Goal: Task Accomplishment & Management: Manage account settings

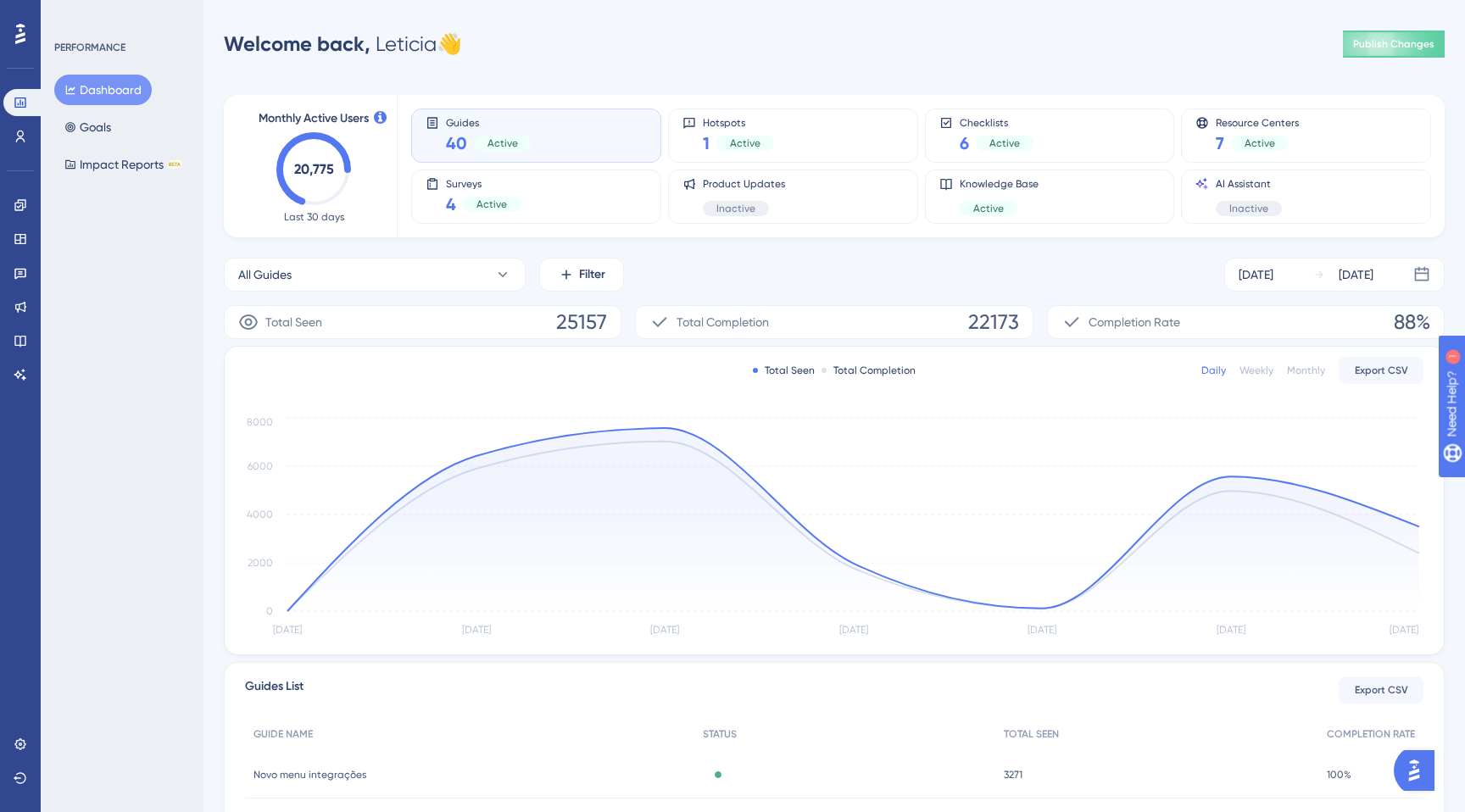
click at [1414, 765] on img "Open AI Assistant Launcher" at bounding box center [1414, 770] width 30 height 30
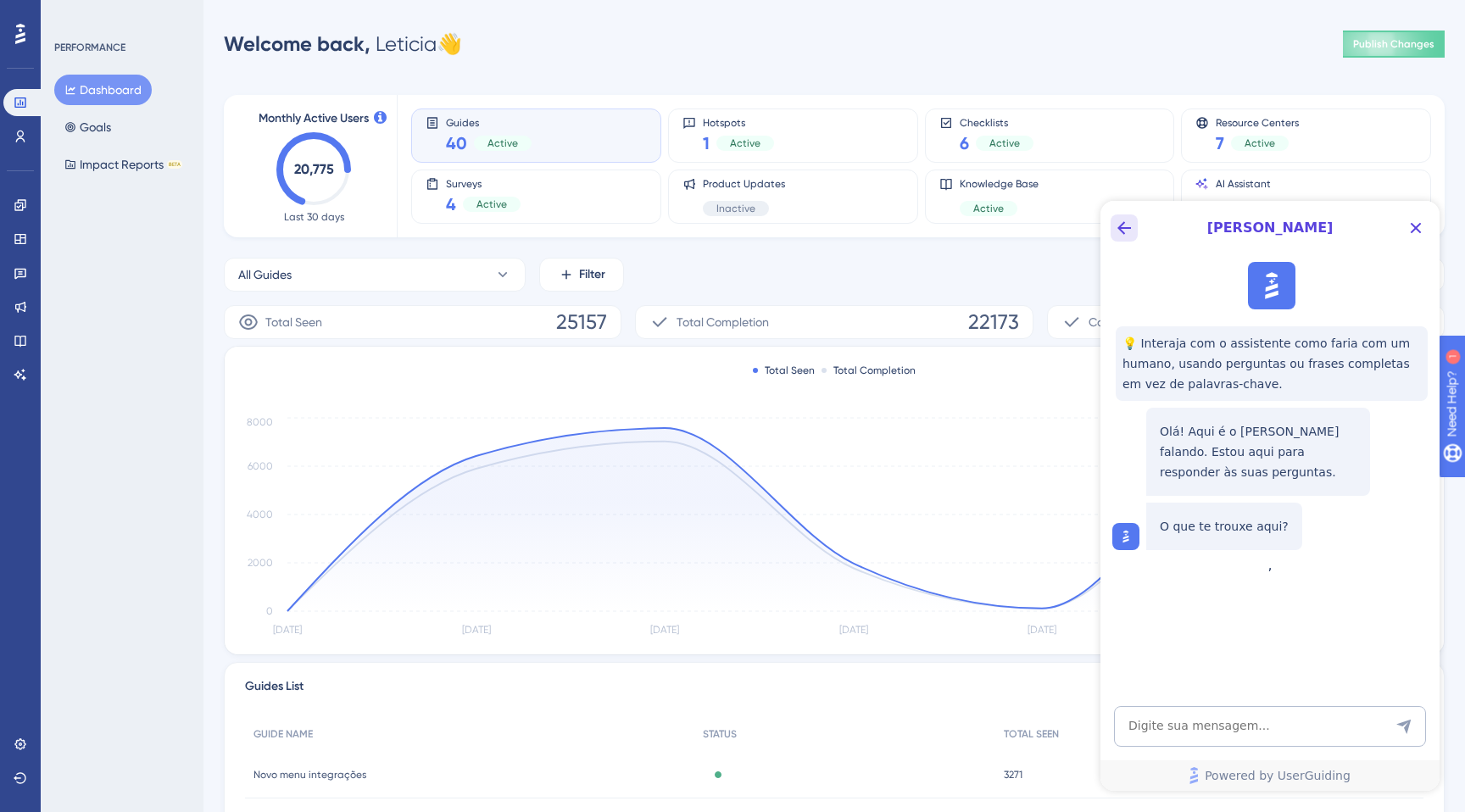
click at [1124, 218] on icon "Back Button" at bounding box center [1124, 228] width 21 height 21
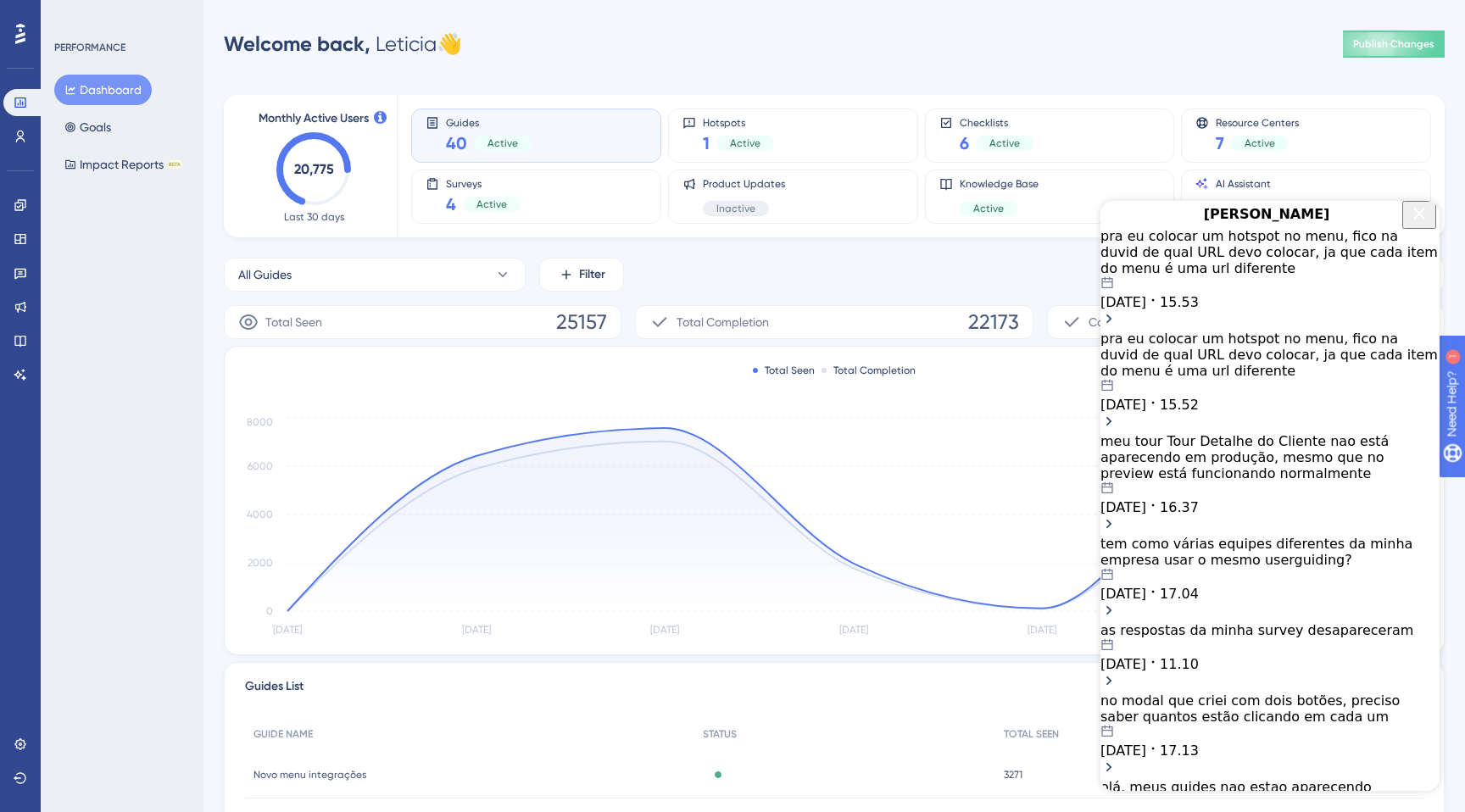
click at [1414, 218] on icon "Close Button" at bounding box center [1419, 212] width 11 height 11
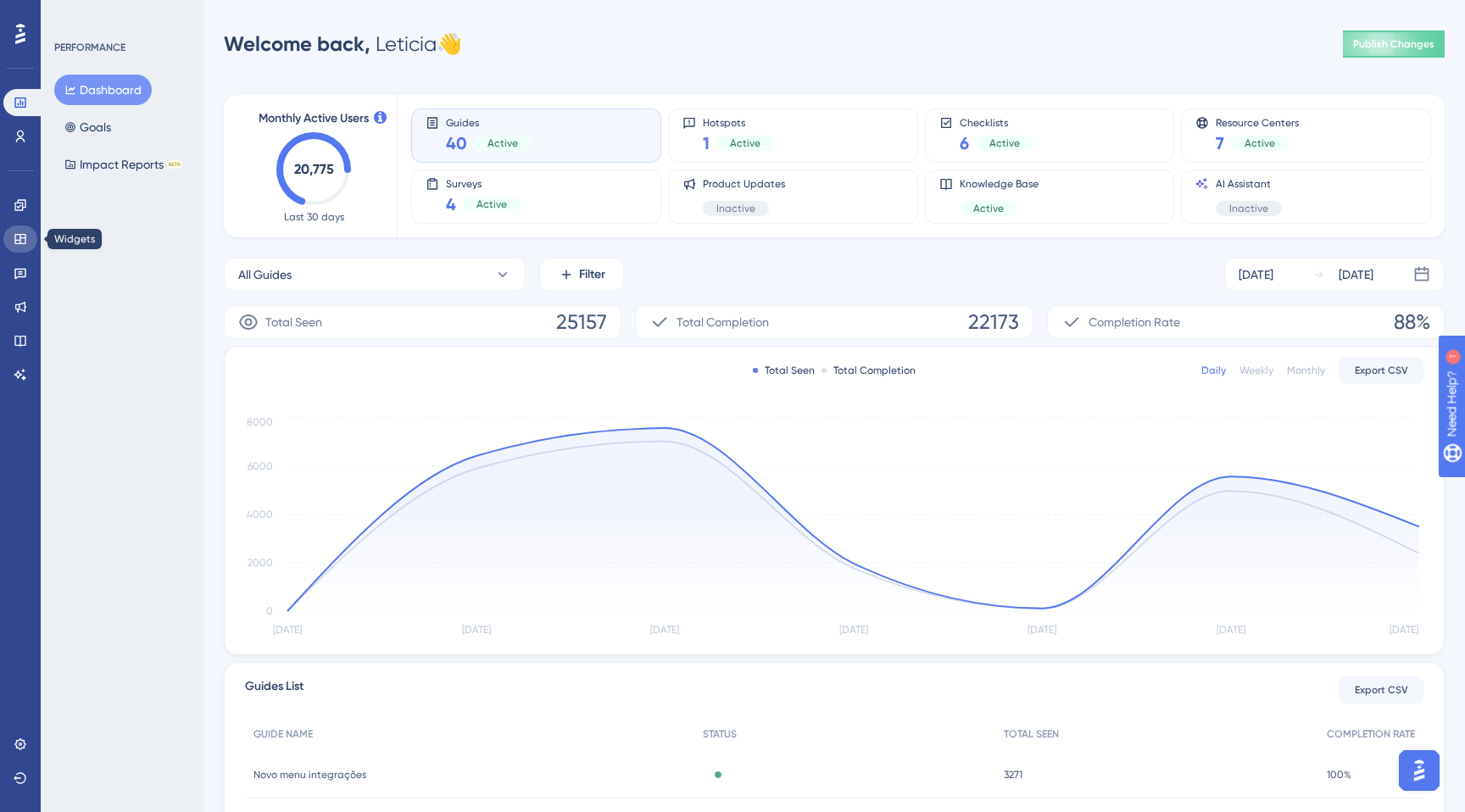
click at [16, 237] on icon at bounding box center [20, 239] width 11 height 10
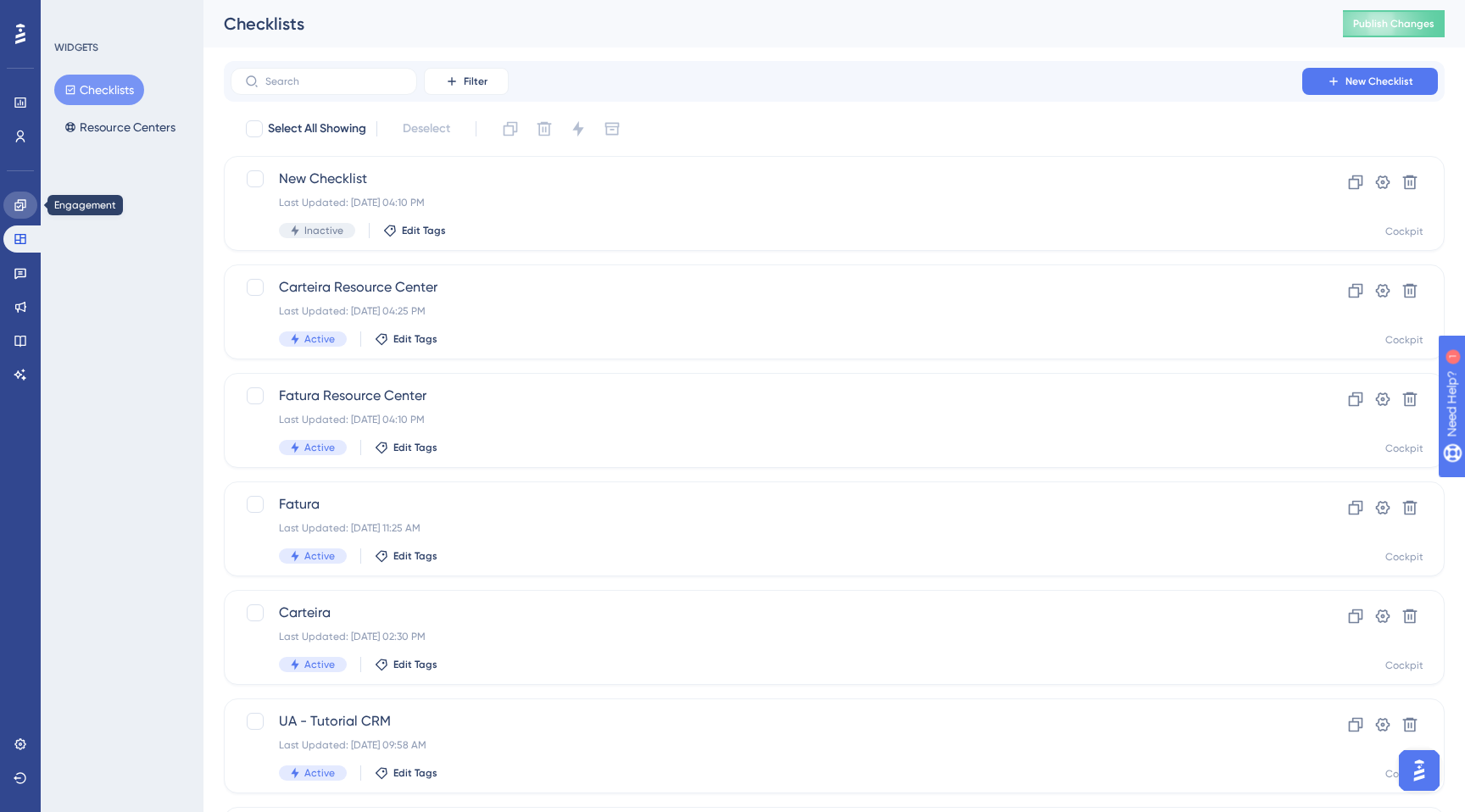
click at [32, 213] on link at bounding box center [20, 205] width 33 height 28
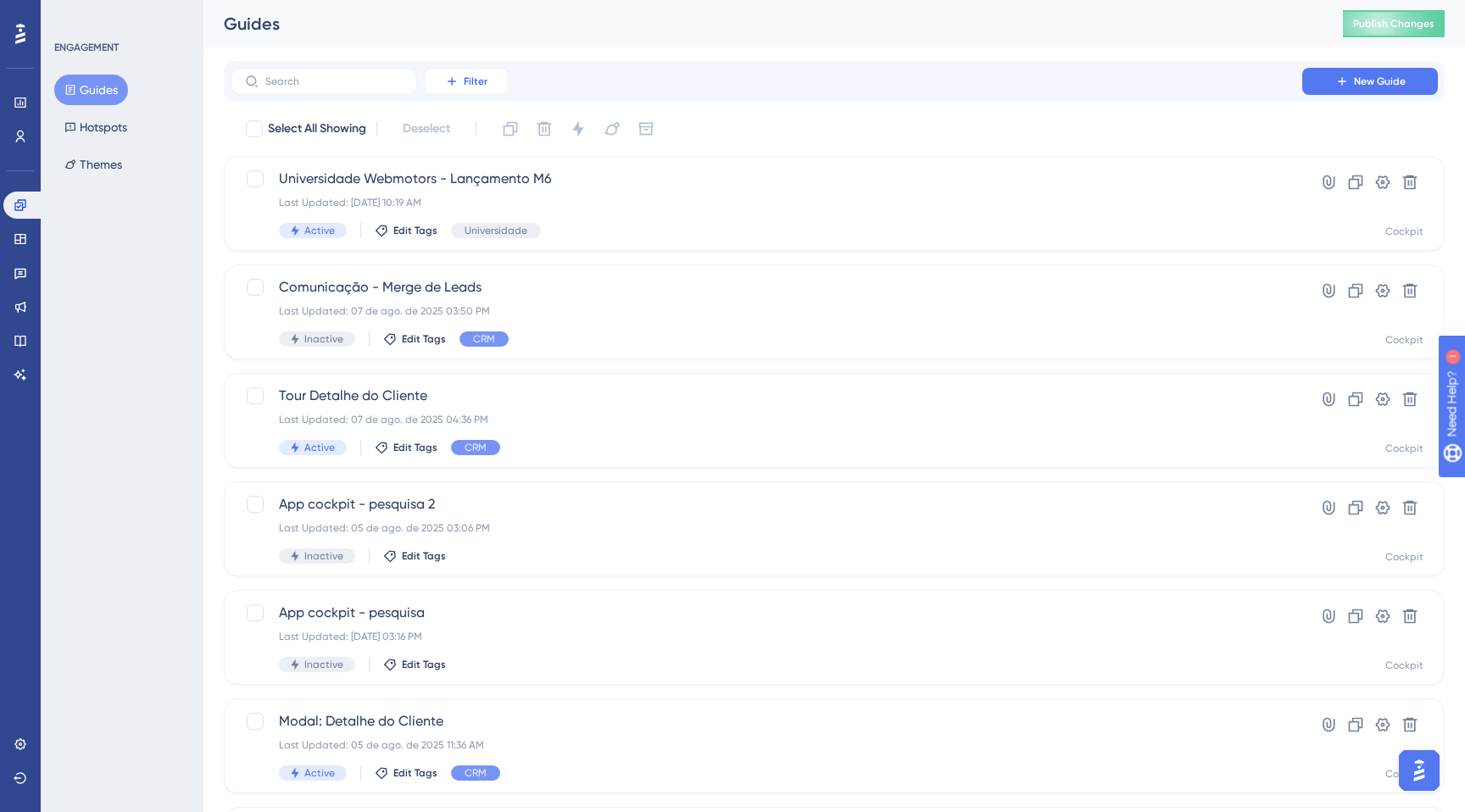
click at [439, 84] on button "Filter" at bounding box center [466, 82] width 85 height 28
click at [474, 231] on span "Status" at bounding box center [465, 231] width 34 height 21
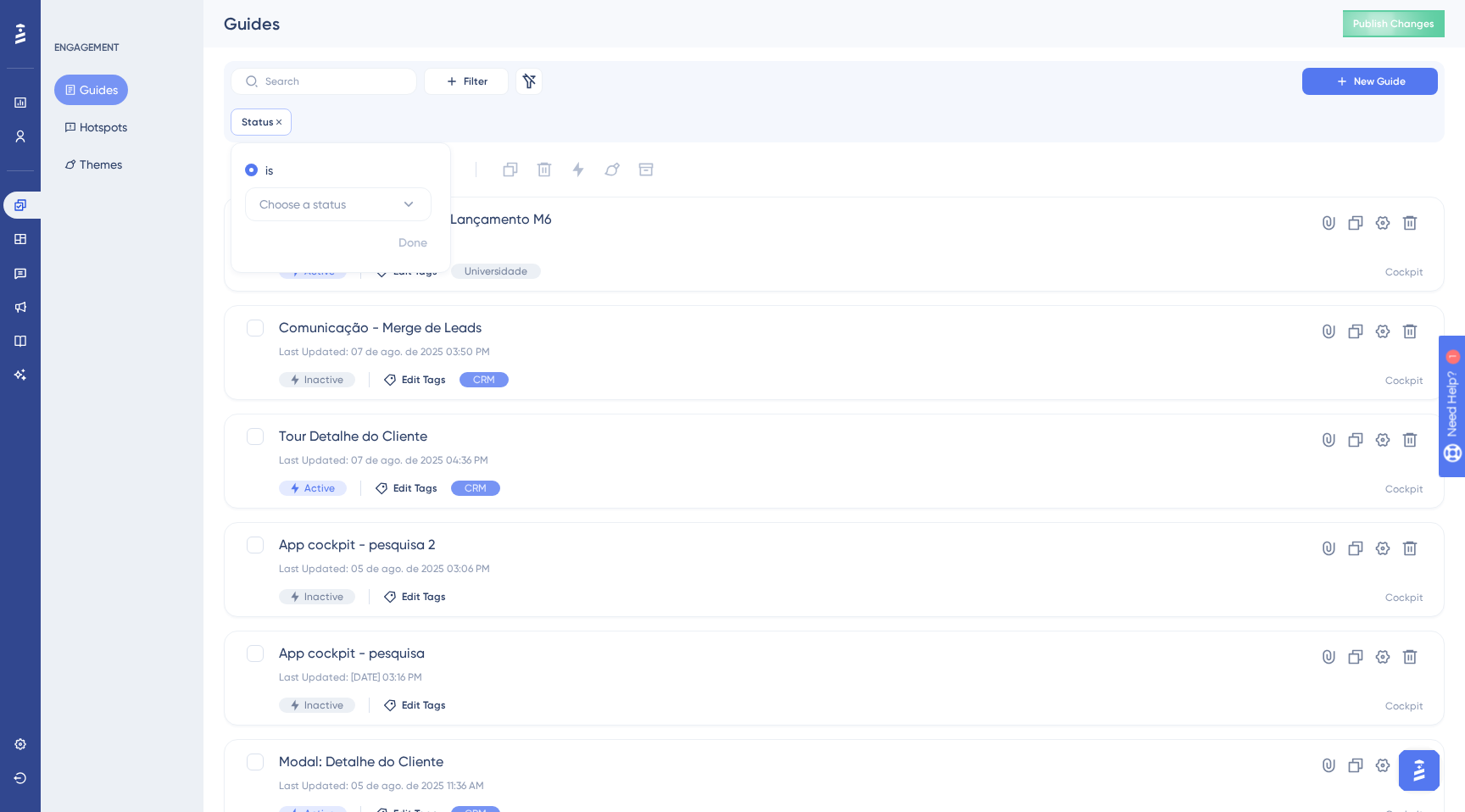
click at [258, 130] on div "Status Remove" at bounding box center [262, 122] width 61 height 28
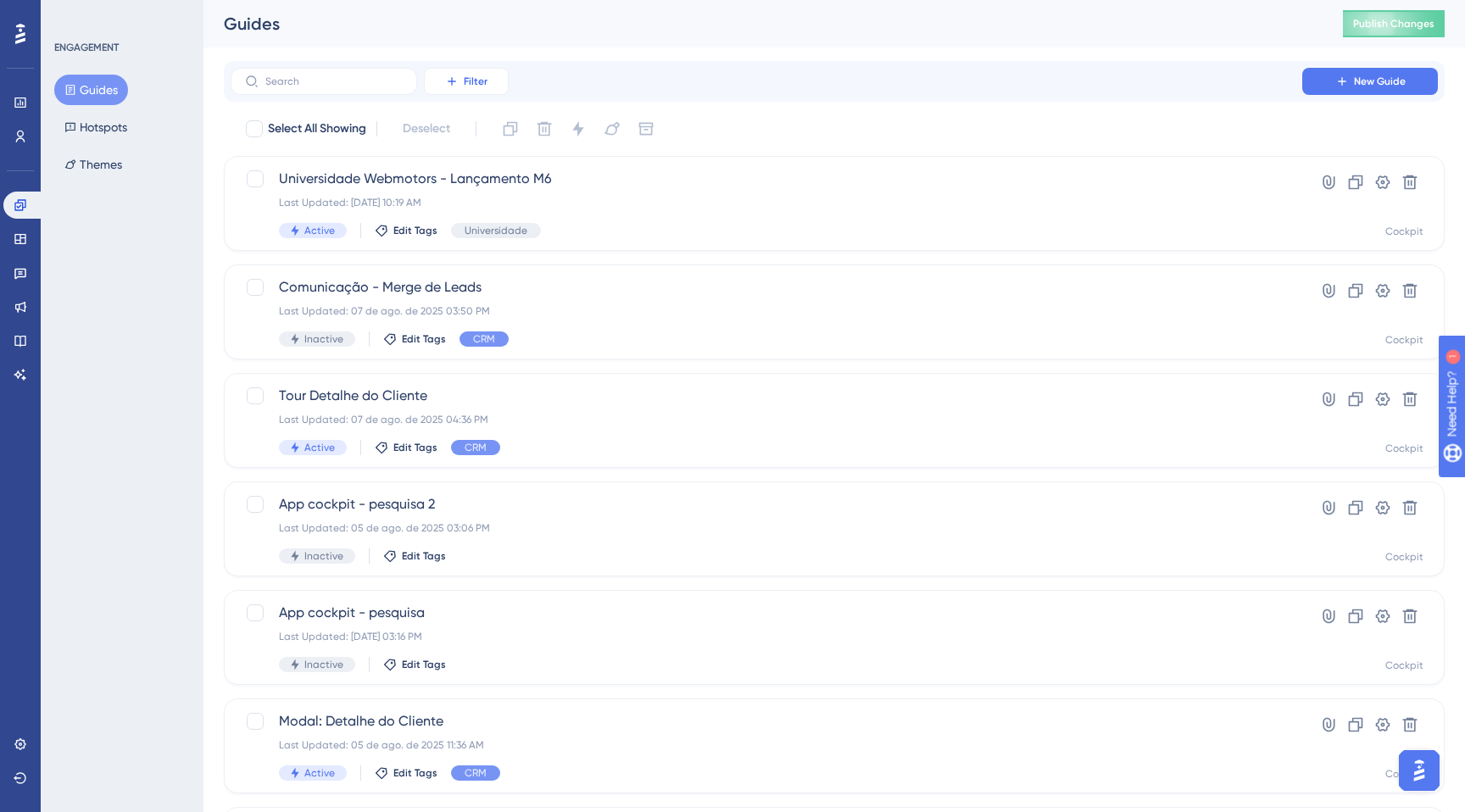
click at [460, 77] on button "Filter" at bounding box center [466, 82] width 85 height 28
click at [459, 229] on span "Status" at bounding box center [465, 231] width 34 height 21
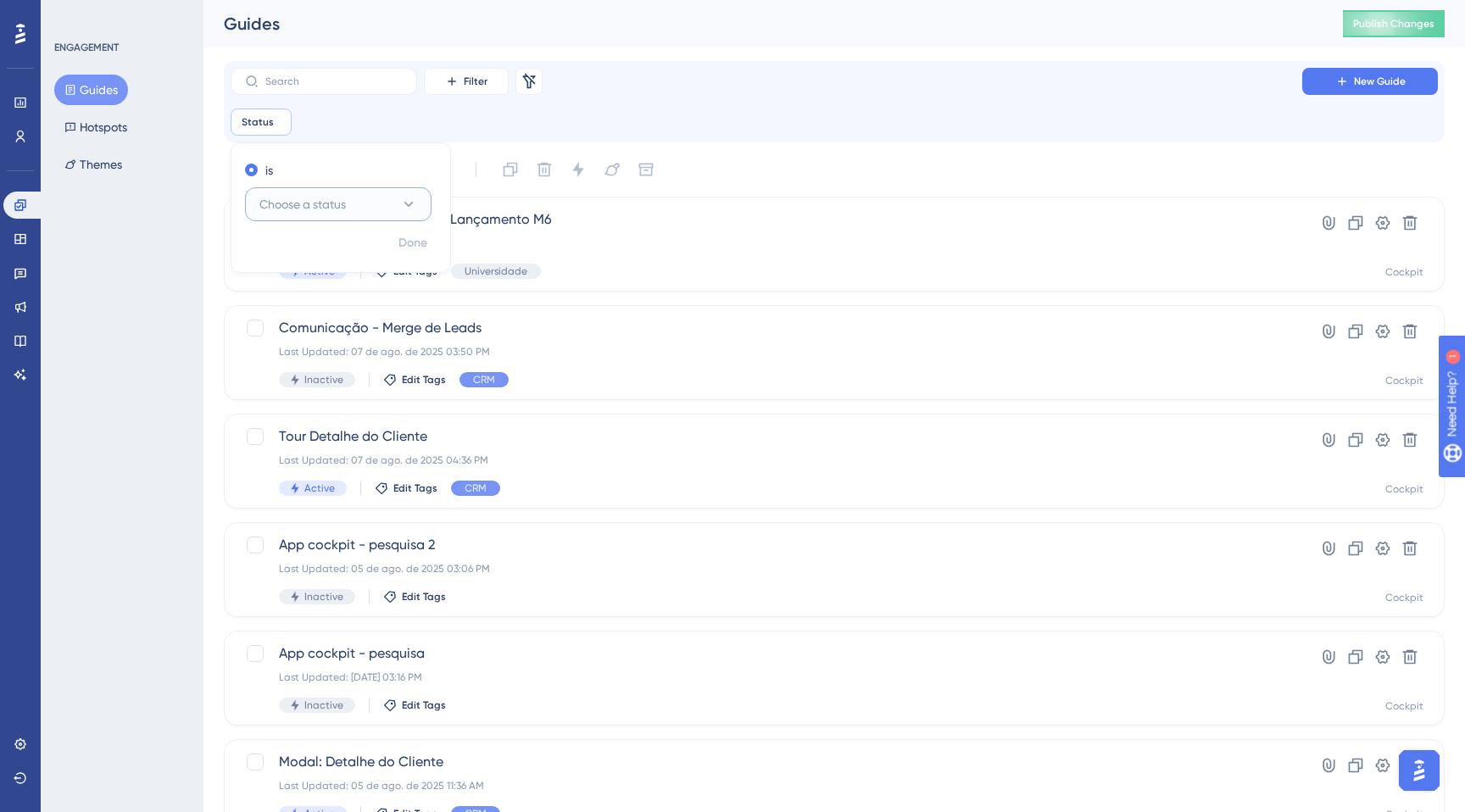
click at [307, 208] on span "Choose a status" at bounding box center [303, 203] width 87 height 21
click at [301, 256] on span "Active" at bounding box center [286, 254] width 33 height 21
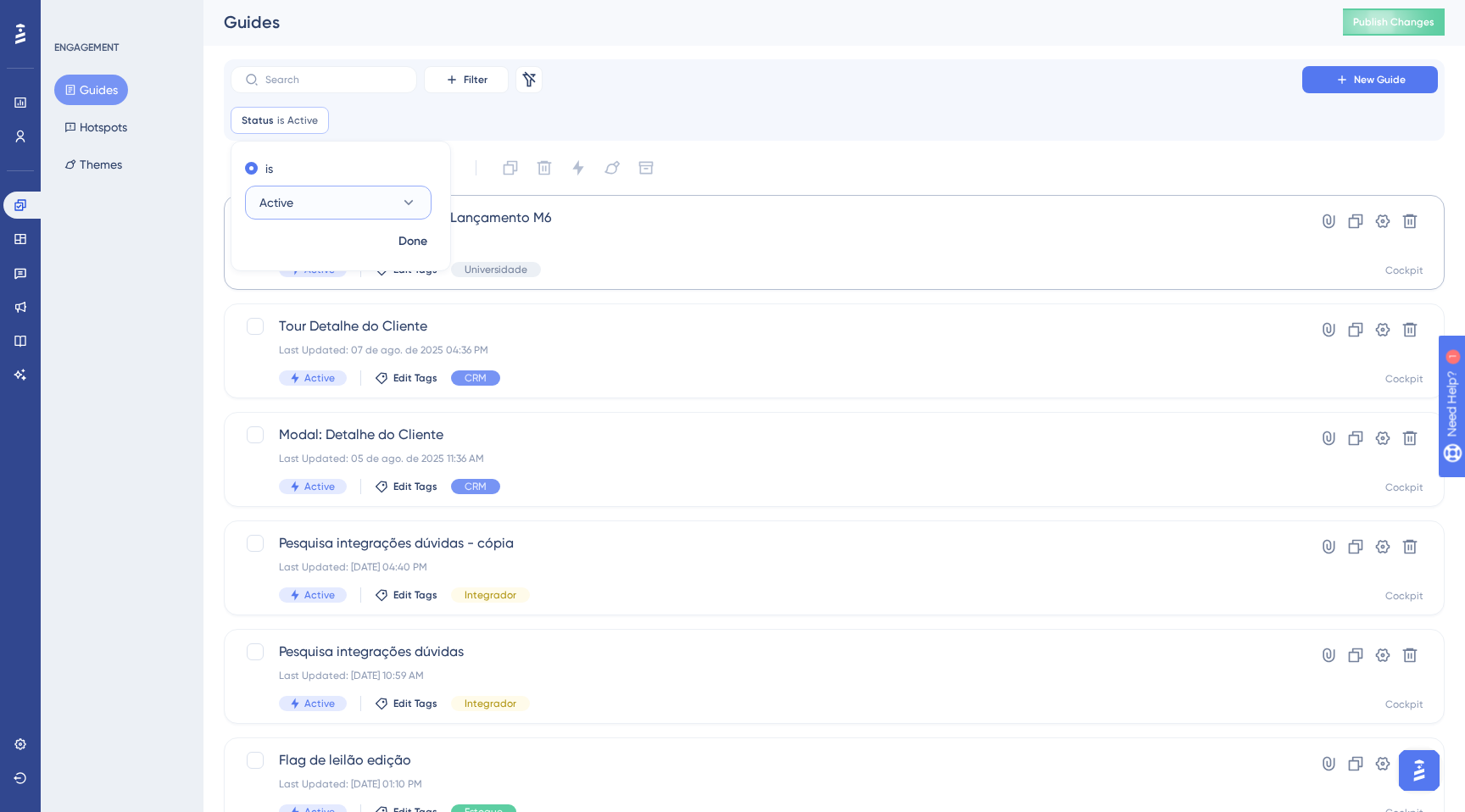
scroll to position [3, 0]
click at [417, 250] on button "Done" at bounding box center [413, 240] width 47 height 30
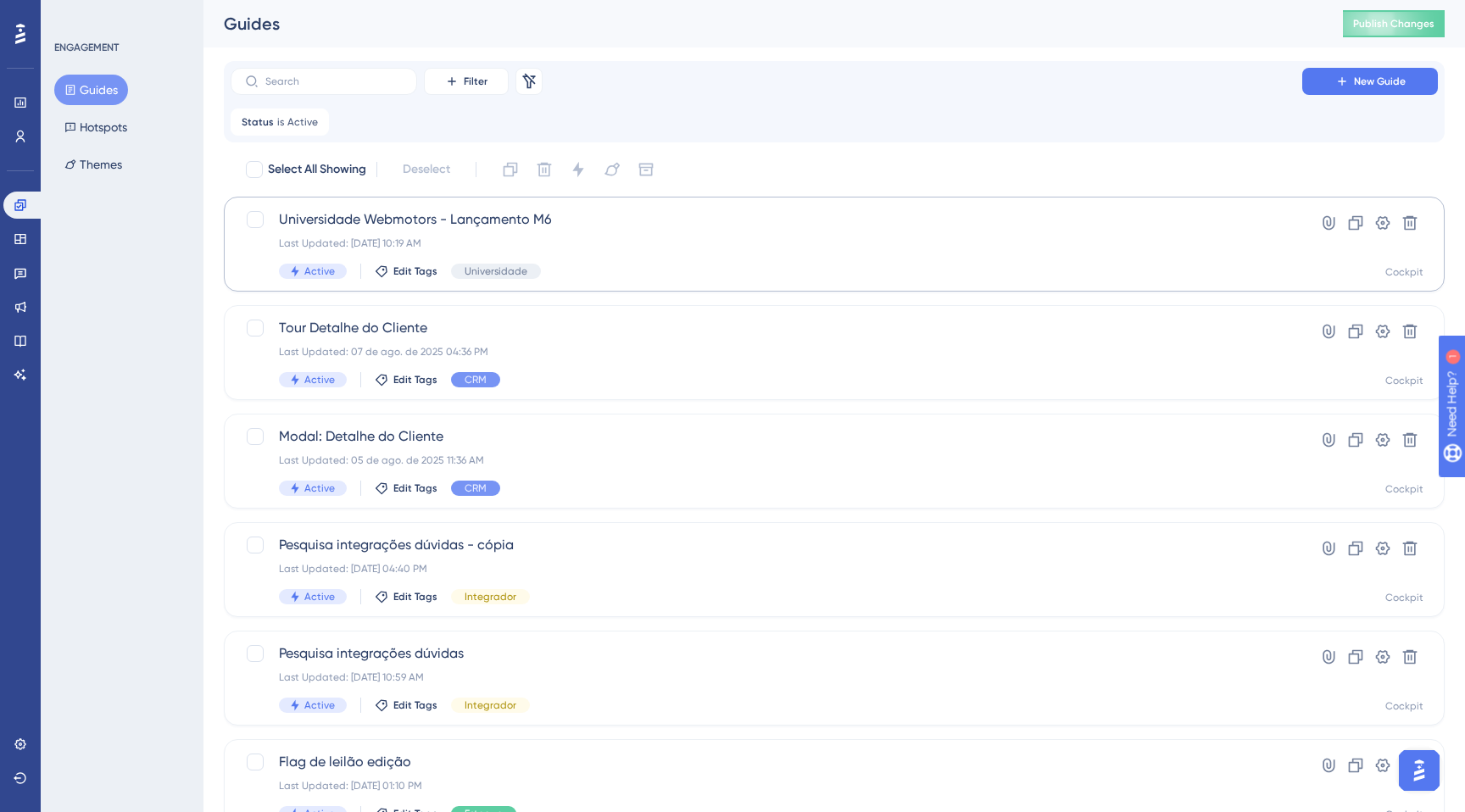
scroll to position [1, 0]
click at [593, 238] on div "Last Updated: 12 de ago. de 2025 10:19 AM" at bounding box center [767, 243] width 975 height 14
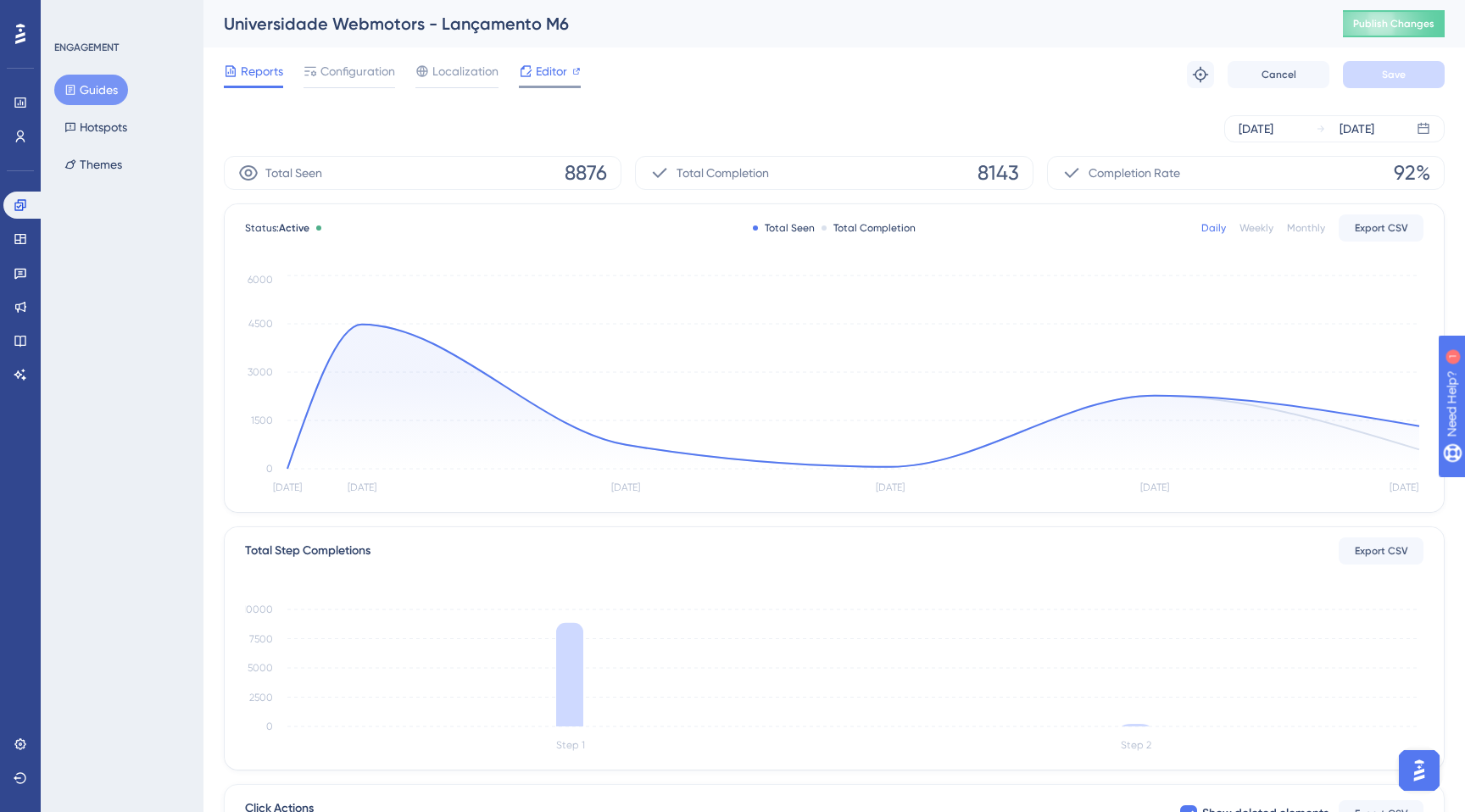
click at [541, 75] on span "Editor" at bounding box center [552, 71] width 31 height 21
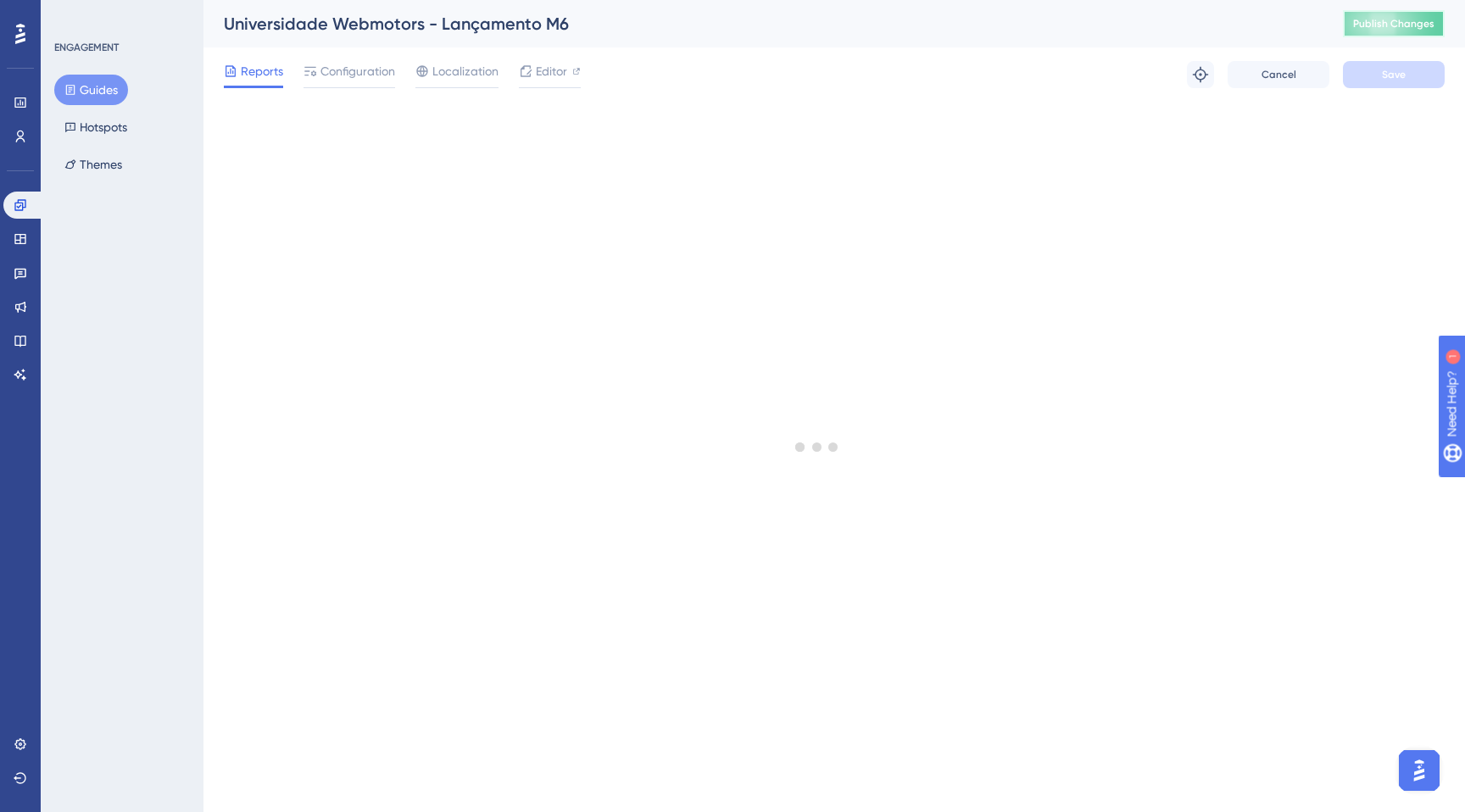
click at [1382, 21] on span "Publish Changes" at bounding box center [1393, 24] width 82 height 14
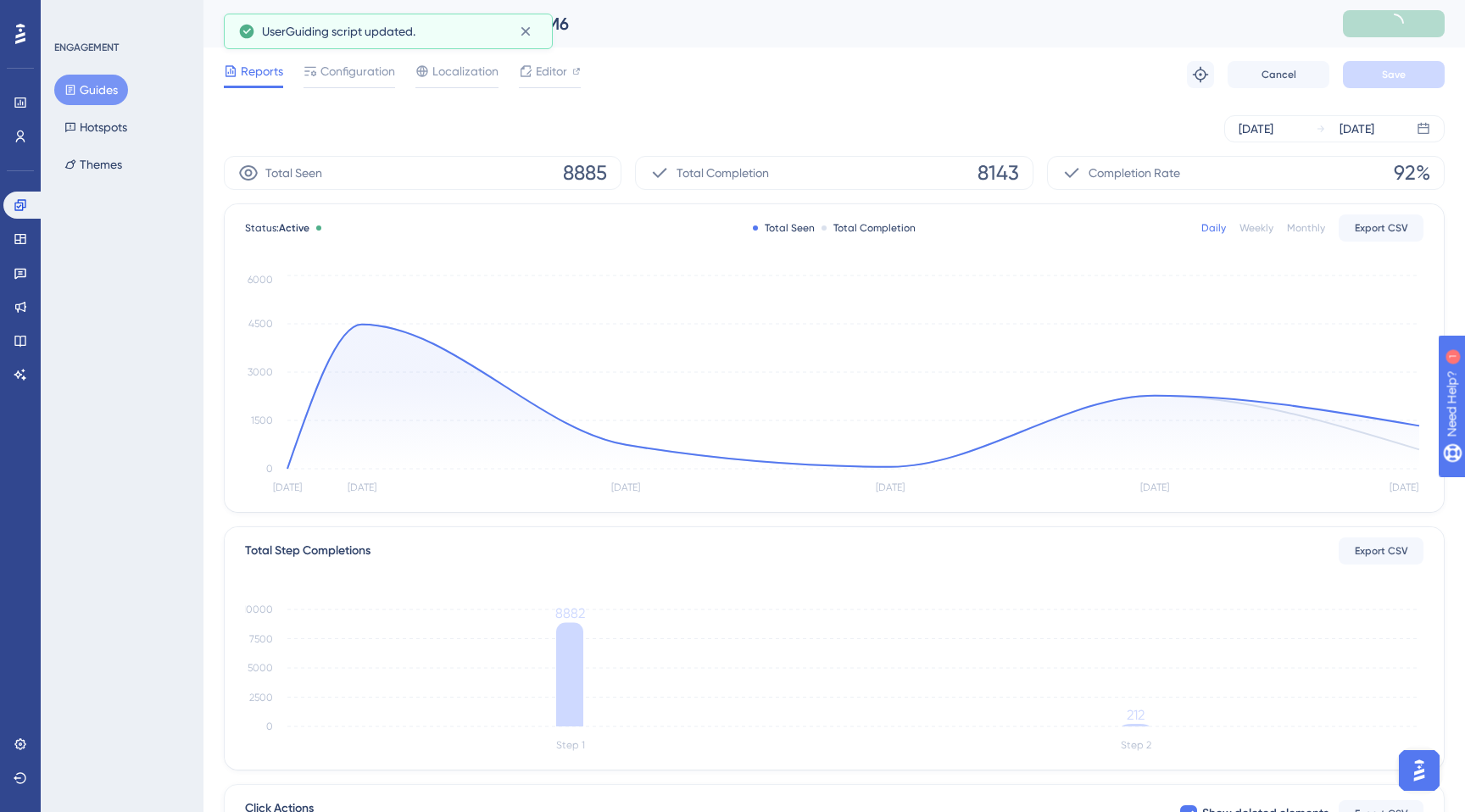
click at [93, 92] on button "Guides" at bounding box center [90, 89] width 74 height 30
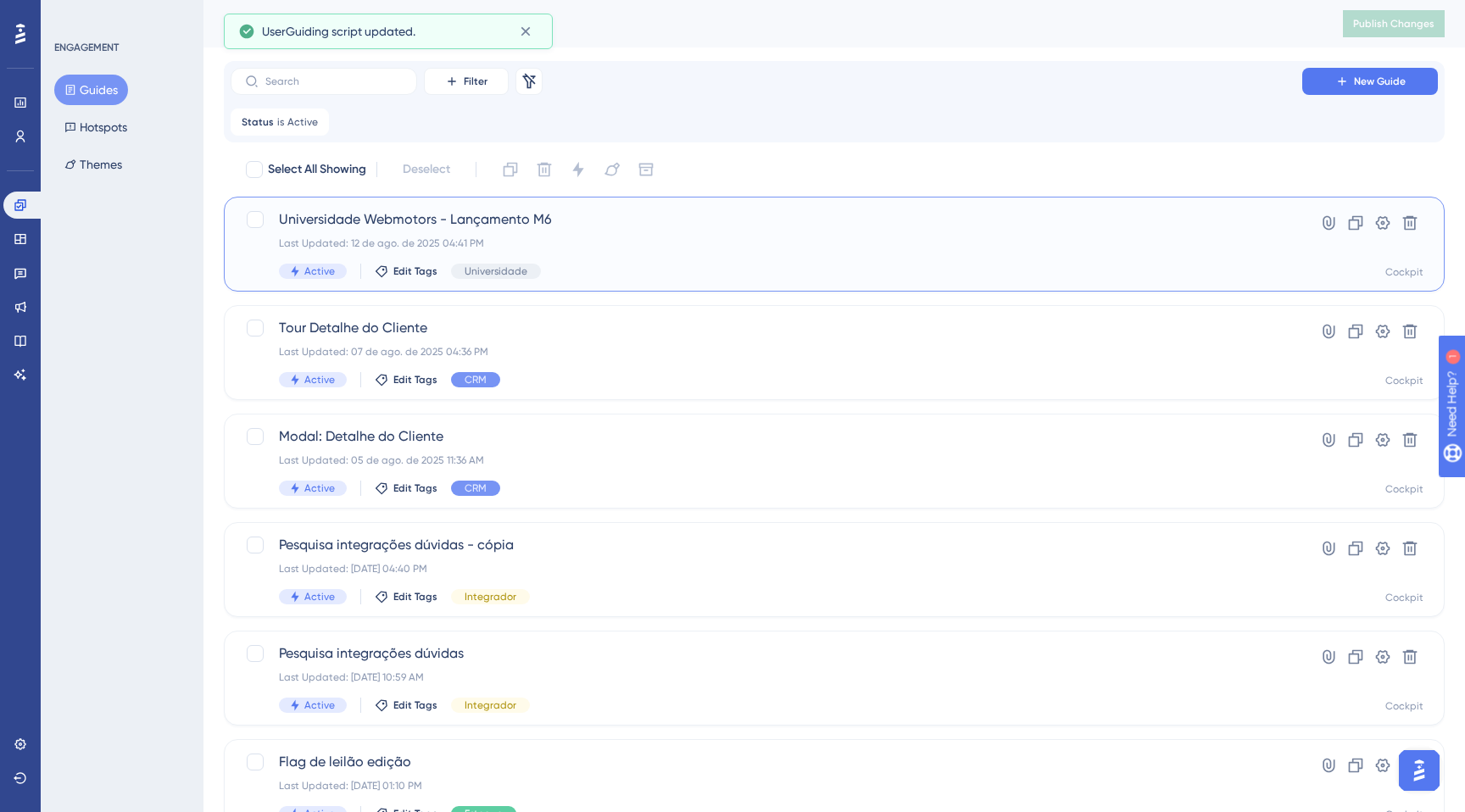
click at [592, 255] on div "Universidade Webmotors - Lançamento M6 Last Updated: 12 de ago. de 2025 04:41 P…" at bounding box center [767, 244] width 975 height 70
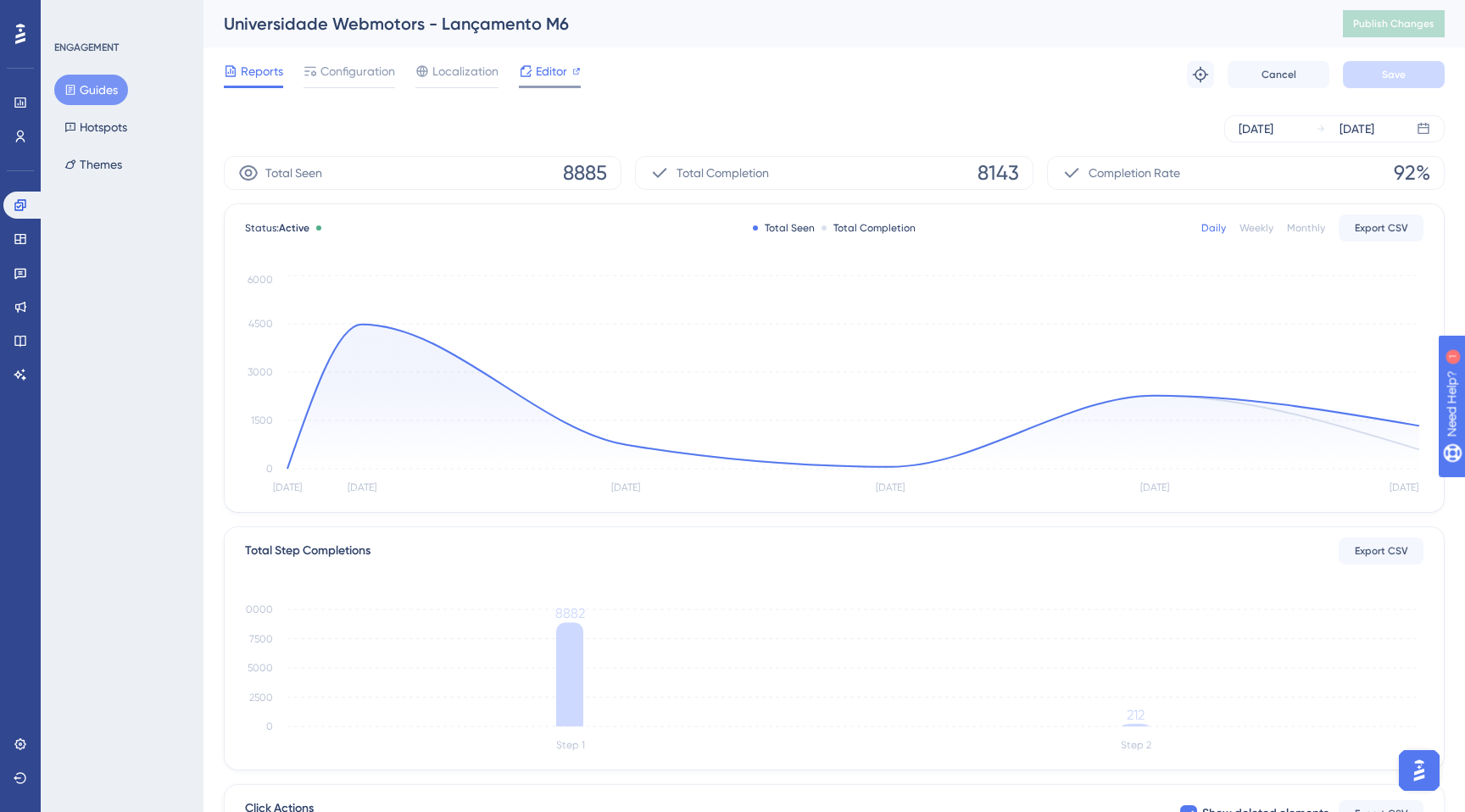
click at [562, 74] on span "Editor" at bounding box center [552, 71] width 31 height 21
click at [28, 743] on link at bounding box center [20, 744] width 33 height 28
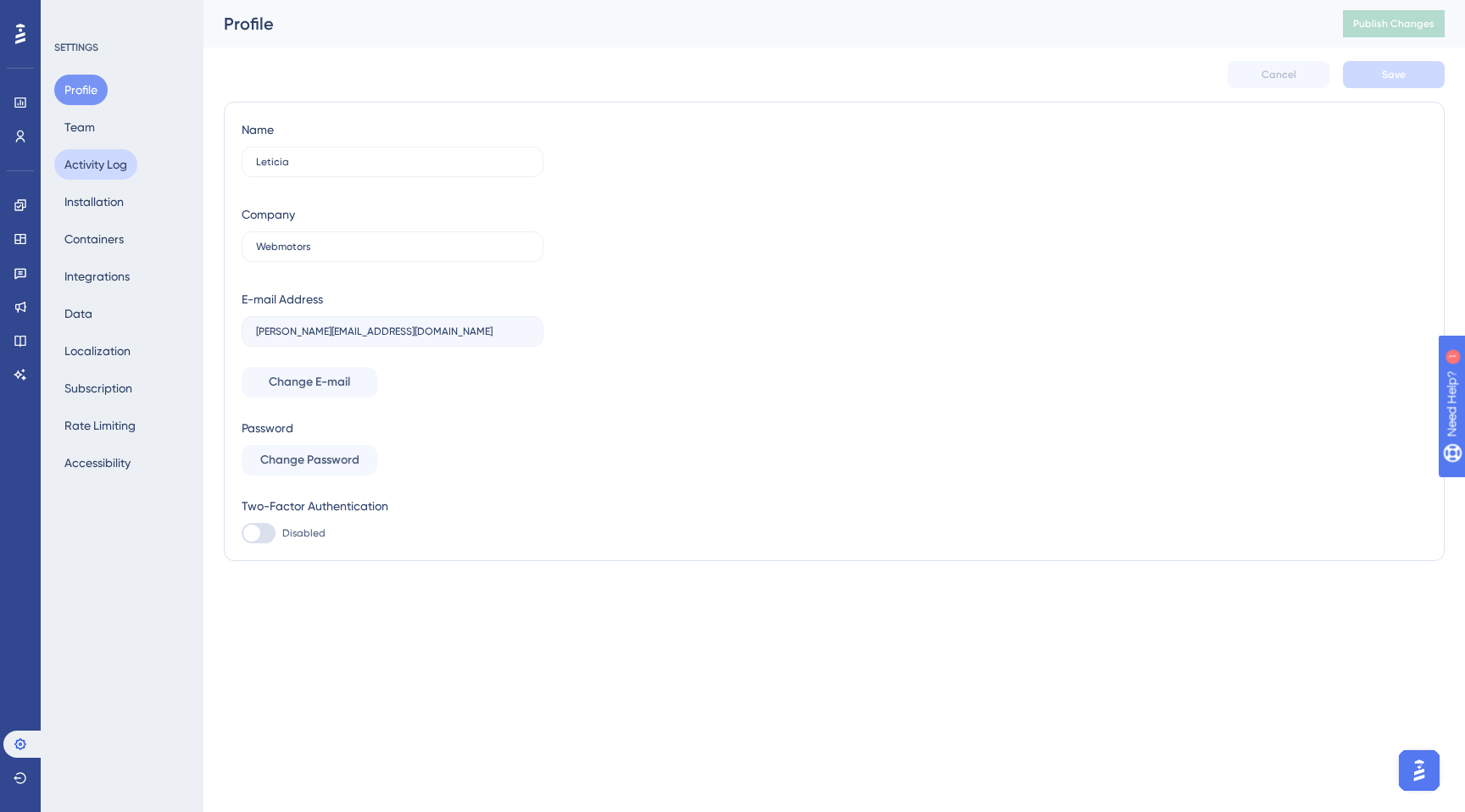
click at [93, 165] on button "Activity Log" at bounding box center [95, 164] width 84 height 30
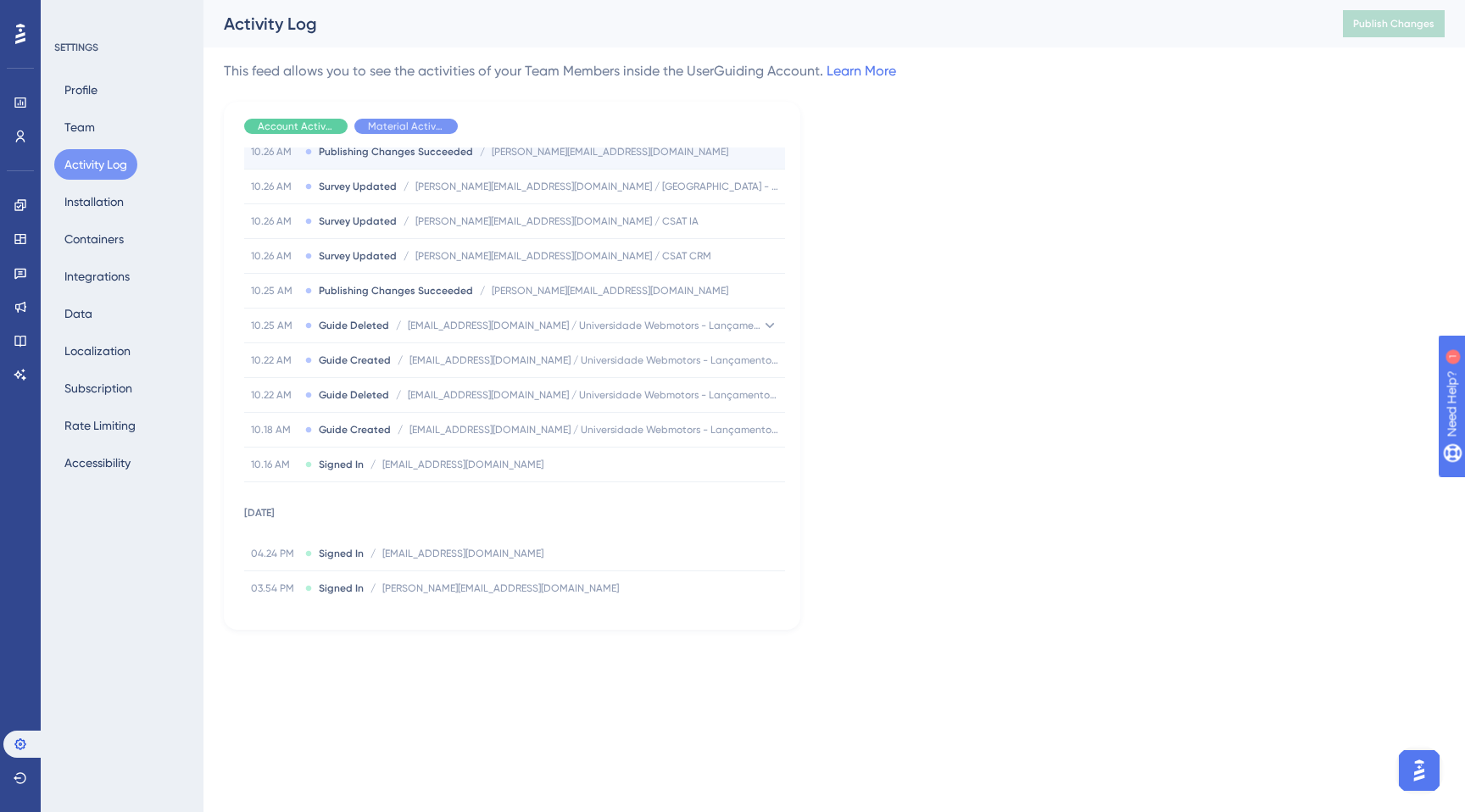
scroll to position [349, 0]
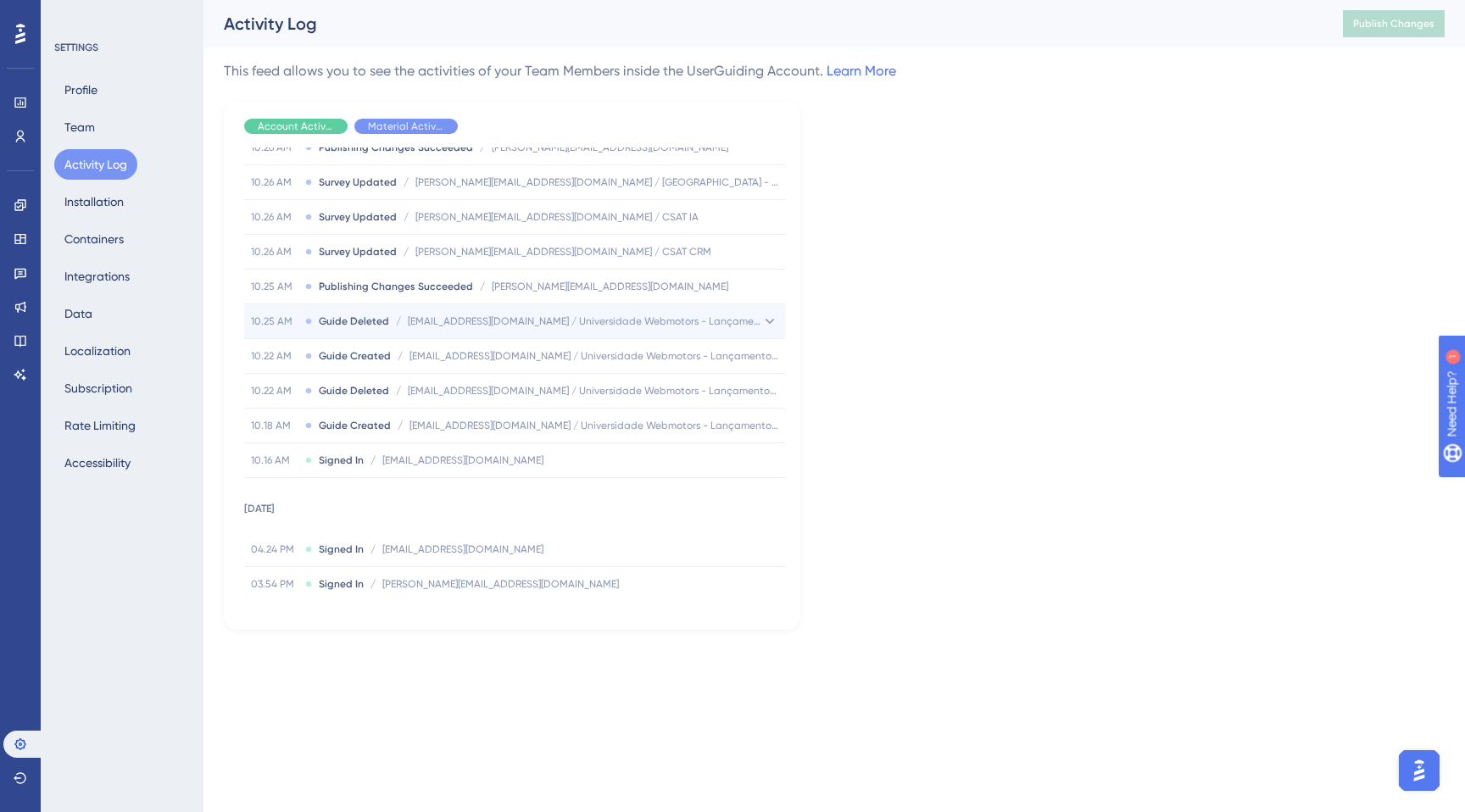
click at [569, 328] on div "10.25 AM Guide Deleted / mcunha@webmotors.com.br / Universidade Webmotors - Lan…" at bounding box center [514, 321] width 541 height 33
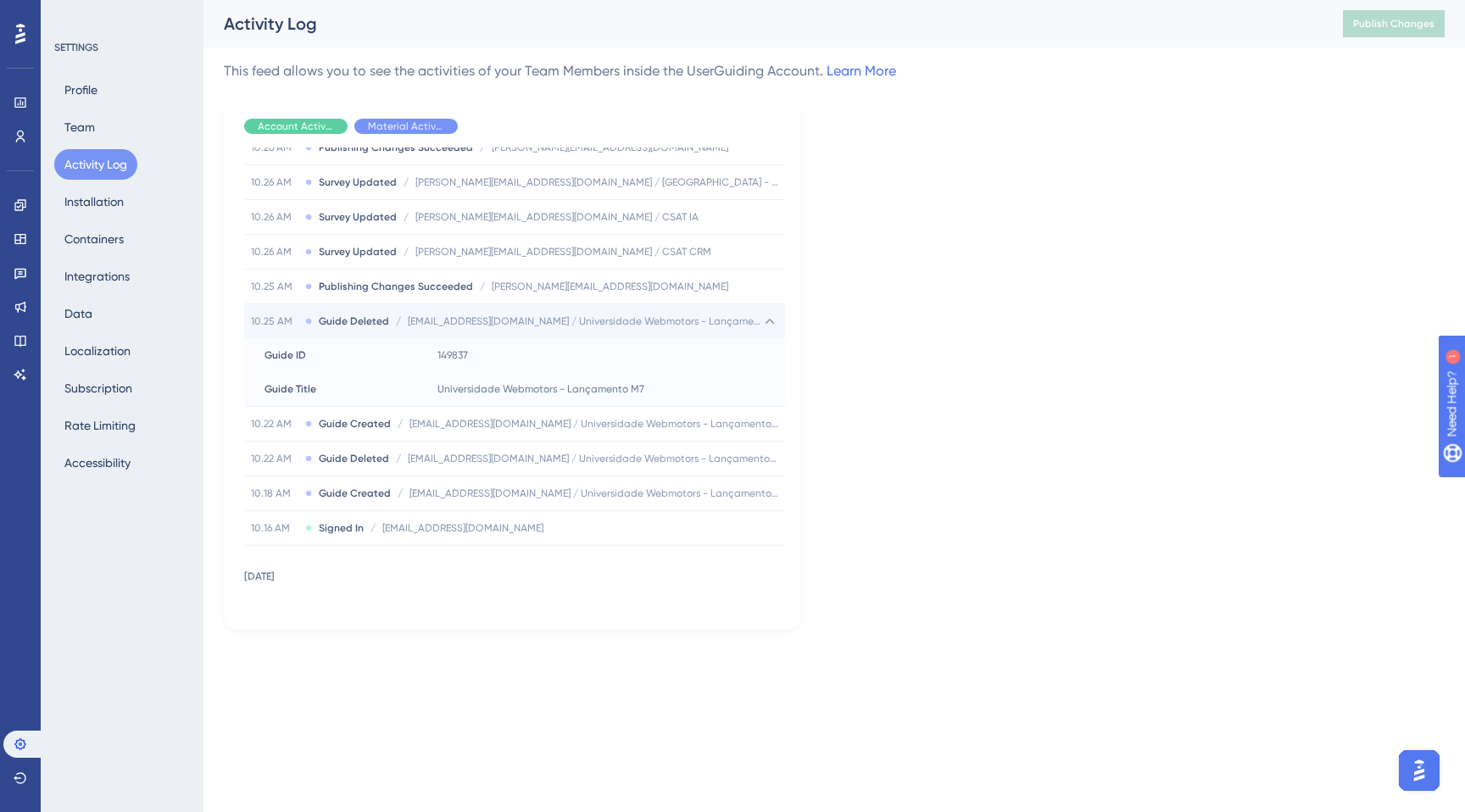
click at [387, 319] on div "10.25 AM Guide Deleted / mcunha@webmotors.com.br / Universidade Webmotors - Lan…" at bounding box center [505, 321] width 510 height 14
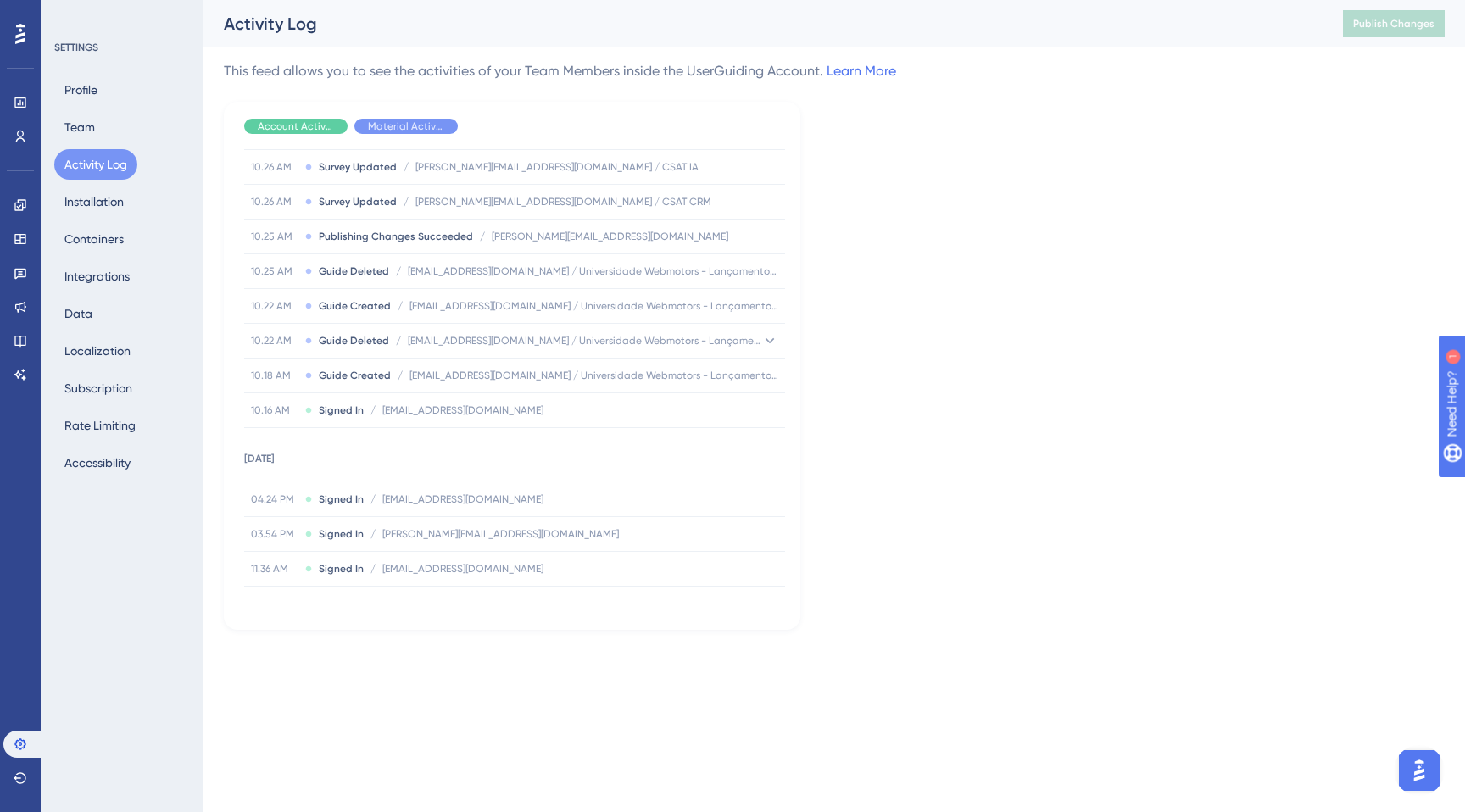
scroll to position [384, 0]
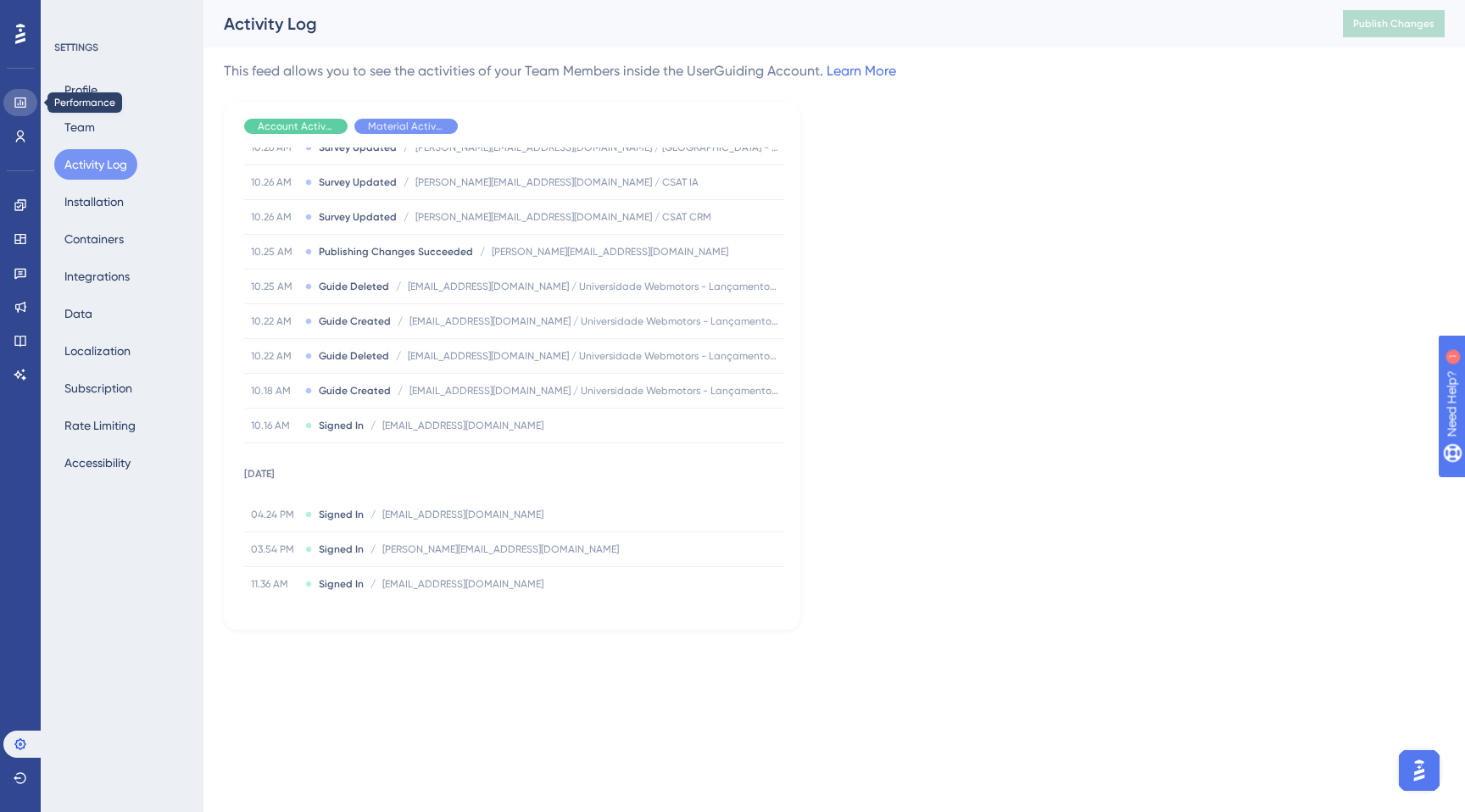
click at [22, 114] on link at bounding box center [20, 103] width 33 height 28
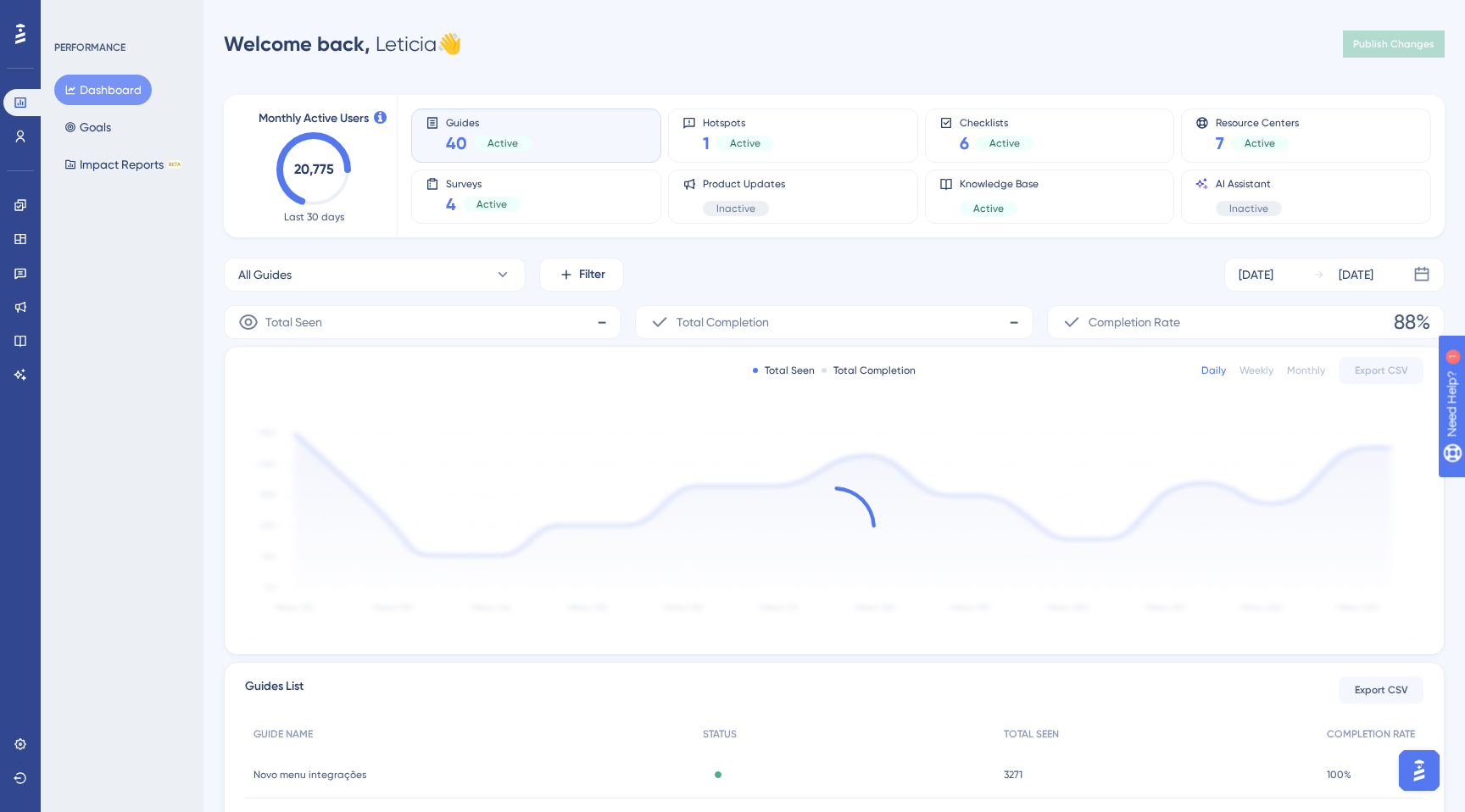
click at [22, 219] on div "Engagement Widgets Feedback Product Updates Knowledge Base AI Assistant" at bounding box center [20, 290] width 33 height 197
click at [22, 205] on icon at bounding box center [20, 204] width 11 height 11
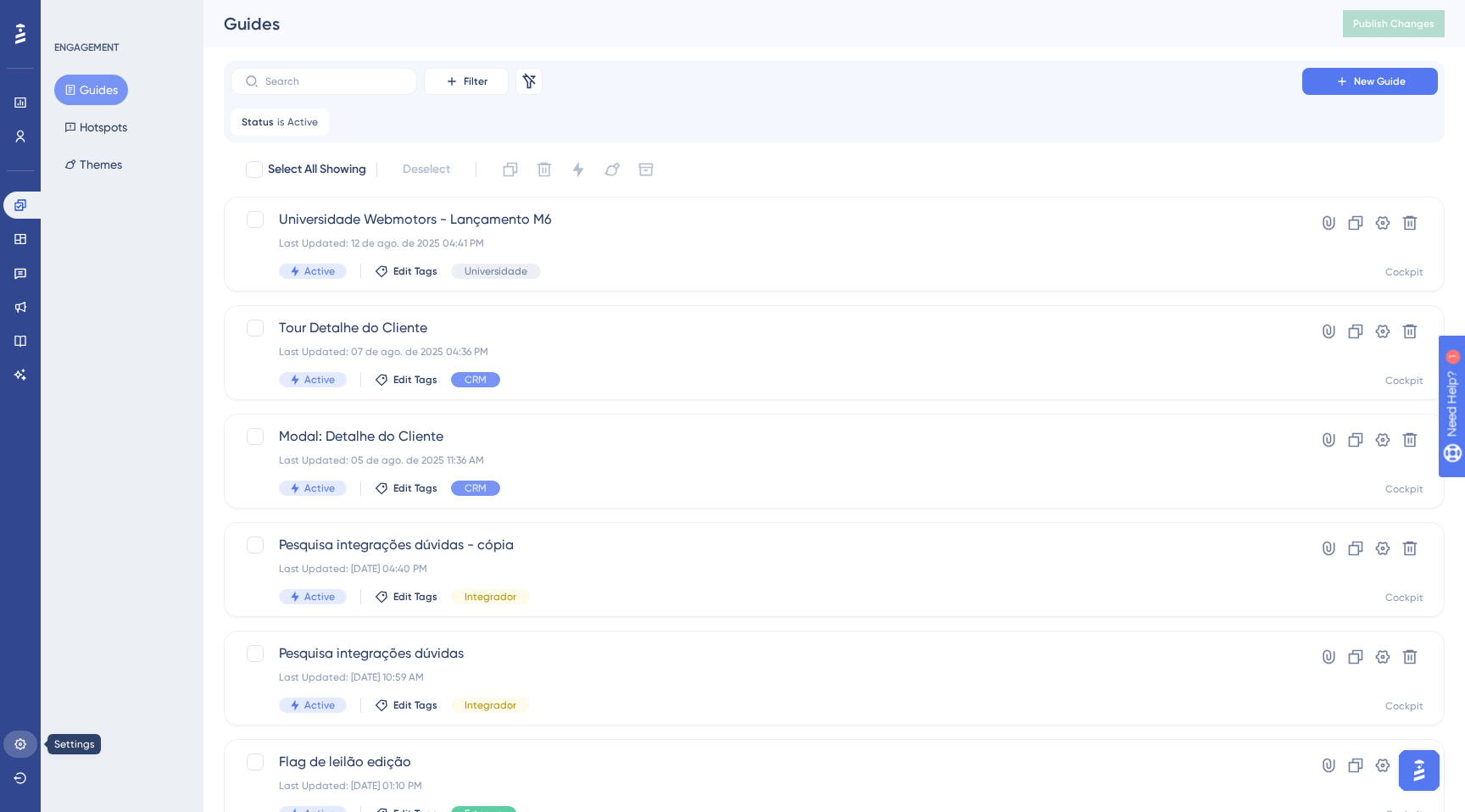
click at [22, 743] on icon at bounding box center [20, 743] width 11 height 11
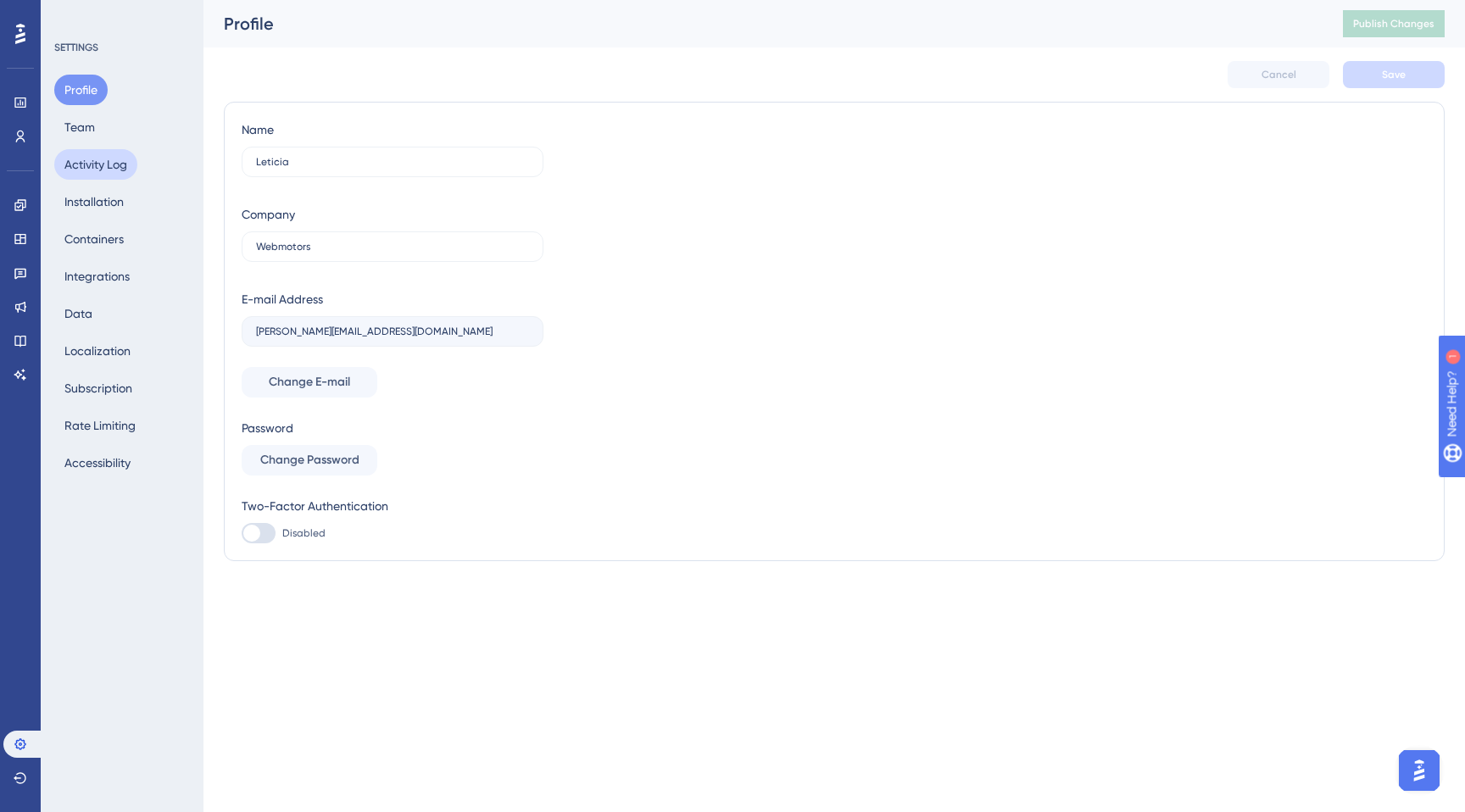
click at [84, 178] on button "Activity Log" at bounding box center [95, 164] width 84 height 30
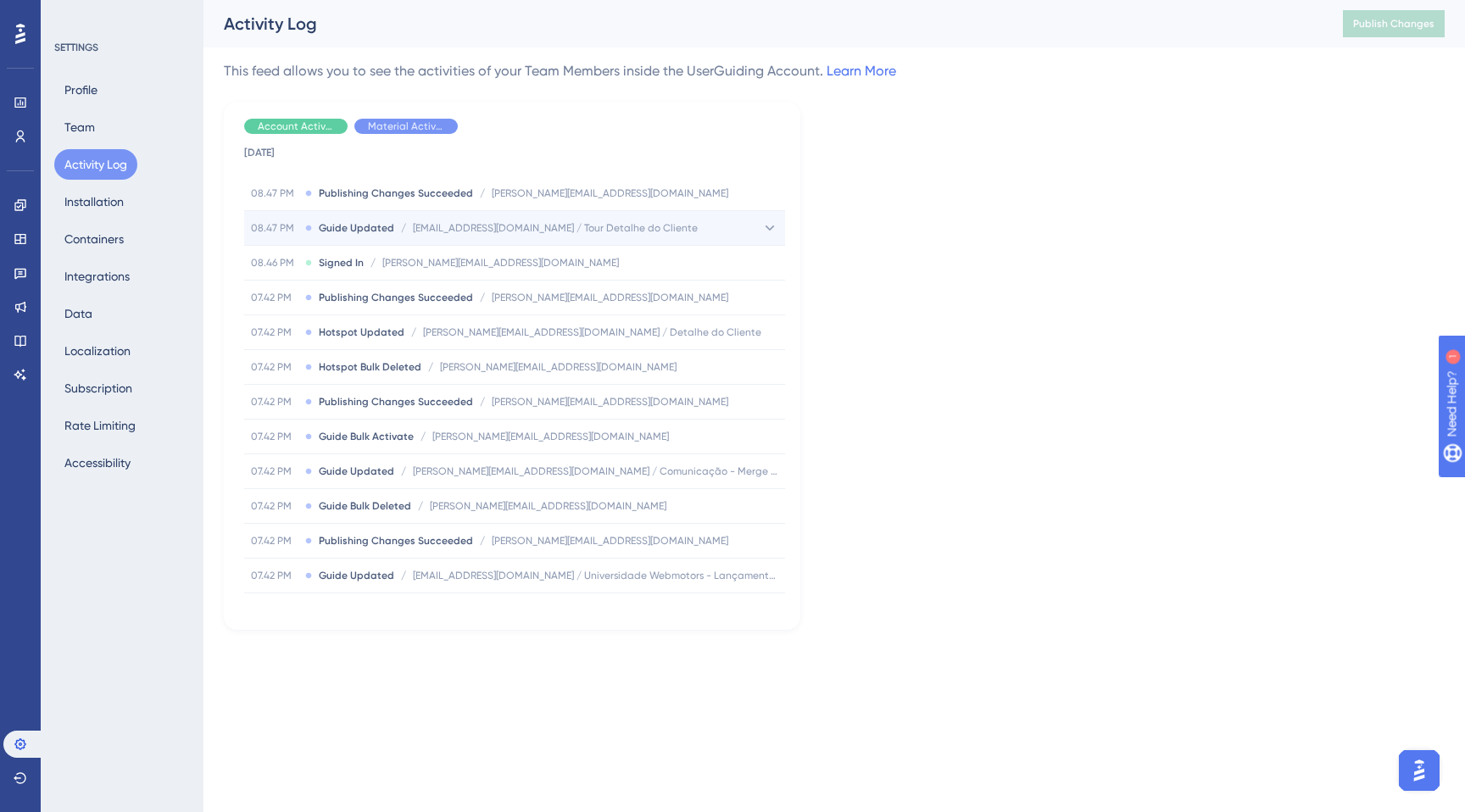
scroll to position [1006, 0]
click at [395, 124] on span "Hide" at bounding box center [406, 127] width 22 height 14
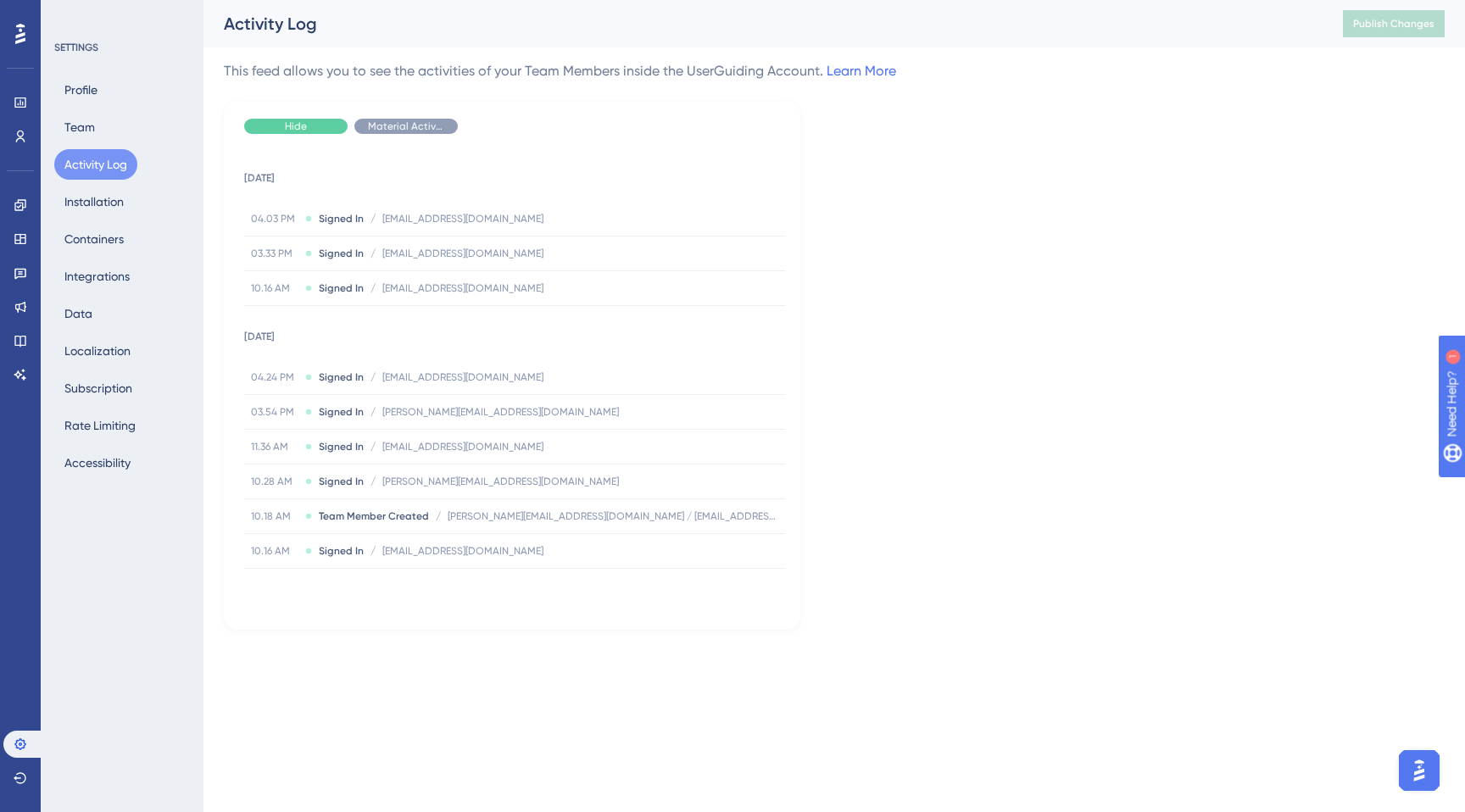
click at [308, 130] on div "Hide" at bounding box center [295, 127] width 103 height 16
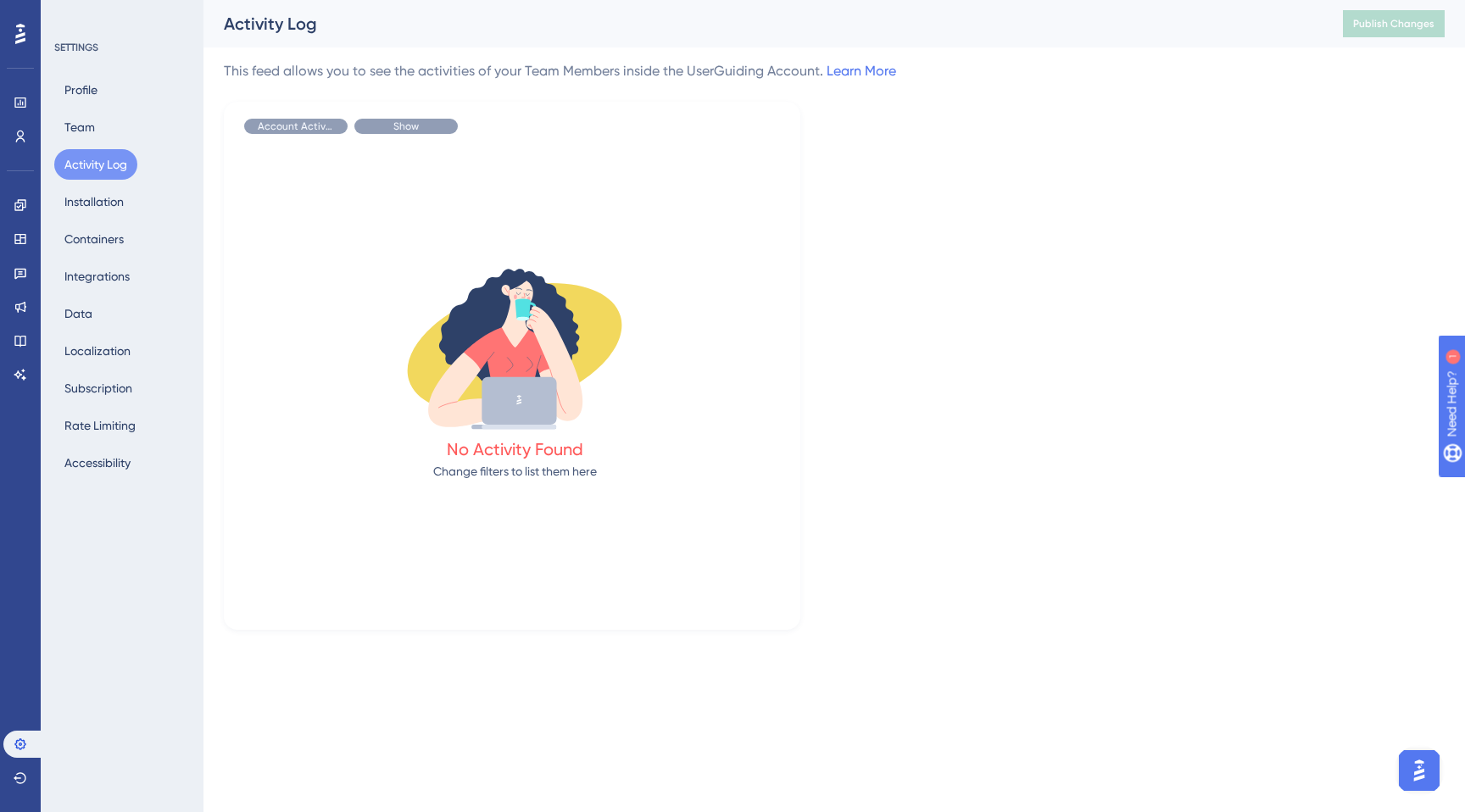
click at [386, 124] on div "Show" at bounding box center [405, 127] width 103 height 16
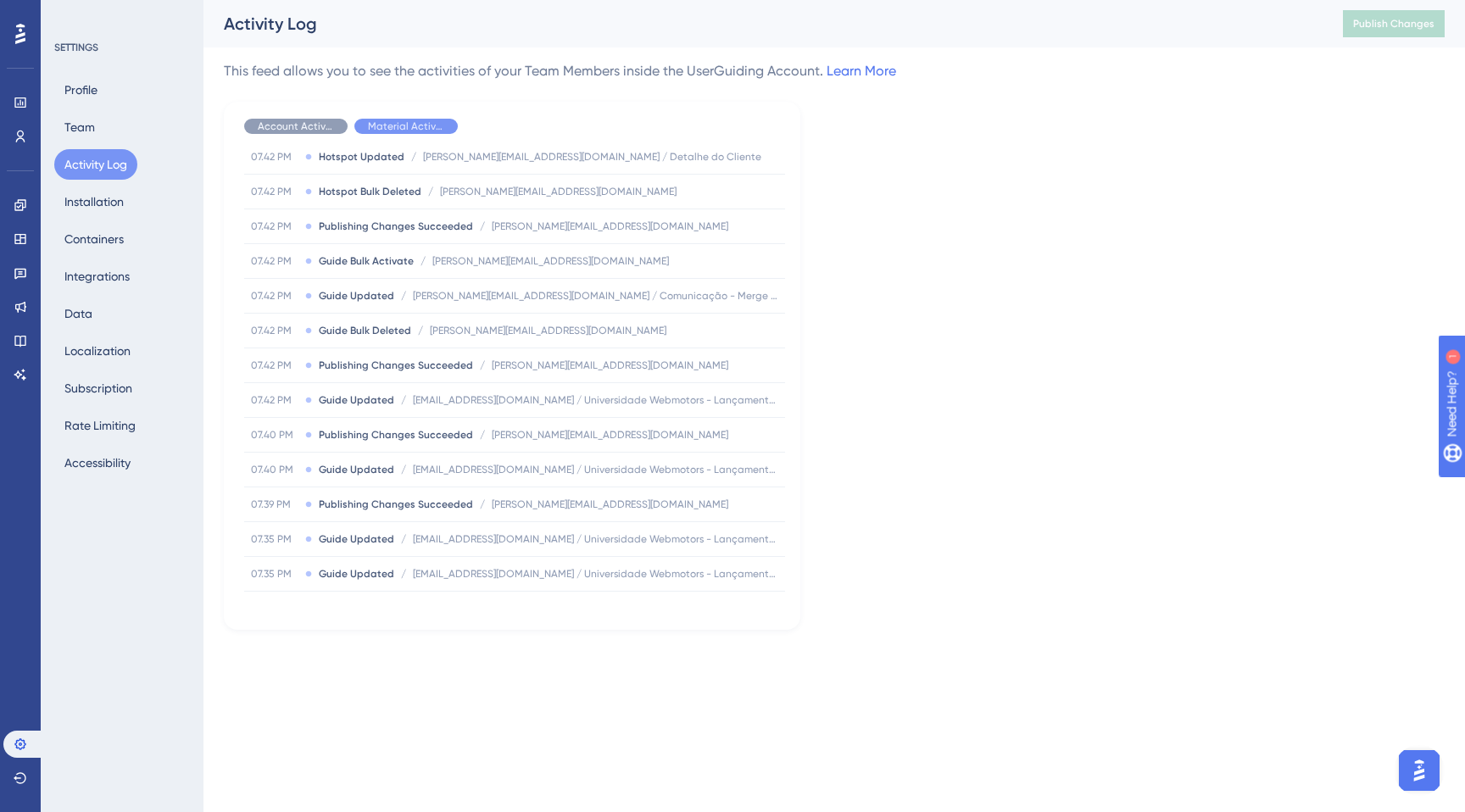
scroll to position [833, 0]
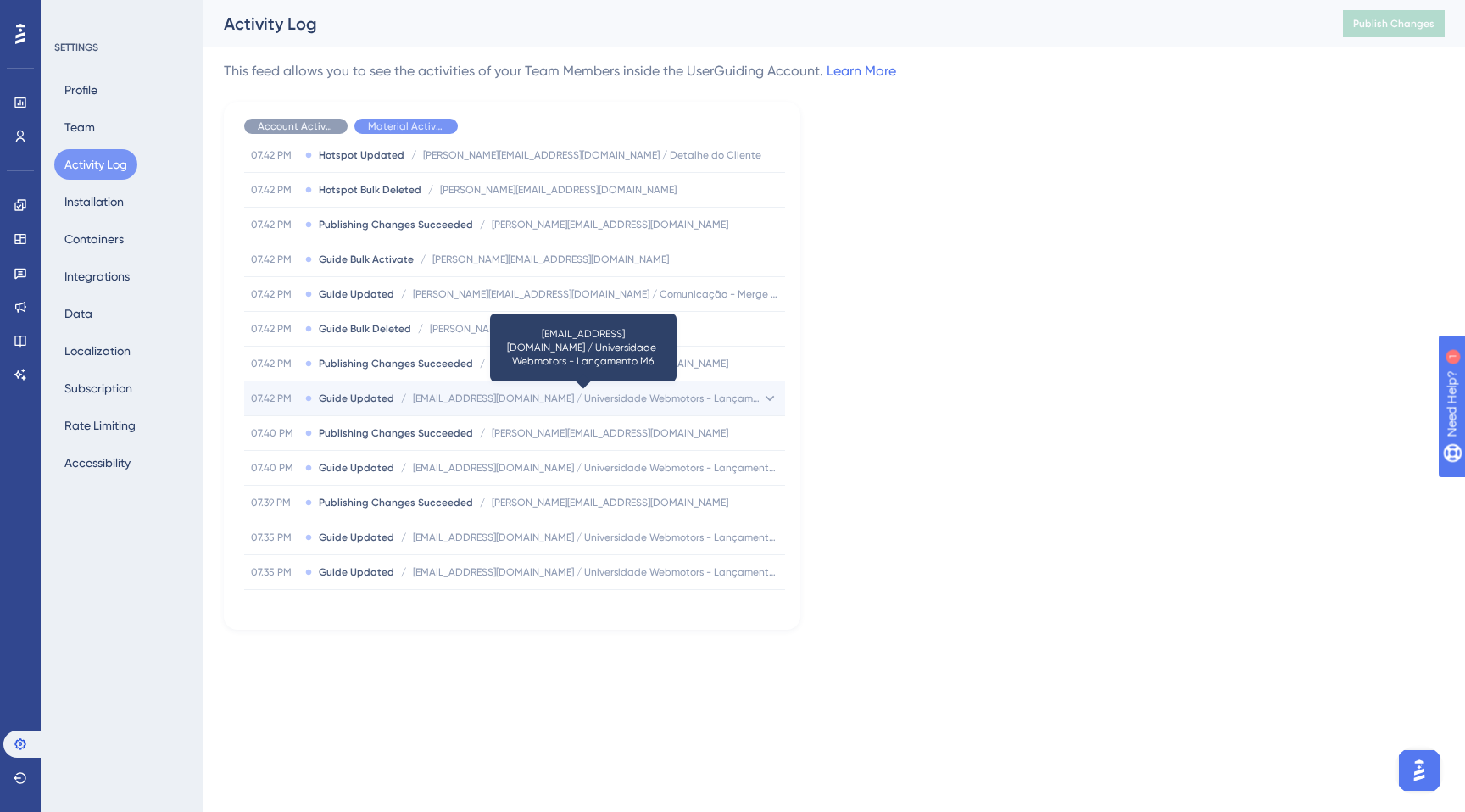
click at [630, 396] on span "leticia.teixeira@webmotors.com.br / Universidade Webmotors - Lançamento M6" at bounding box center [587, 398] width 348 height 14
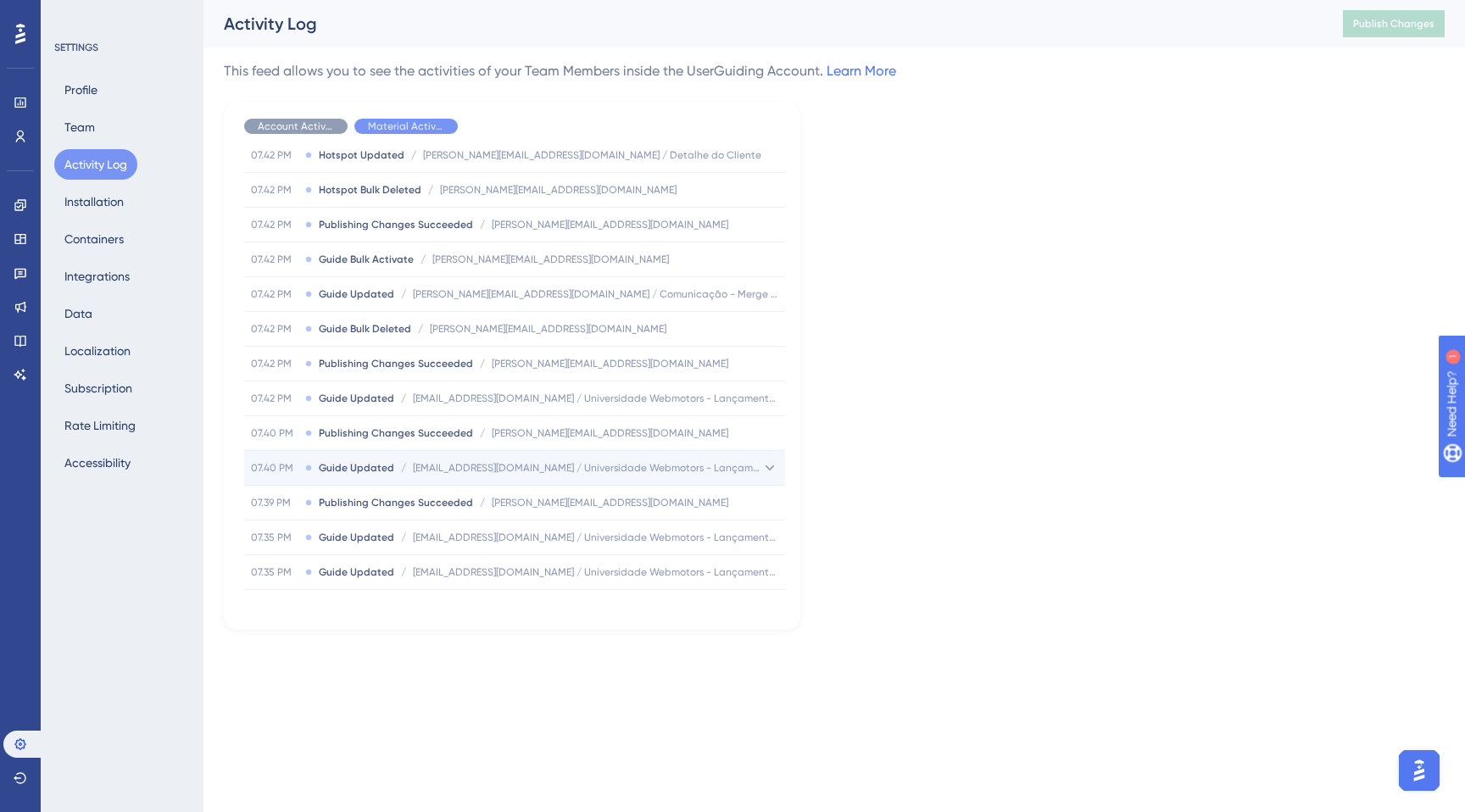
click at [642, 459] on div "07.40 PM Guide Updated / leticia.teixeira@webmotors.com.br / Universidade Webmo…" at bounding box center [514, 468] width 541 height 33
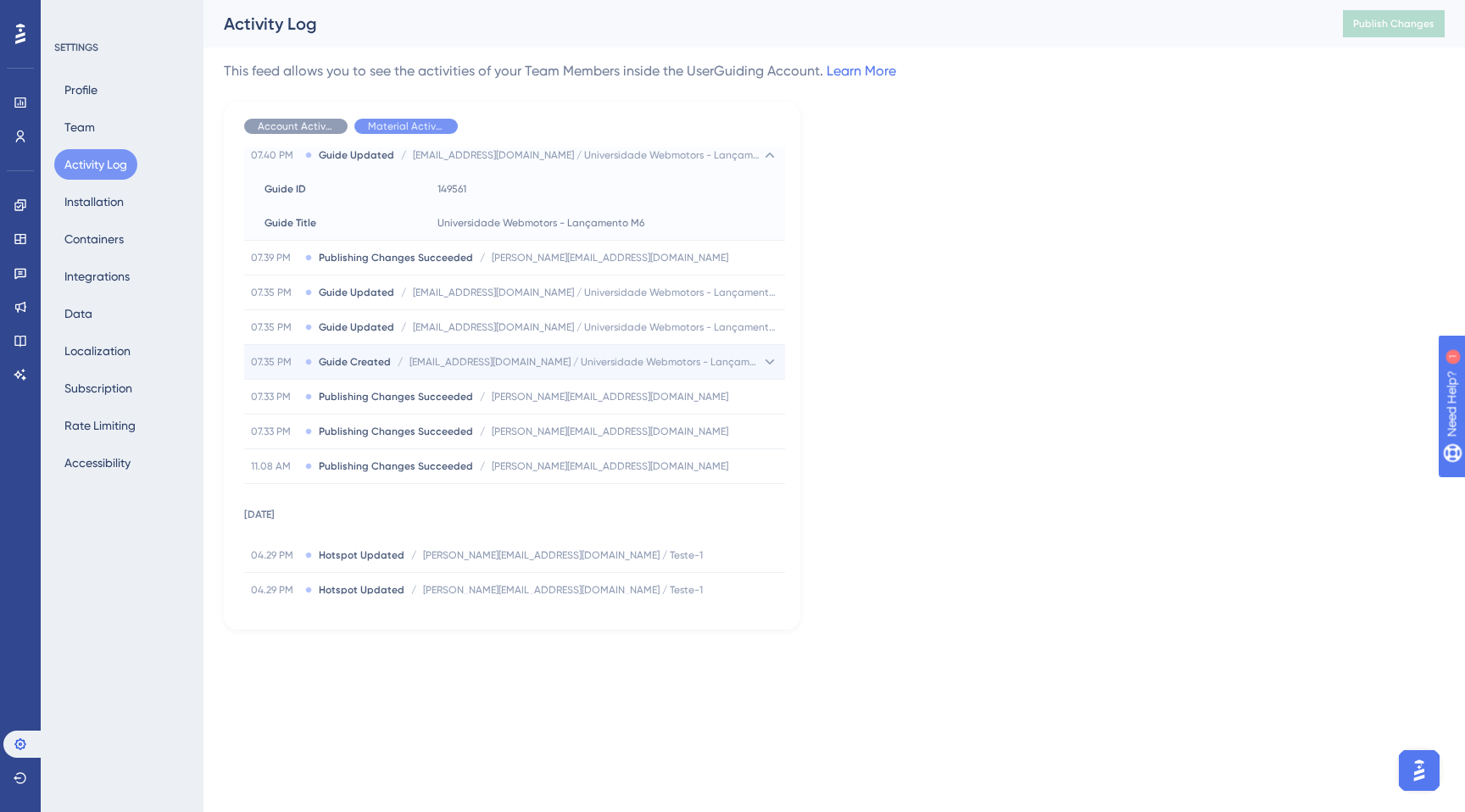
scroll to position [1146, 0]
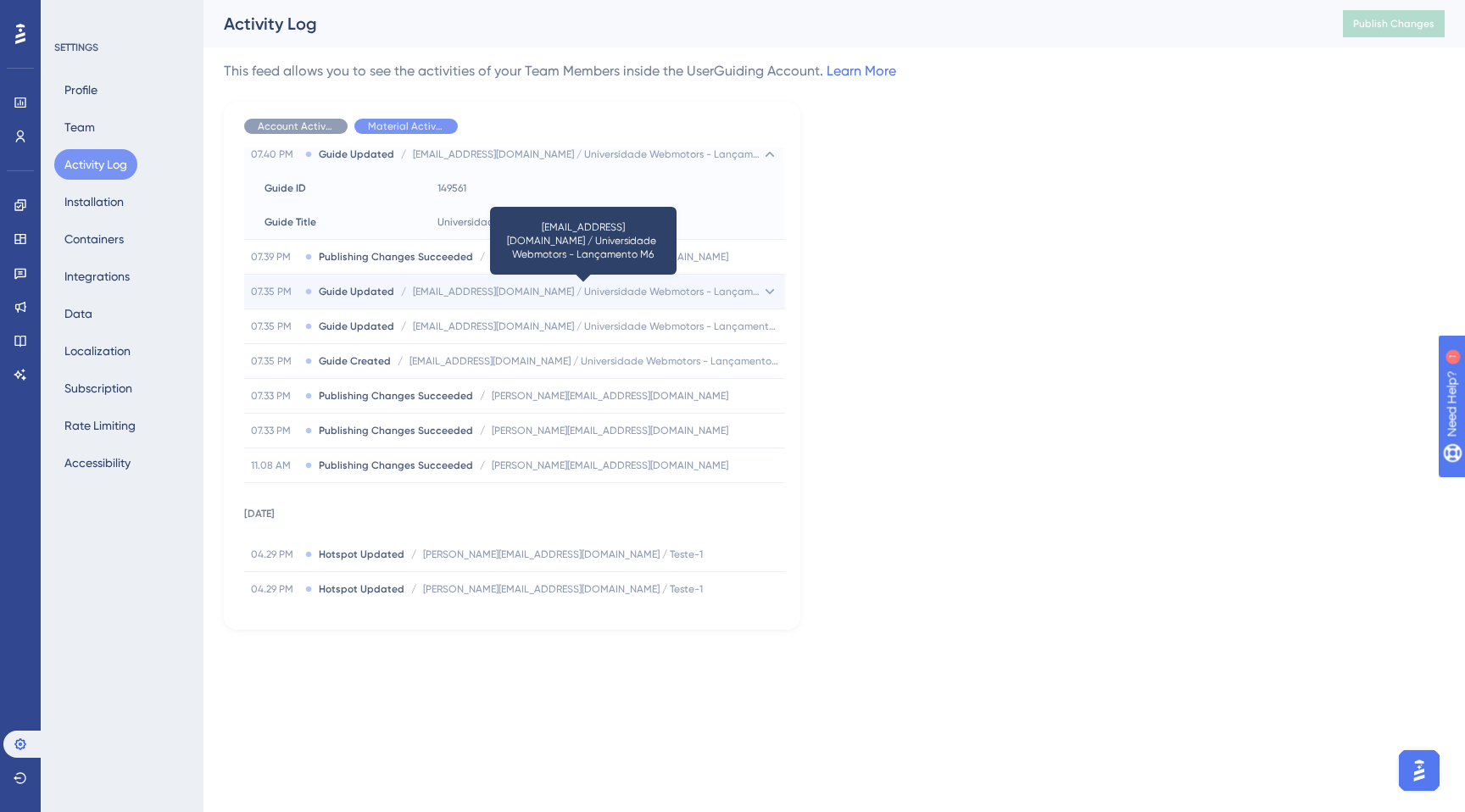
click at [544, 294] on span "mcunha@webmotors.com.br / Universidade Webmotors - Lançamento M6" at bounding box center [587, 292] width 348 height 14
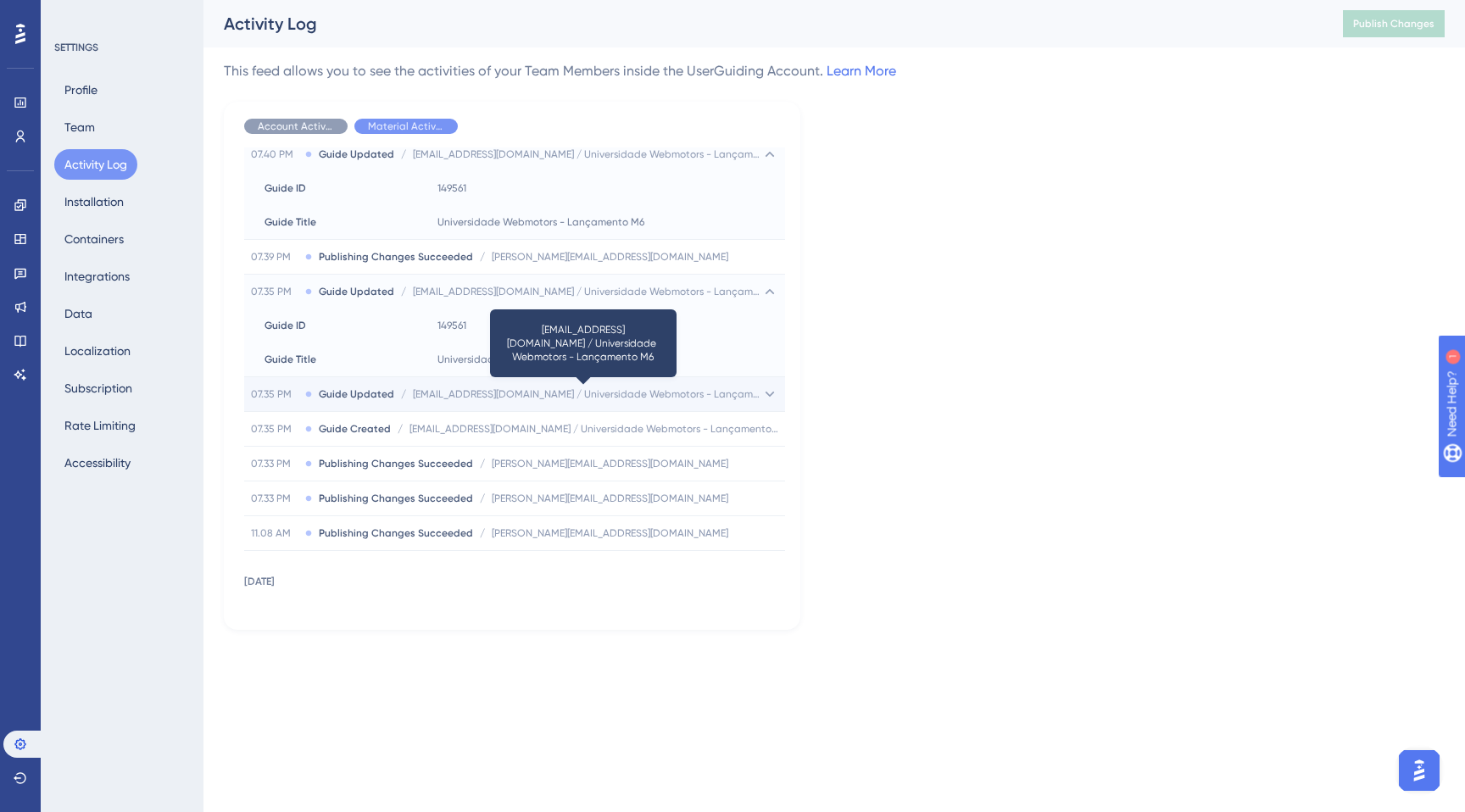
click at [557, 396] on span "mcunha@webmotors.com.br / Universidade Webmotors - Lançamento M6" at bounding box center [587, 394] width 348 height 14
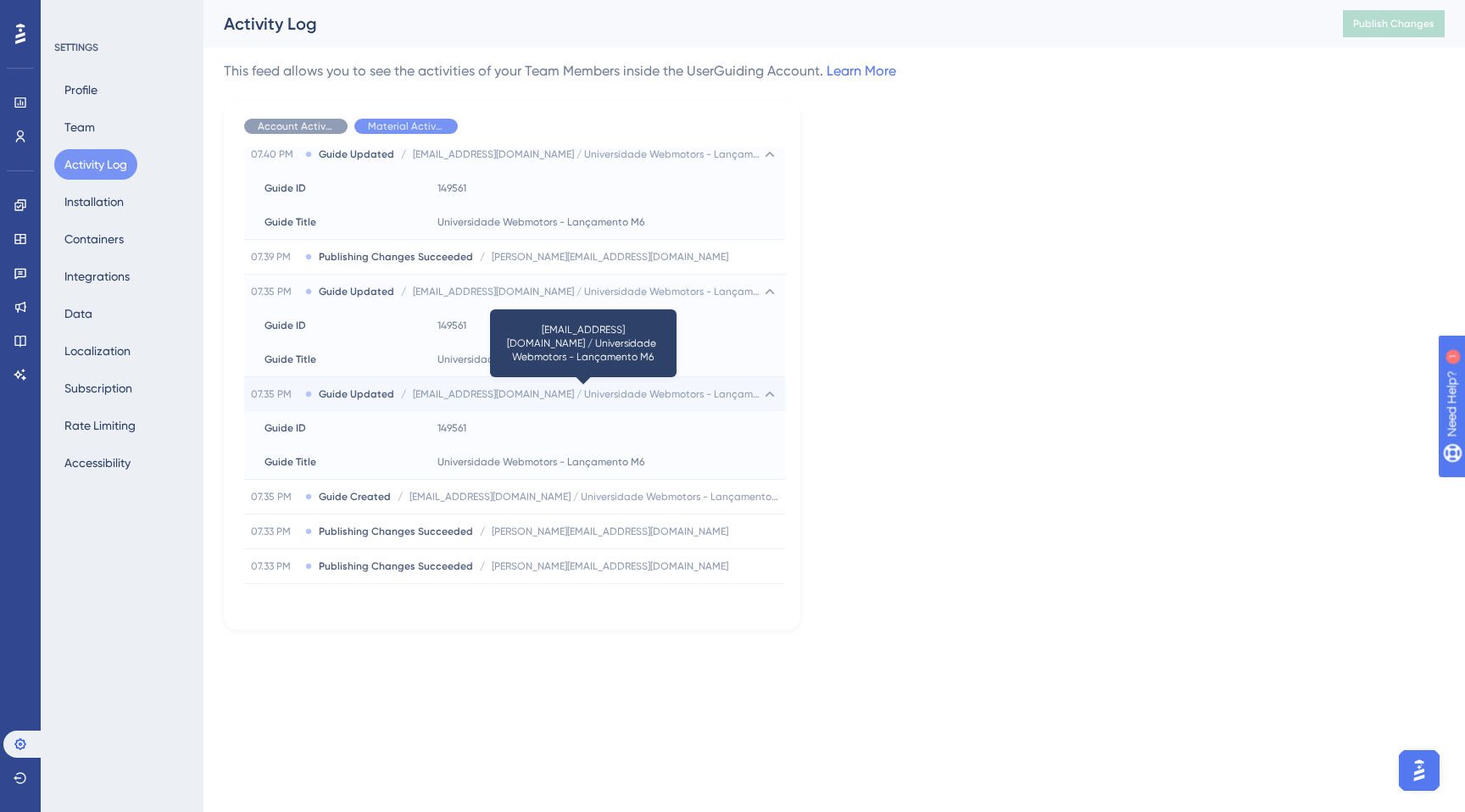
click at [557, 396] on span "mcunha@webmotors.com.br / Universidade Webmotors - Lançamento M6" at bounding box center [587, 394] width 348 height 14
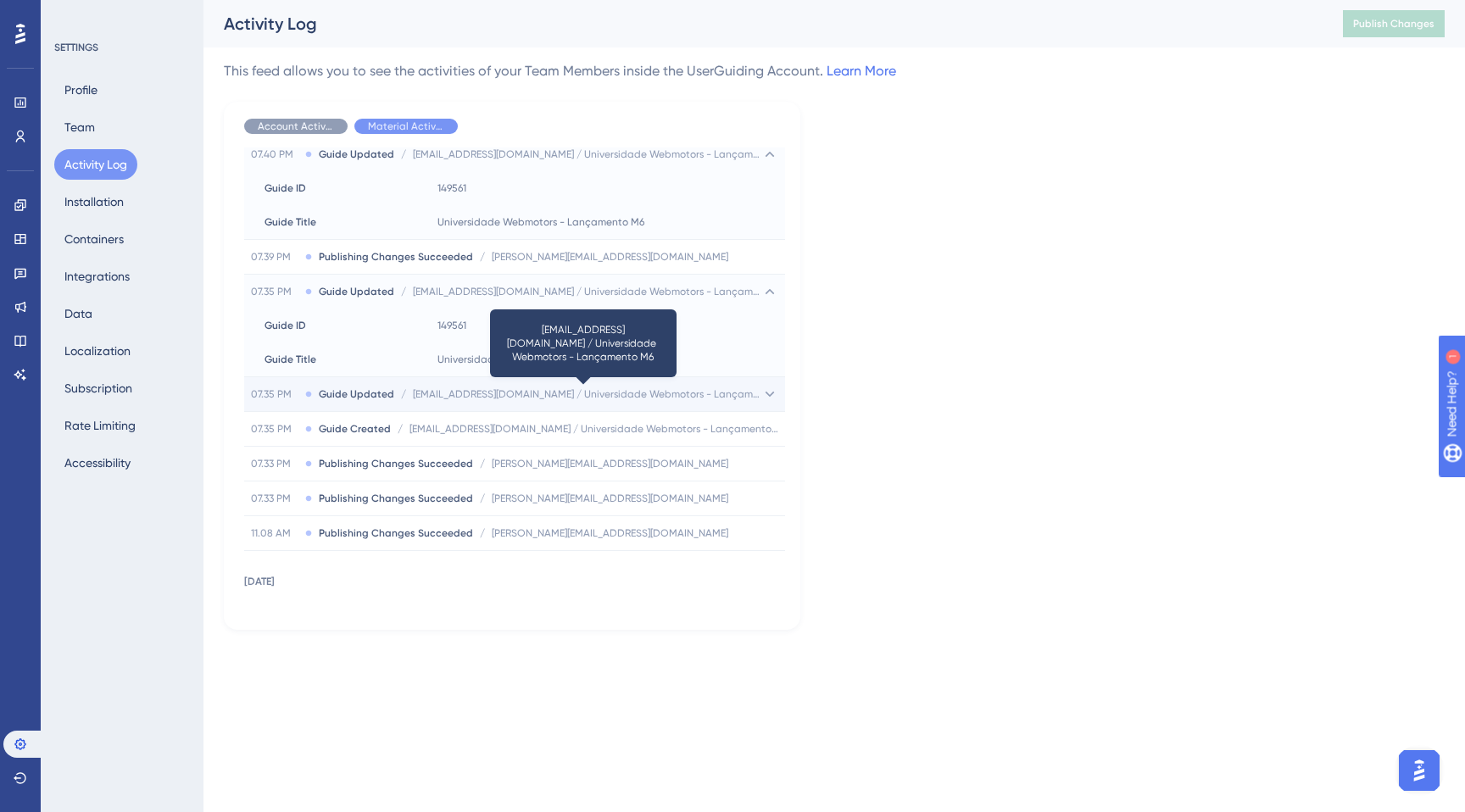
click at [557, 396] on span "mcunha@webmotors.com.br / Universidade Webmotors - Lançamento M6" at bounding box center [587, 394] width 348 height 14
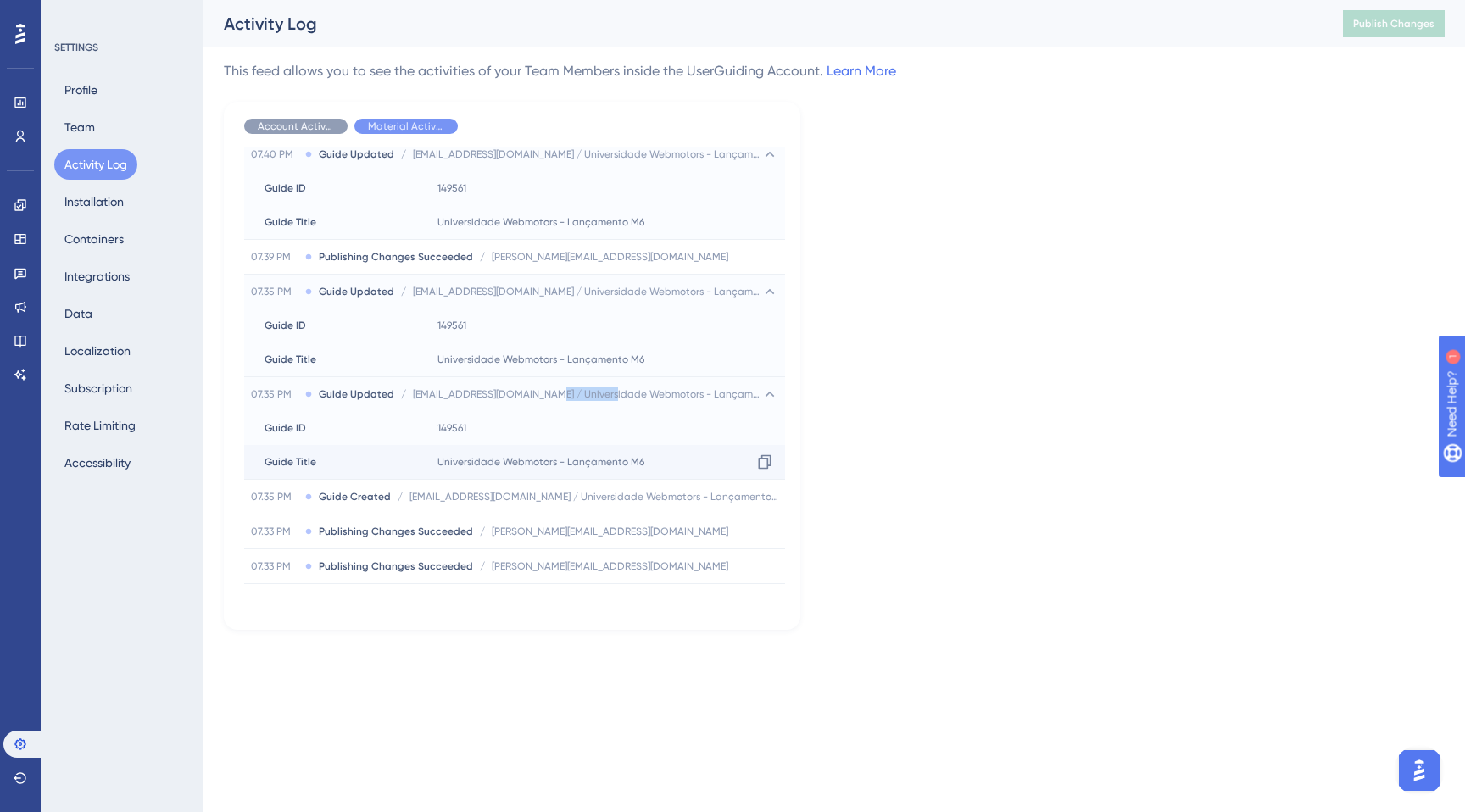
click at [459, 452] on div "Universidade Webmotors - Lançamento M6 Copy Universidade Webmotors - Lançamento…" at bounding box center [608, 462] width 354 height 33
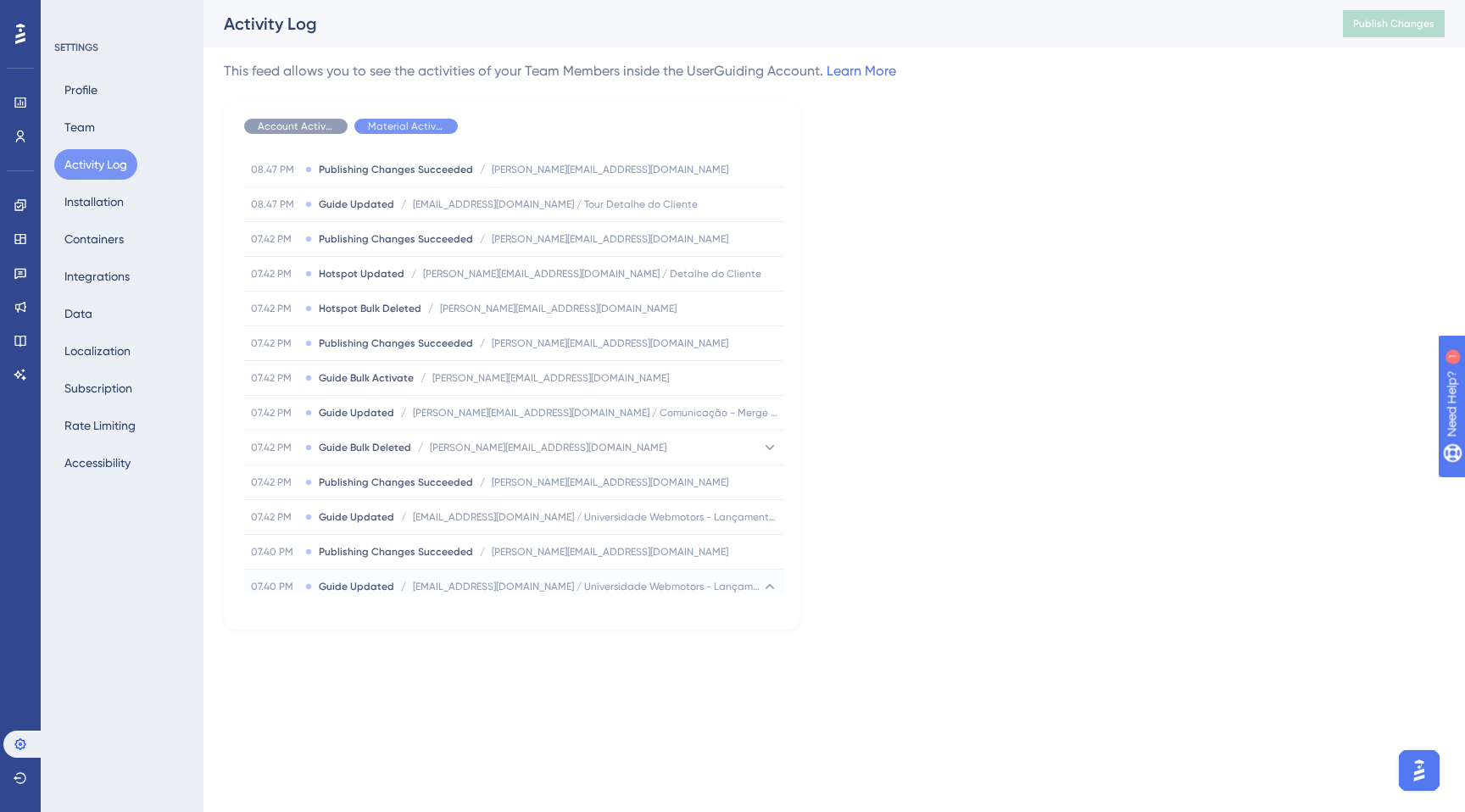
scroll to position [0, 0]
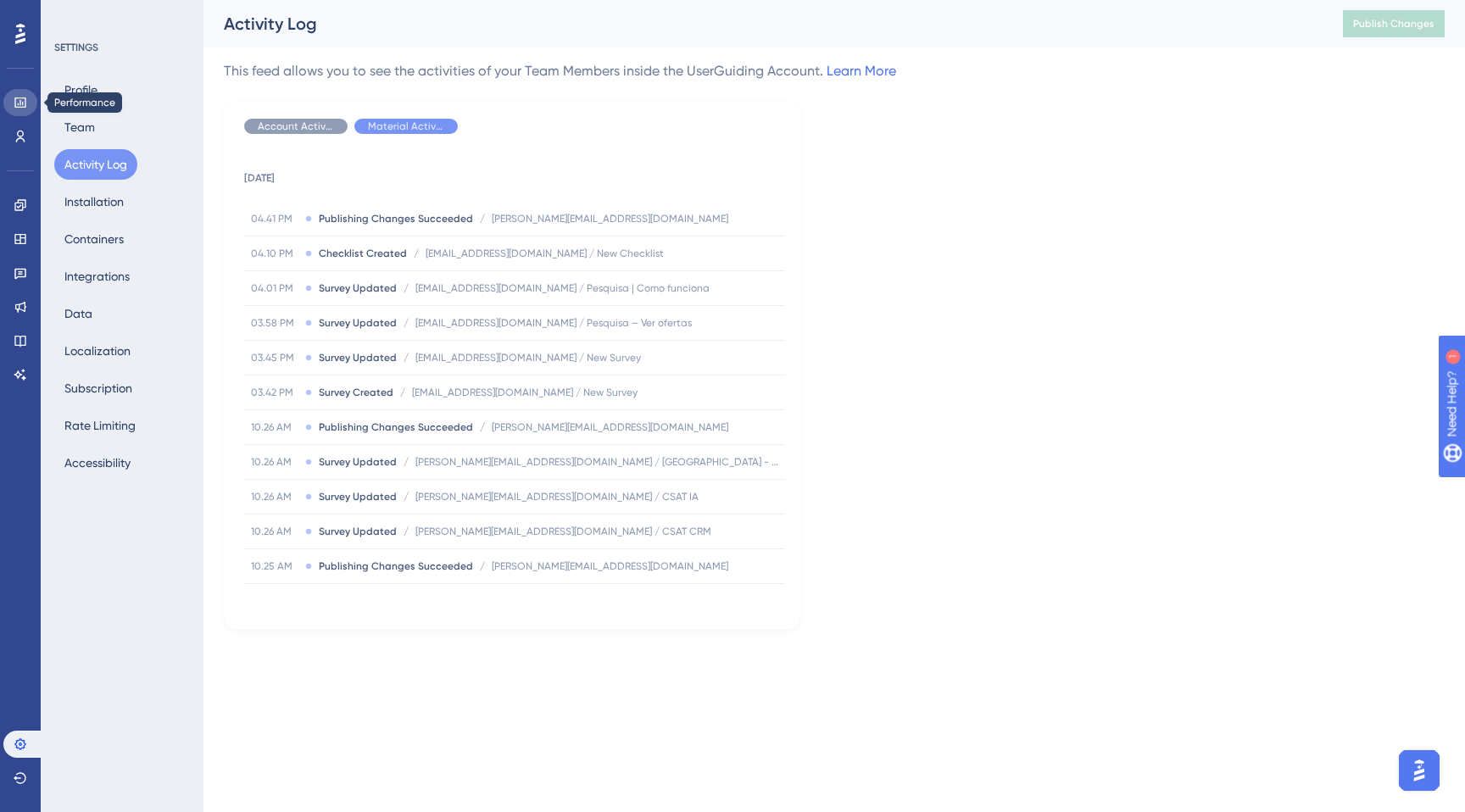
click at [18, 102] on icon at bounding box center [21, 102] width 14 height 14
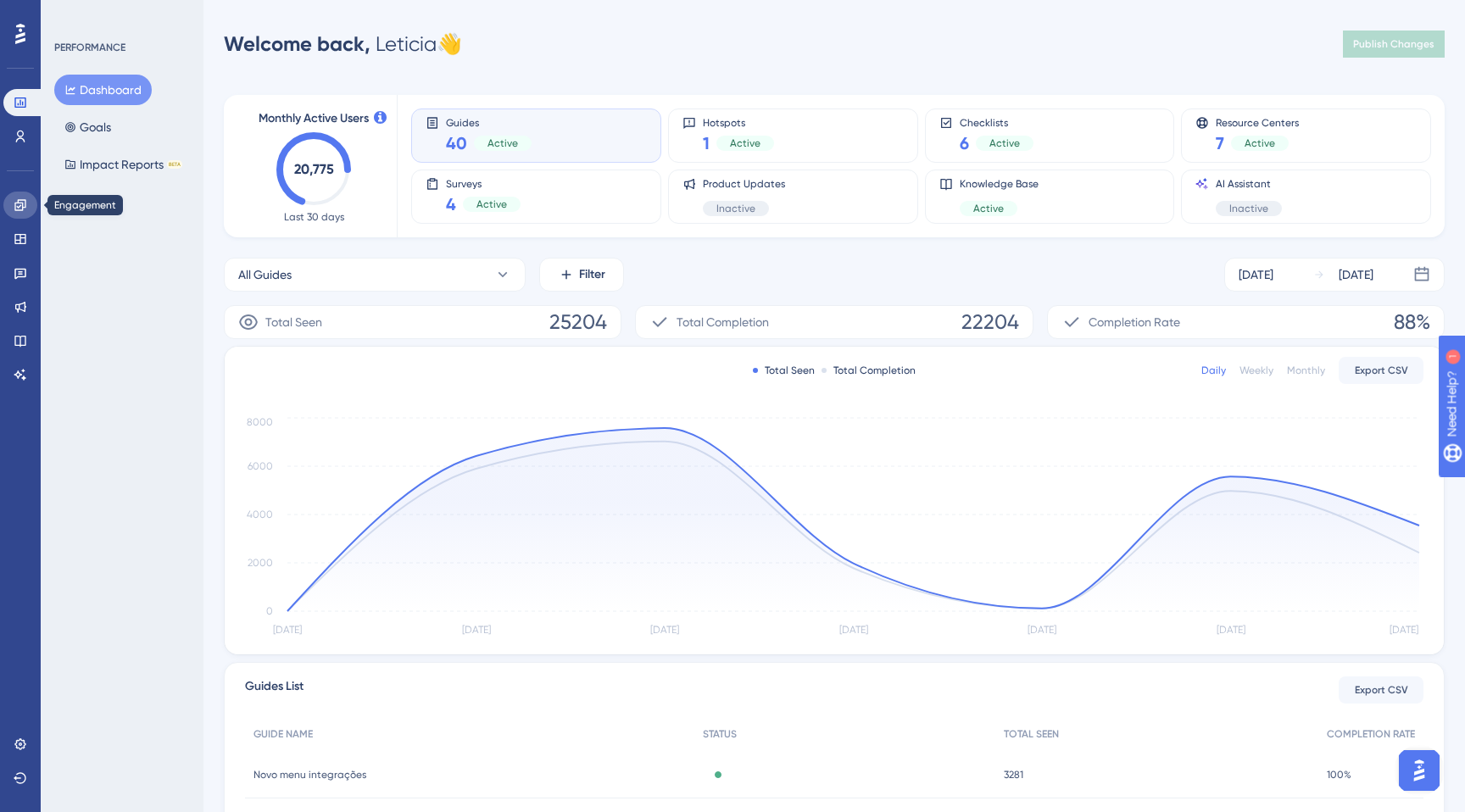
click at [20, 195] on link at bounding box center [20, 205] width 33 height 28
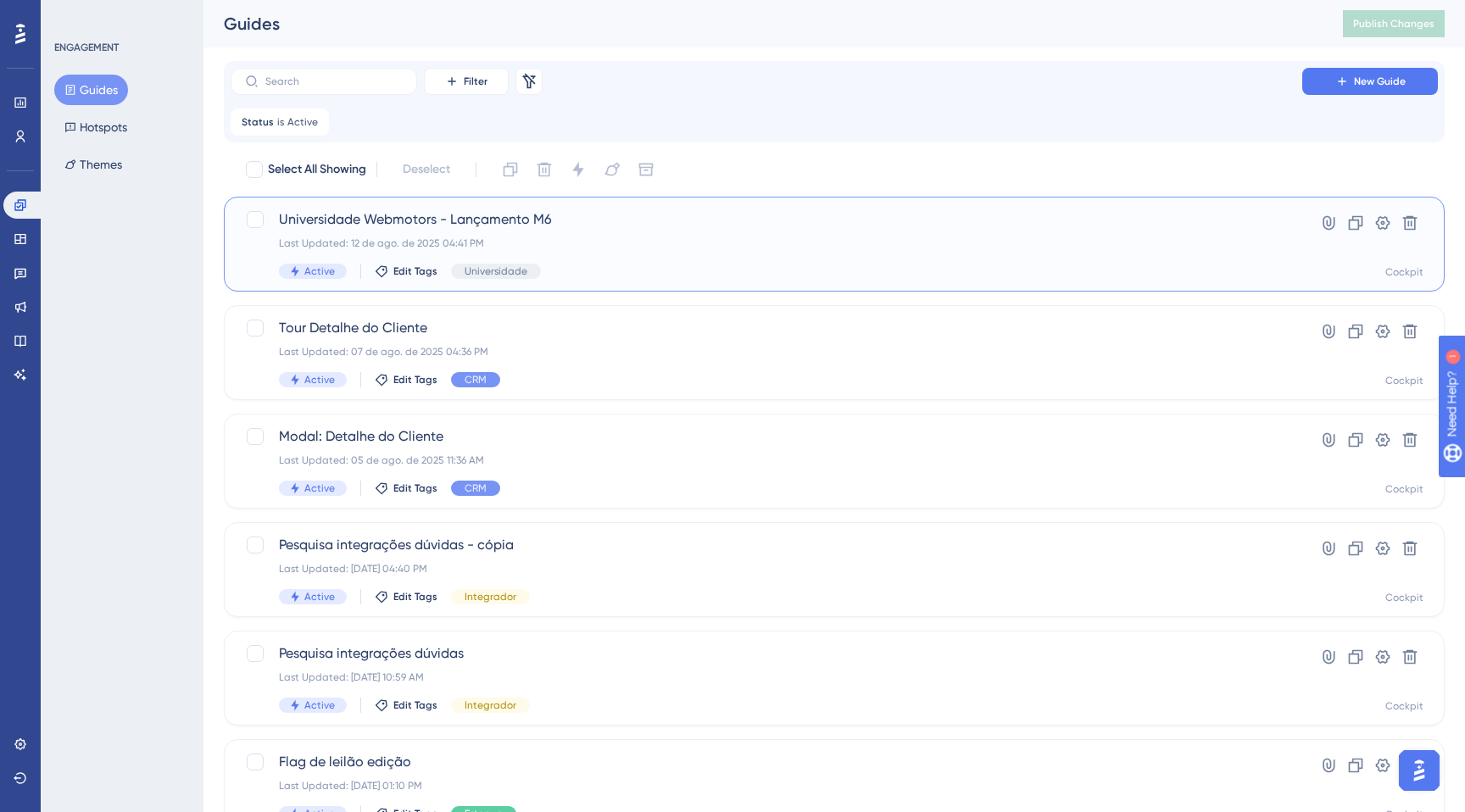
click at [615, 261] on div "Universidade Webmotors - Lançamento M6 Last Updated: 12 de ago. de 2025 04:41 P…" at bounding box center [767, 244] width 975 height 70
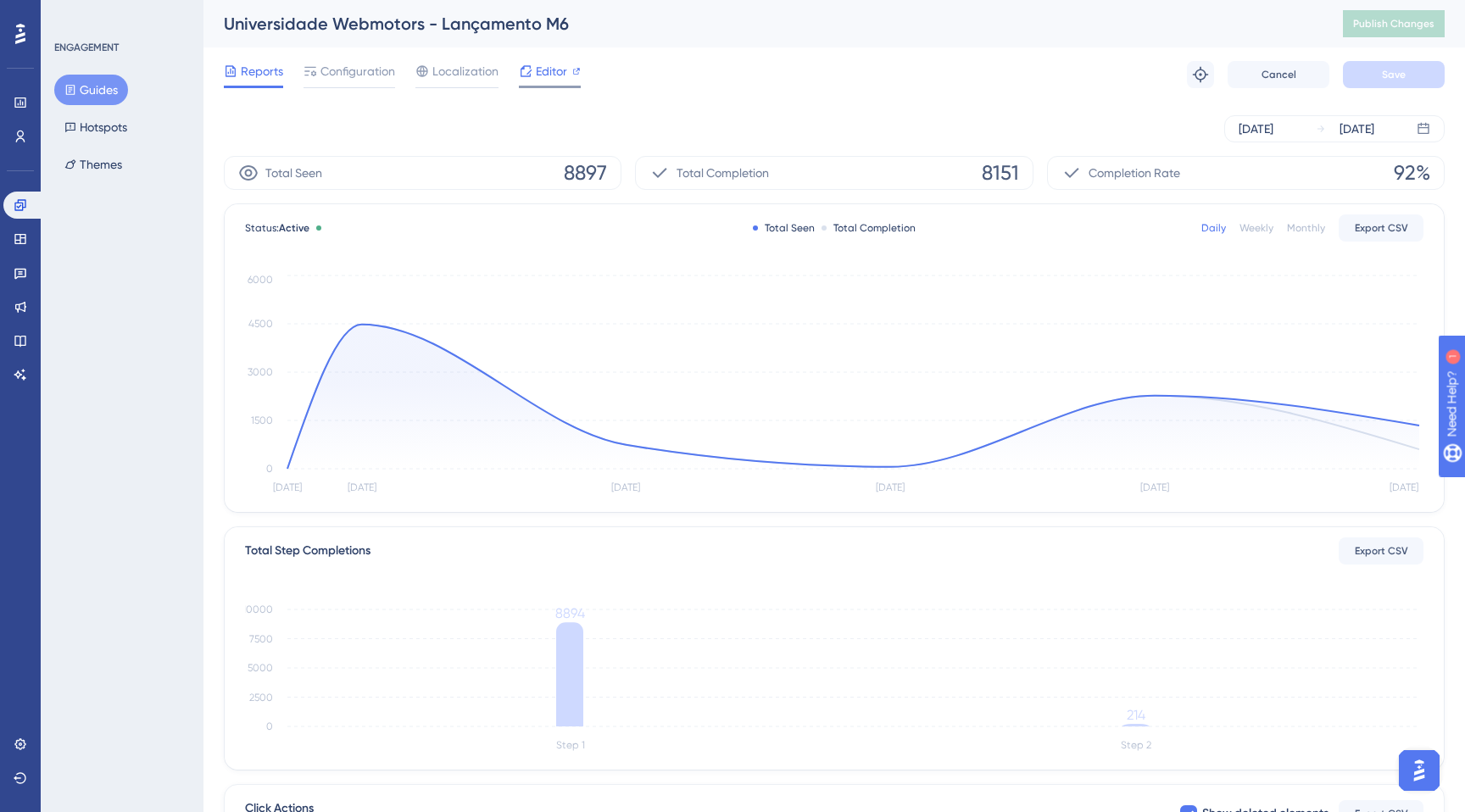
click at [552, 81] on span "Editor" at bounding box center [552, 71] width 31 height 21
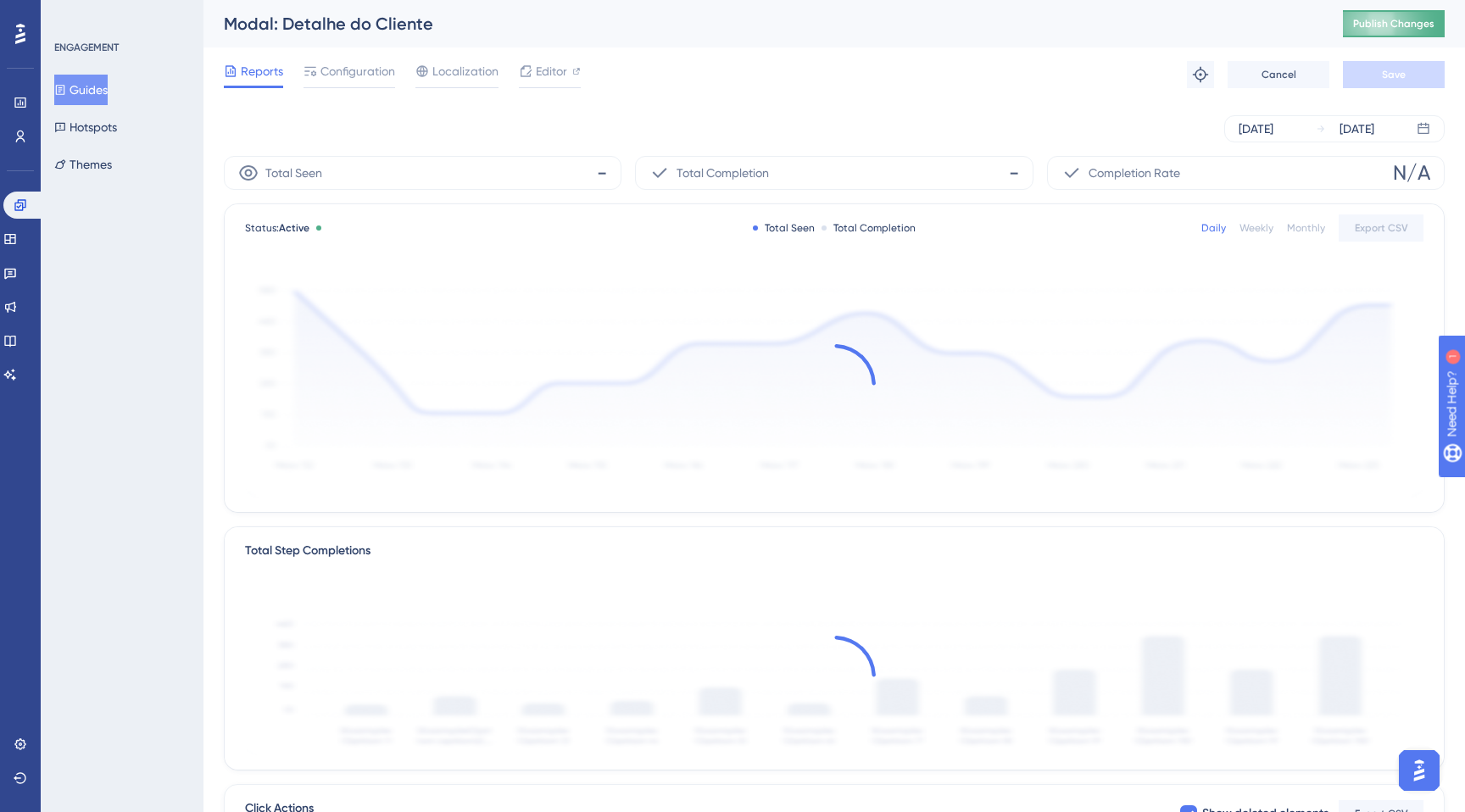
click at [1363, 27] on span "Publish Changes" at bounding box center [1393, 24] width 82 height 14
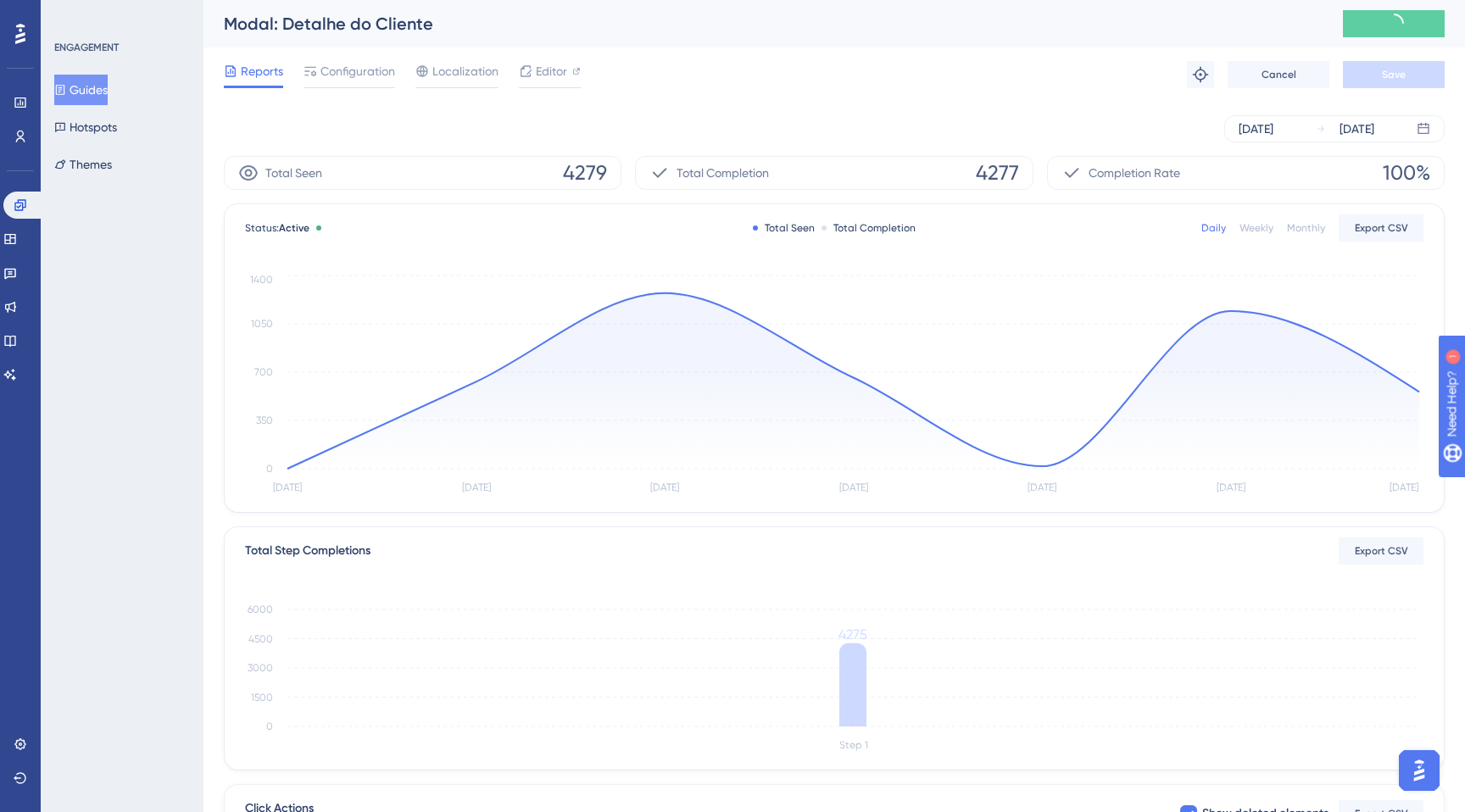
click at [92, 85] on button "Guides" at bounding box center [81, 89] width 53 height 30
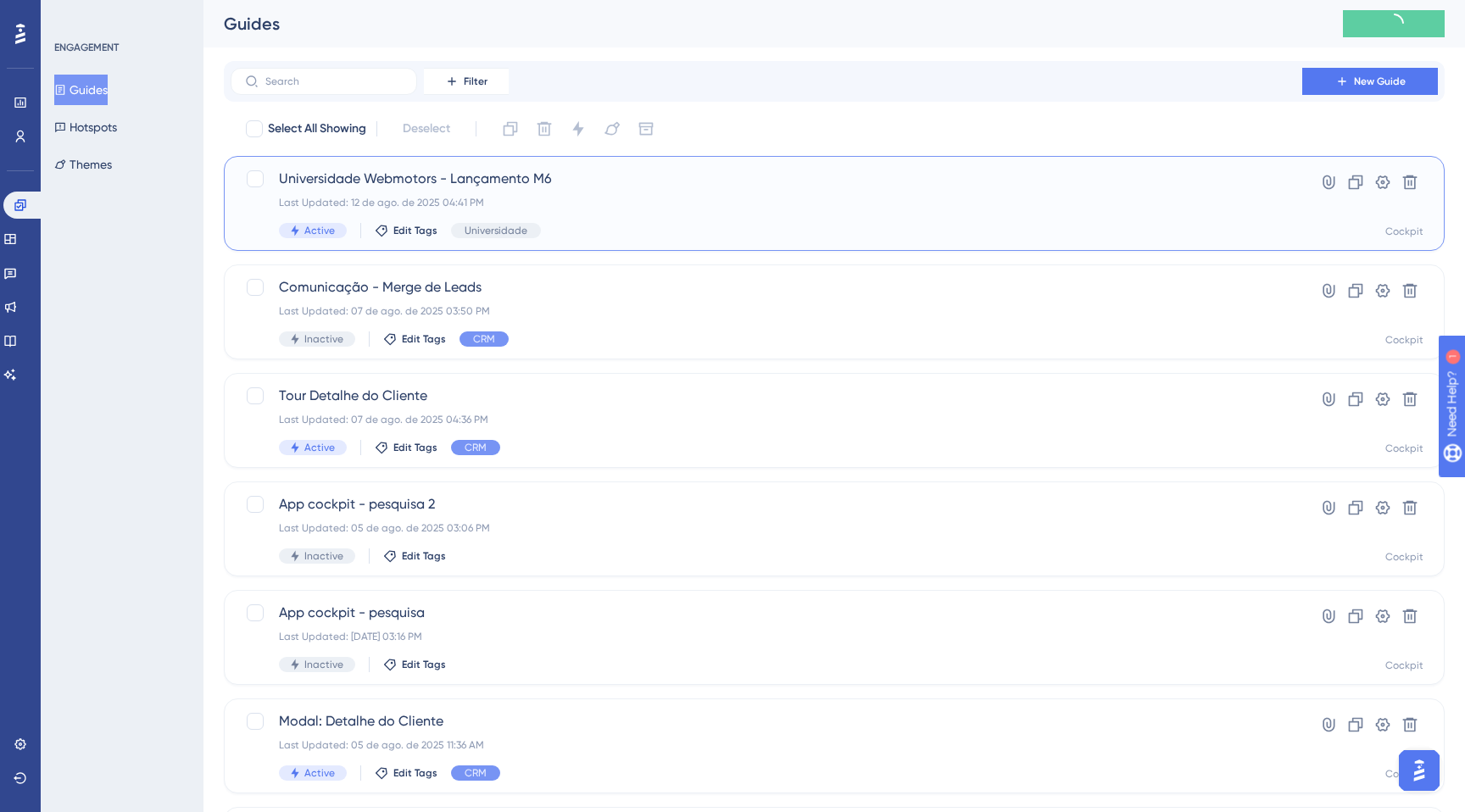
click at [694, 206] on div "Last Updated: 12 de ago. de 2025 04:41 PM" at bounding box center [767, 203] width 975 height 14
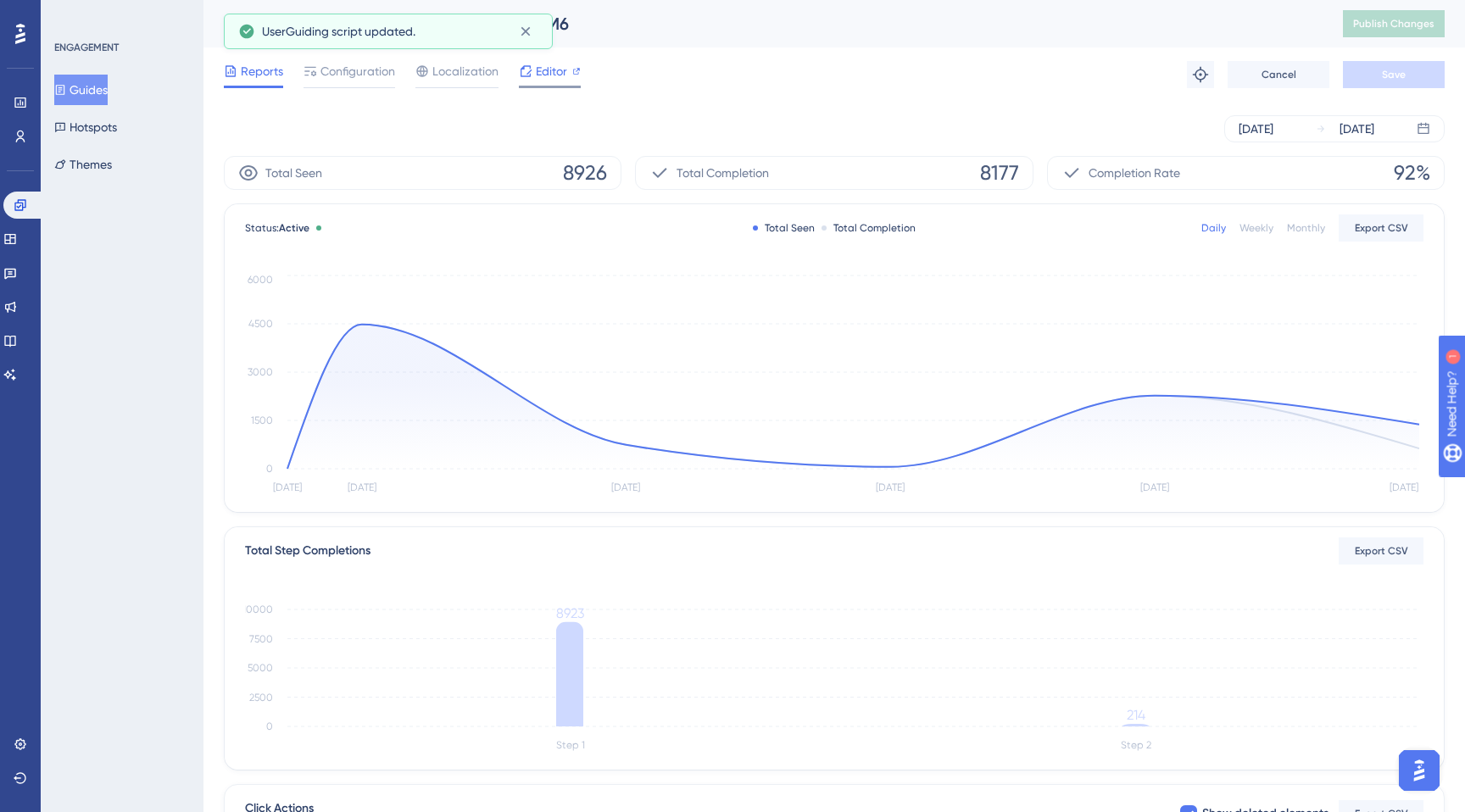
click at [557, 74] on span "Editor" at bounding box center [552, 71] width 31 height 21
click at [17, 102] on icon at bounding box center [21, 102] width 14 height 14
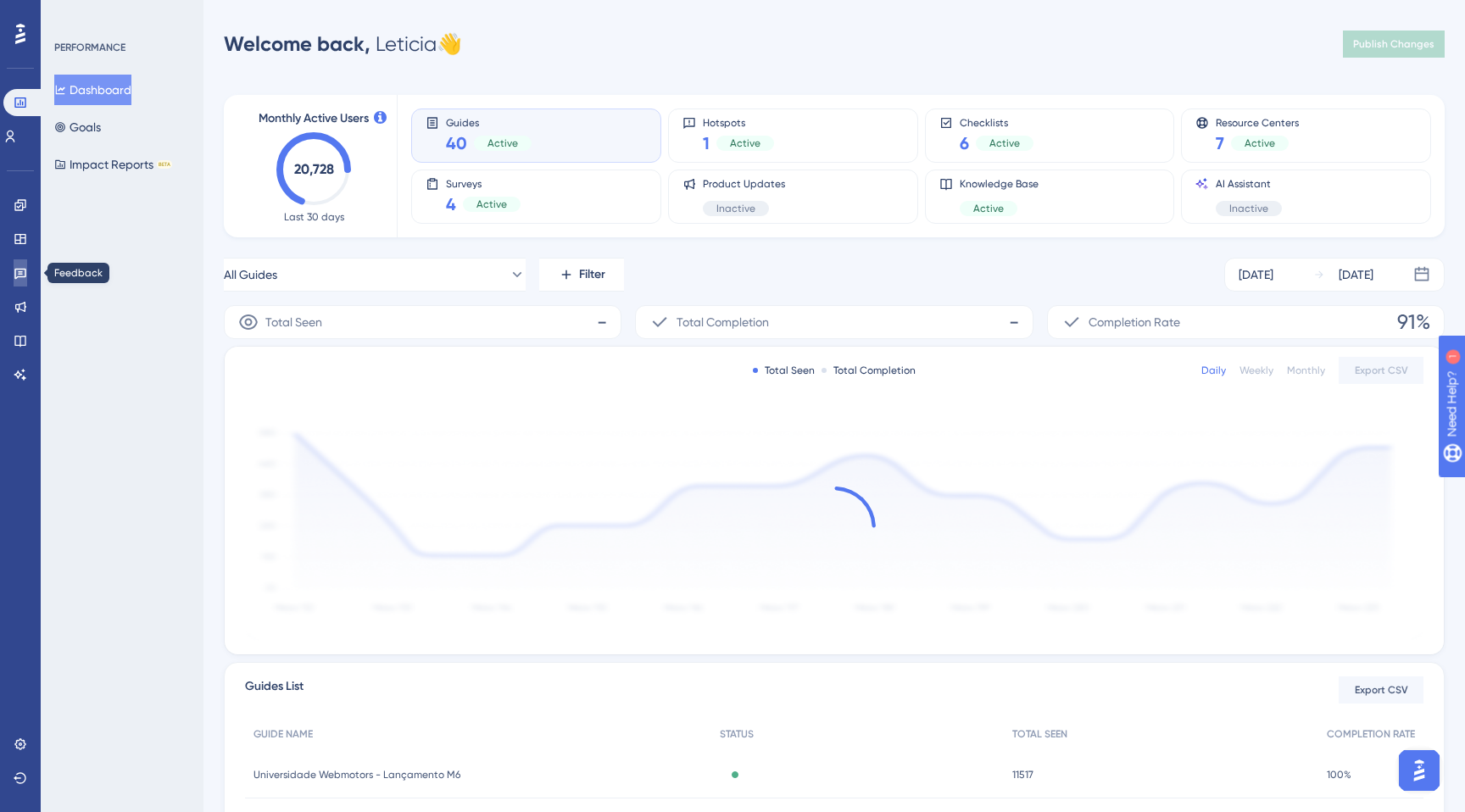
click at [14, 280] on link at bounding box center [21, 273] width 14 height 28
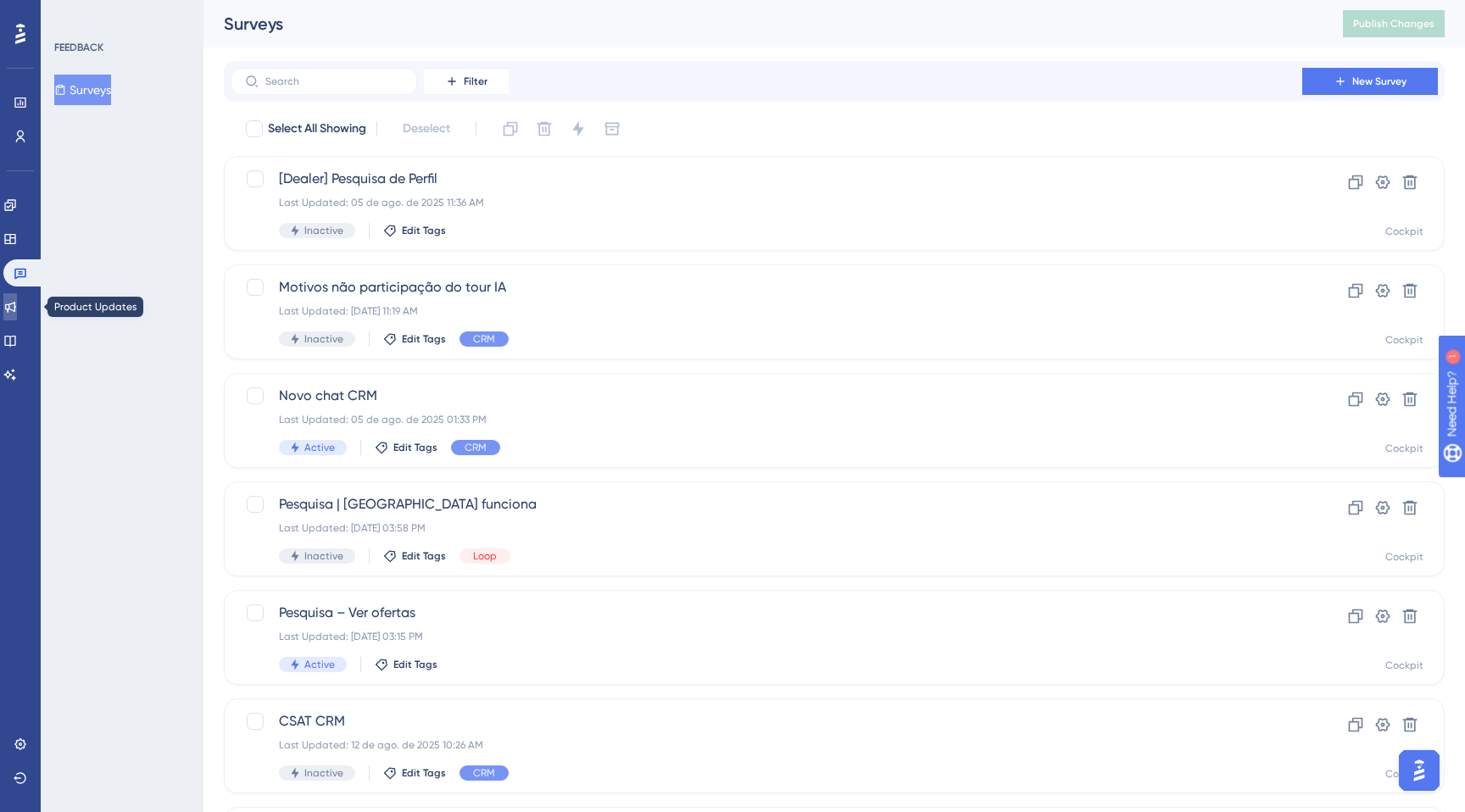
click at [12, 299] on link at bounding box center [10, 307] width 14 height 28
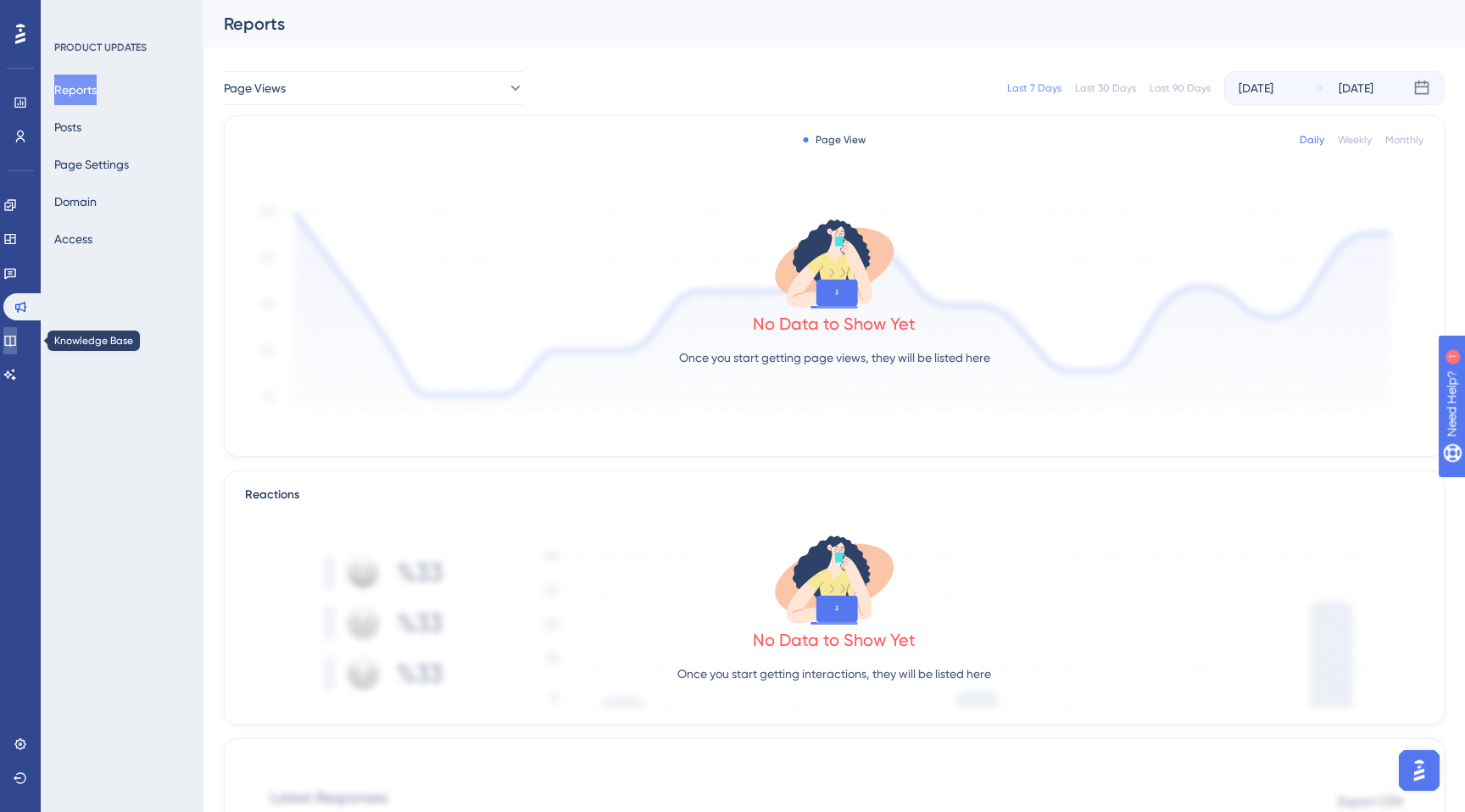
click at [16, 345] on icon at bounding box center [9, 340] width 11 height 11
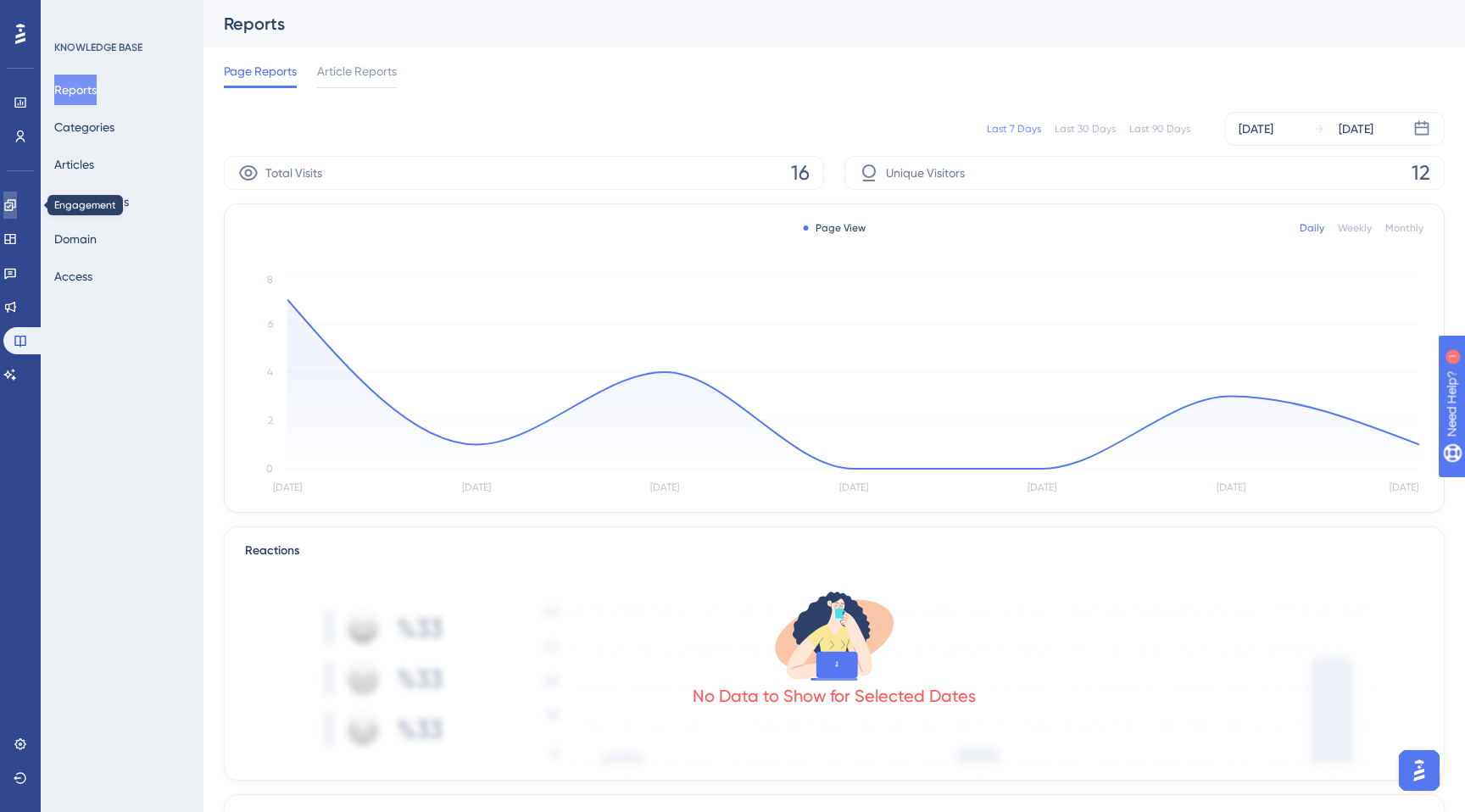
click at [13, 218] on link at bounding box center [10, 205] width 14 height 28
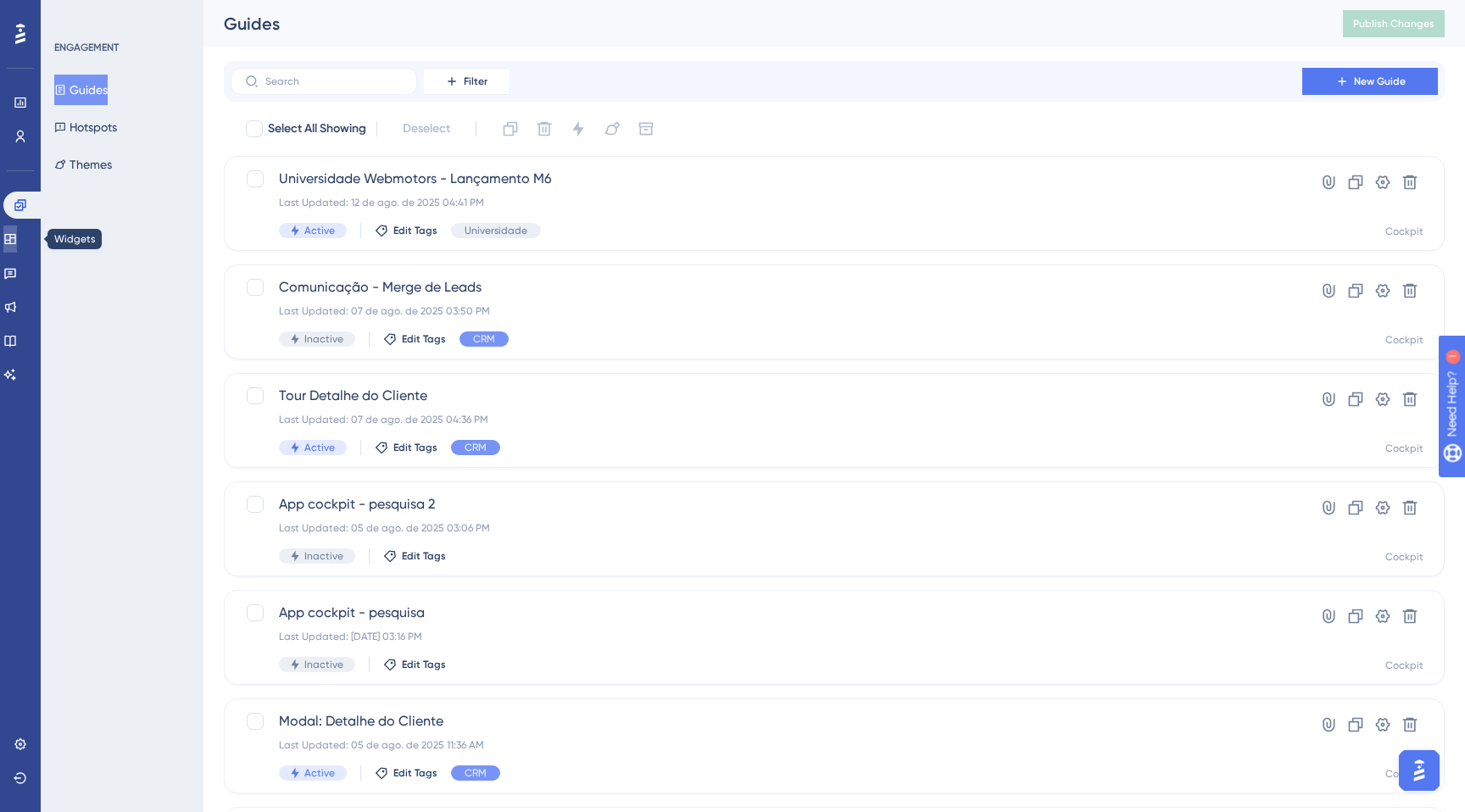
click at [16, 239] on icon at bounding box center [9, 239] width 11 height 10
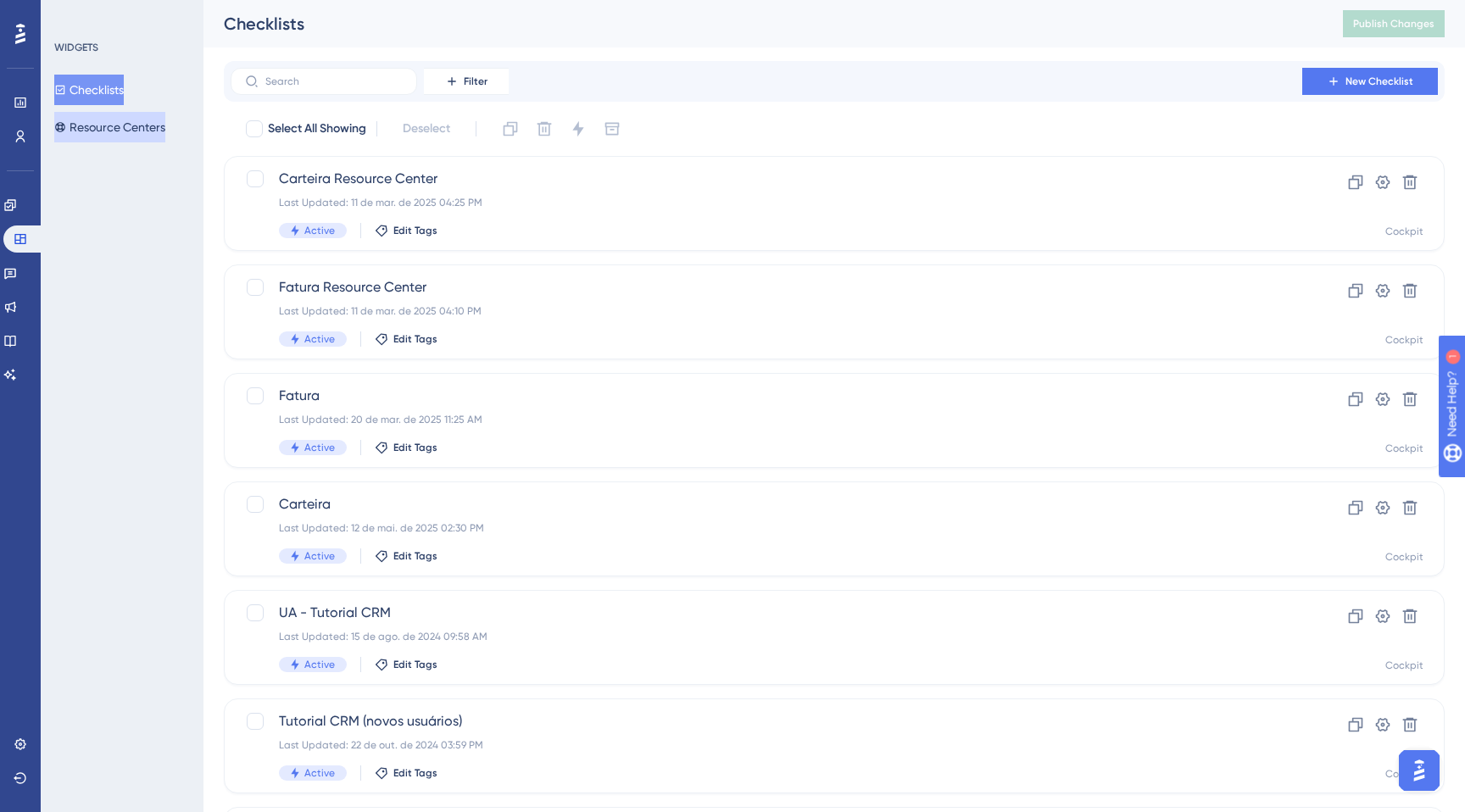
click at [137, 133] on button "Resource Centers" at bounding box center [109, 127] width 111 height 30
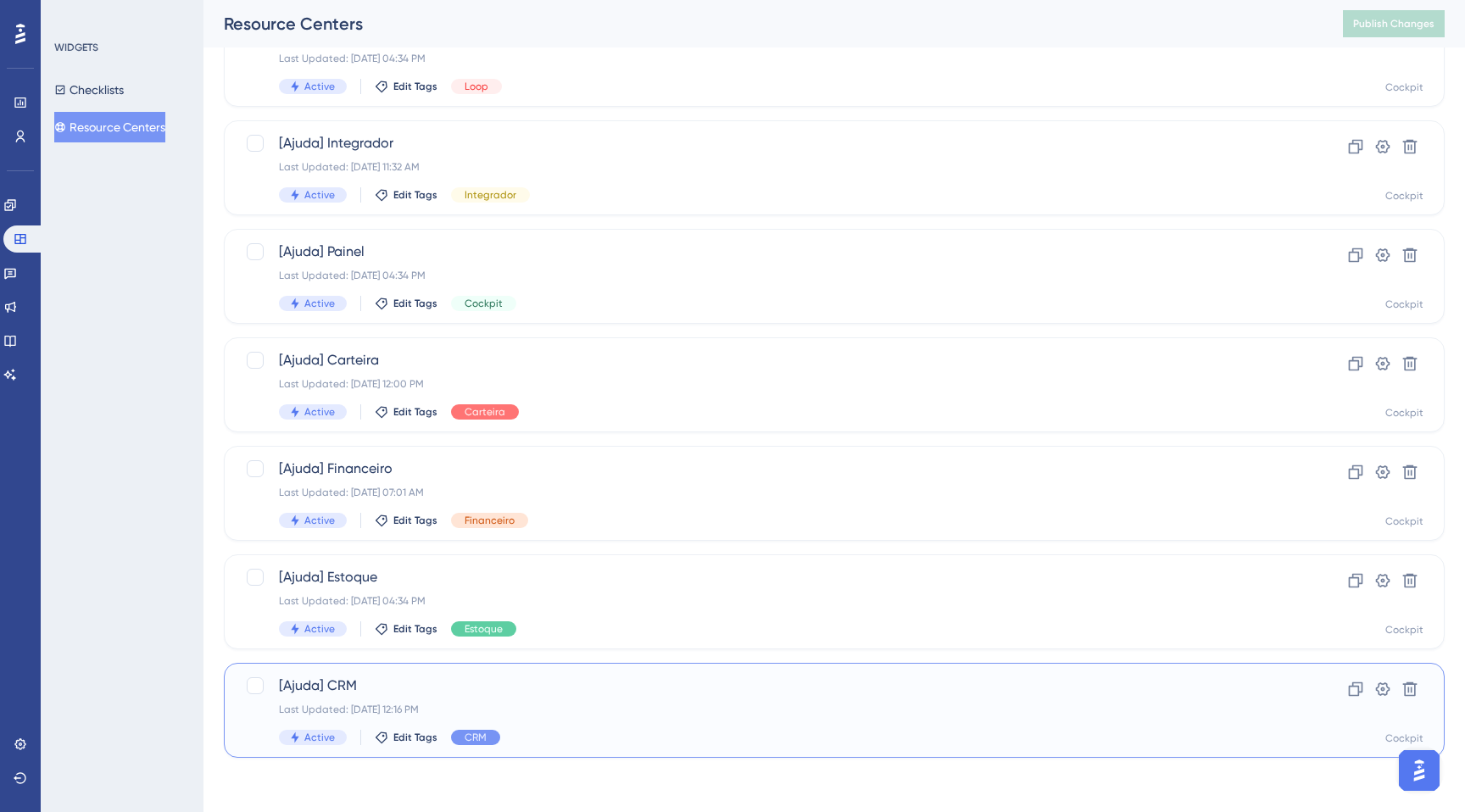
scroll to position [144, 0]
click at [560, 680] on span "[Ajuda] CRM" at bounding box center [767, 686] width 975 height 21
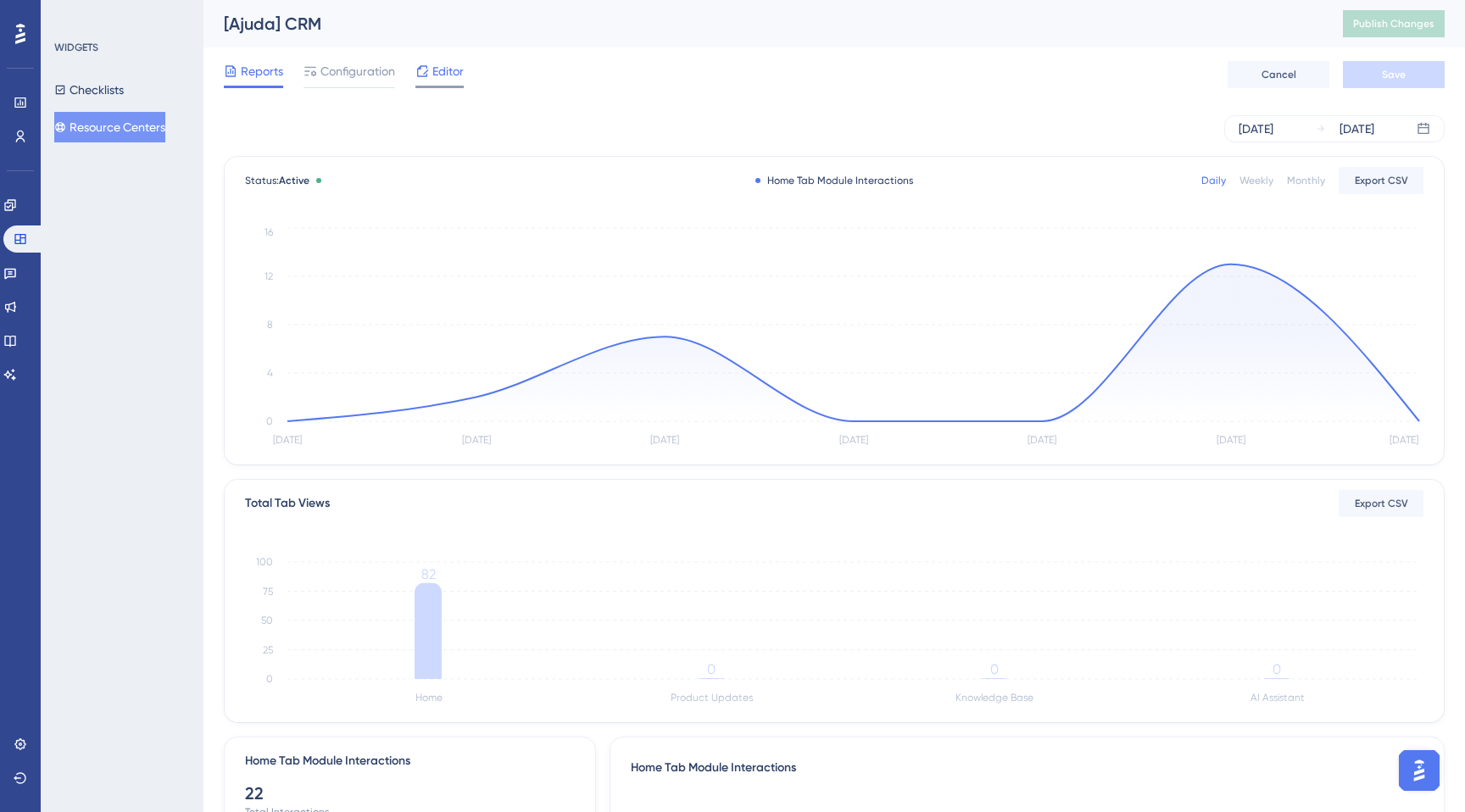
click at [447, 73] on span "Editor" at bounding box center [448, 71] width 31 height 21
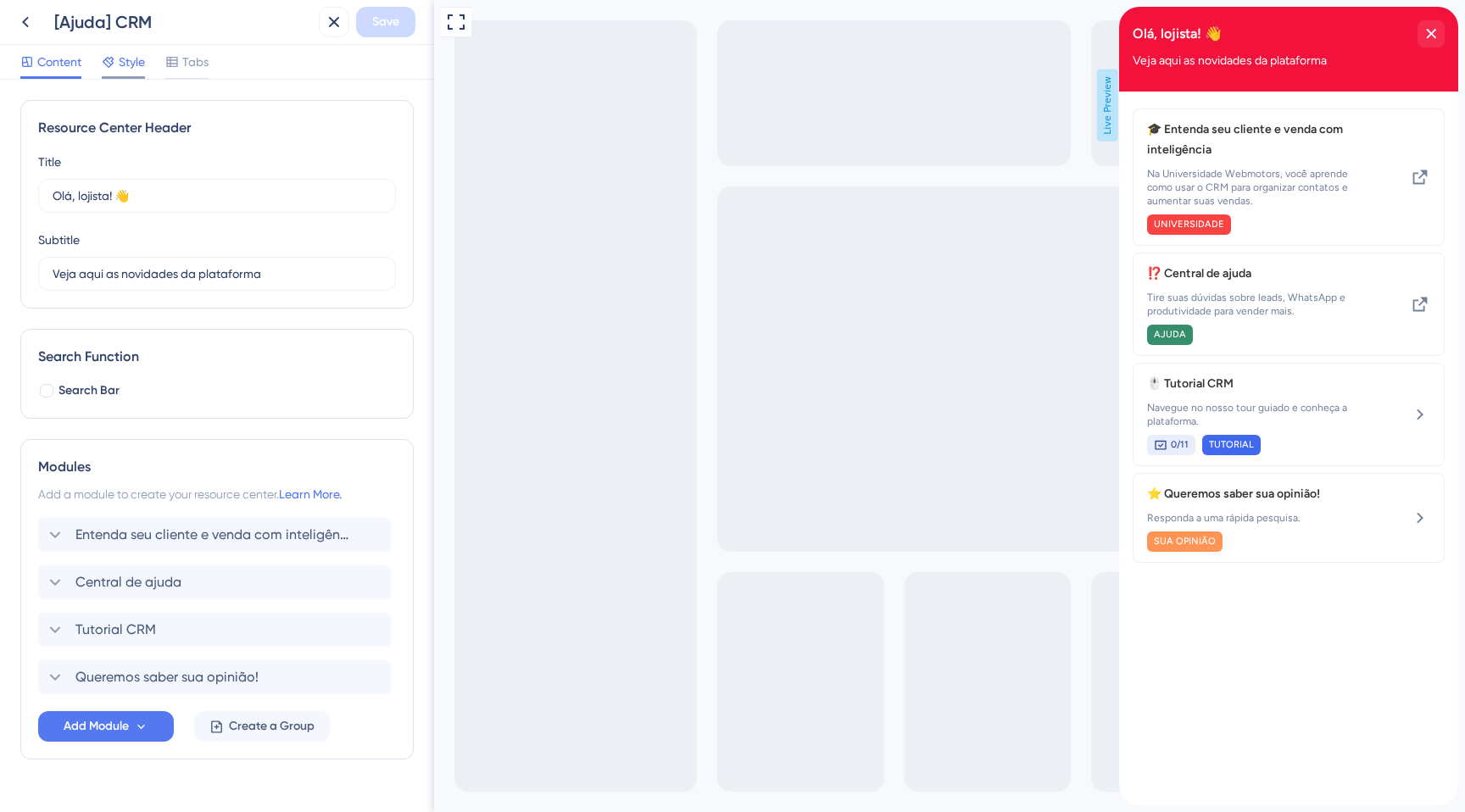
click at [120, 75] on div "Style" at bounding box center [123, 66] width 43 height 28
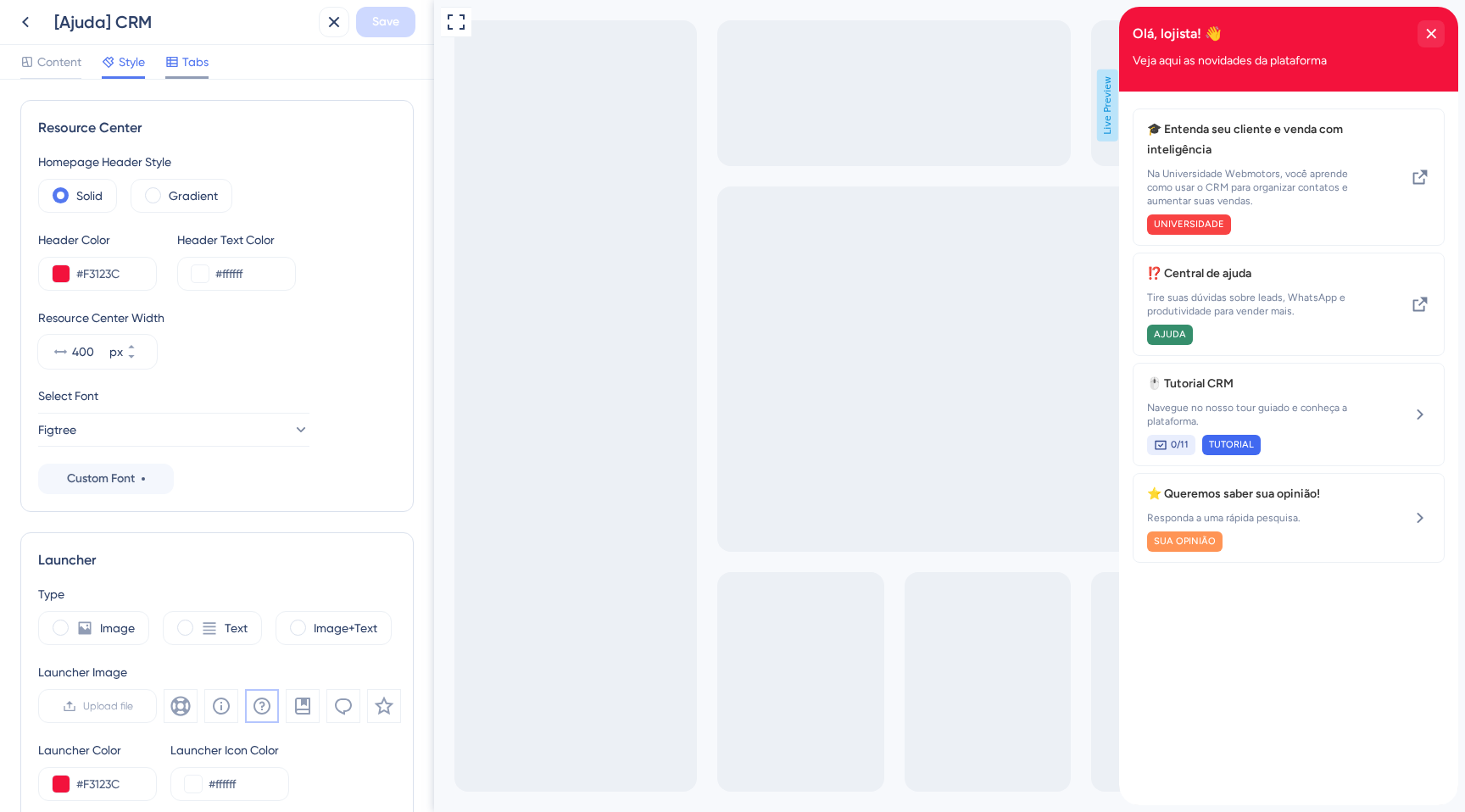
click at [196, 73] on div "Tabs" at bounding box center [187, 66] width 43 height 28
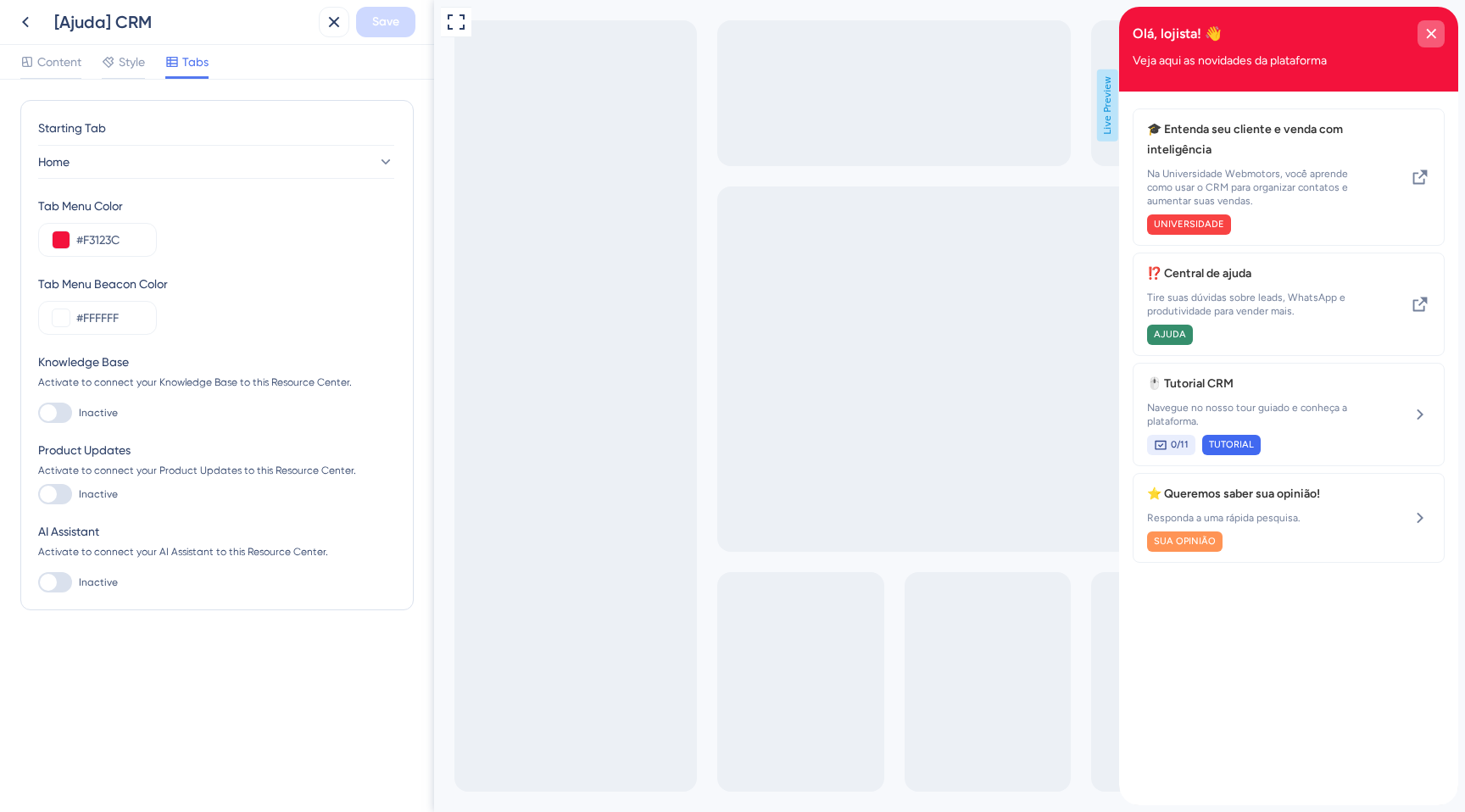
click at [1428, 29] on icon "close resource center" at bounding box center [1431, 32] width 9 height 9
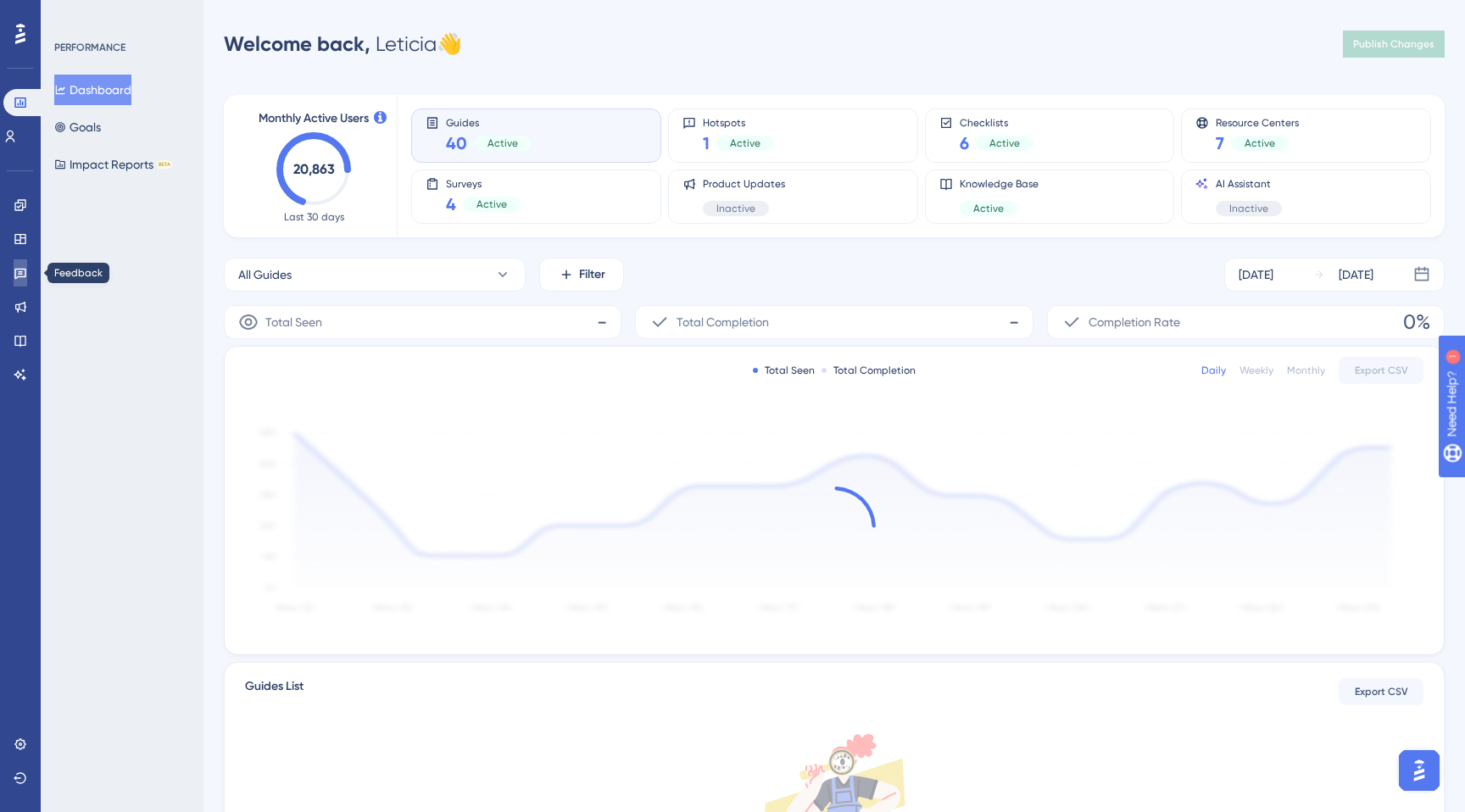
click at [22, 269] on icon at bounding box center [21, 273] width 14 height 14
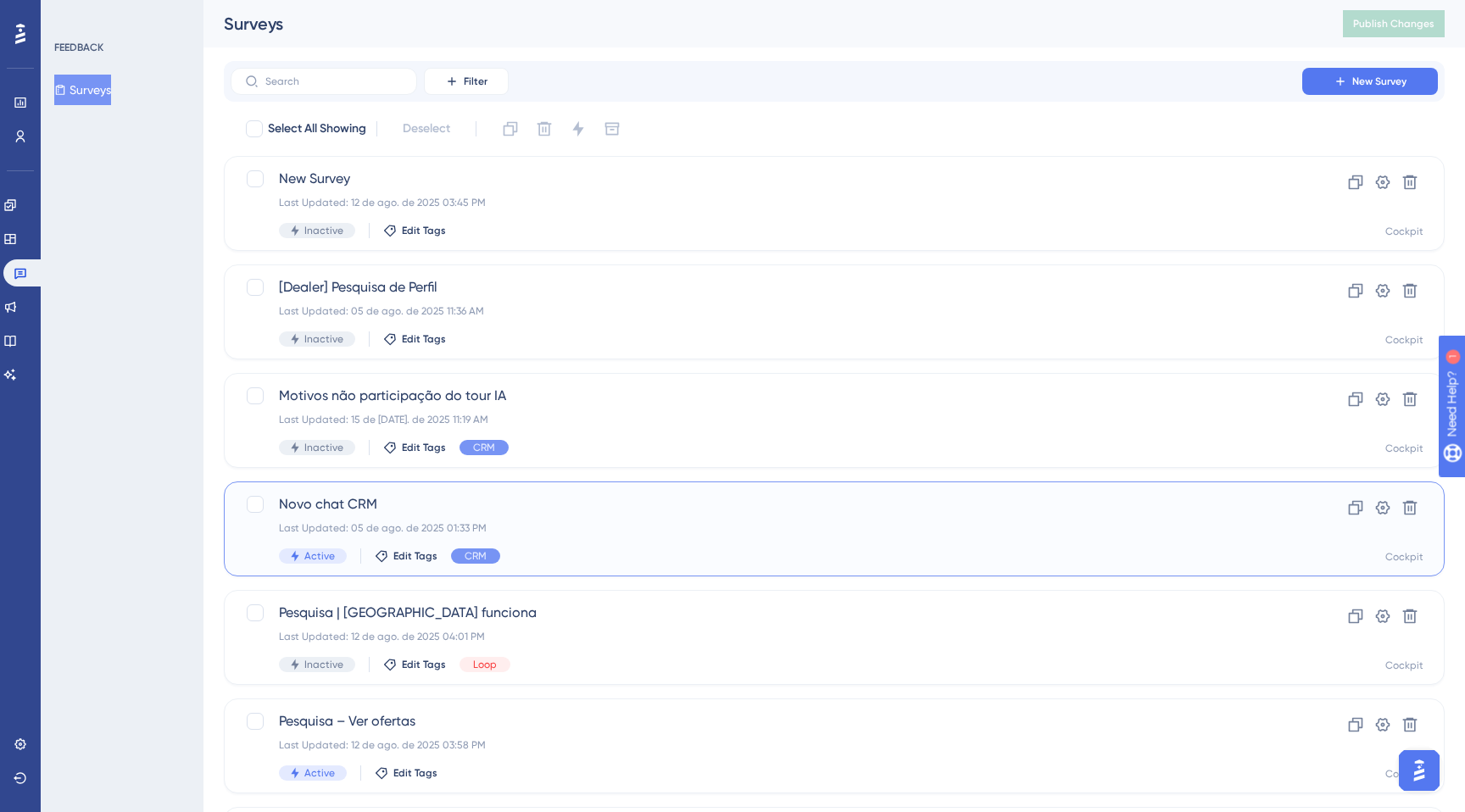
click at [623, 519] on div "Novo chat CRM Last Updated: 05 de ago. de 2025 01:33 PM Active Edit Tags CRM" at bounding box center [767, 529] width 975 height 70
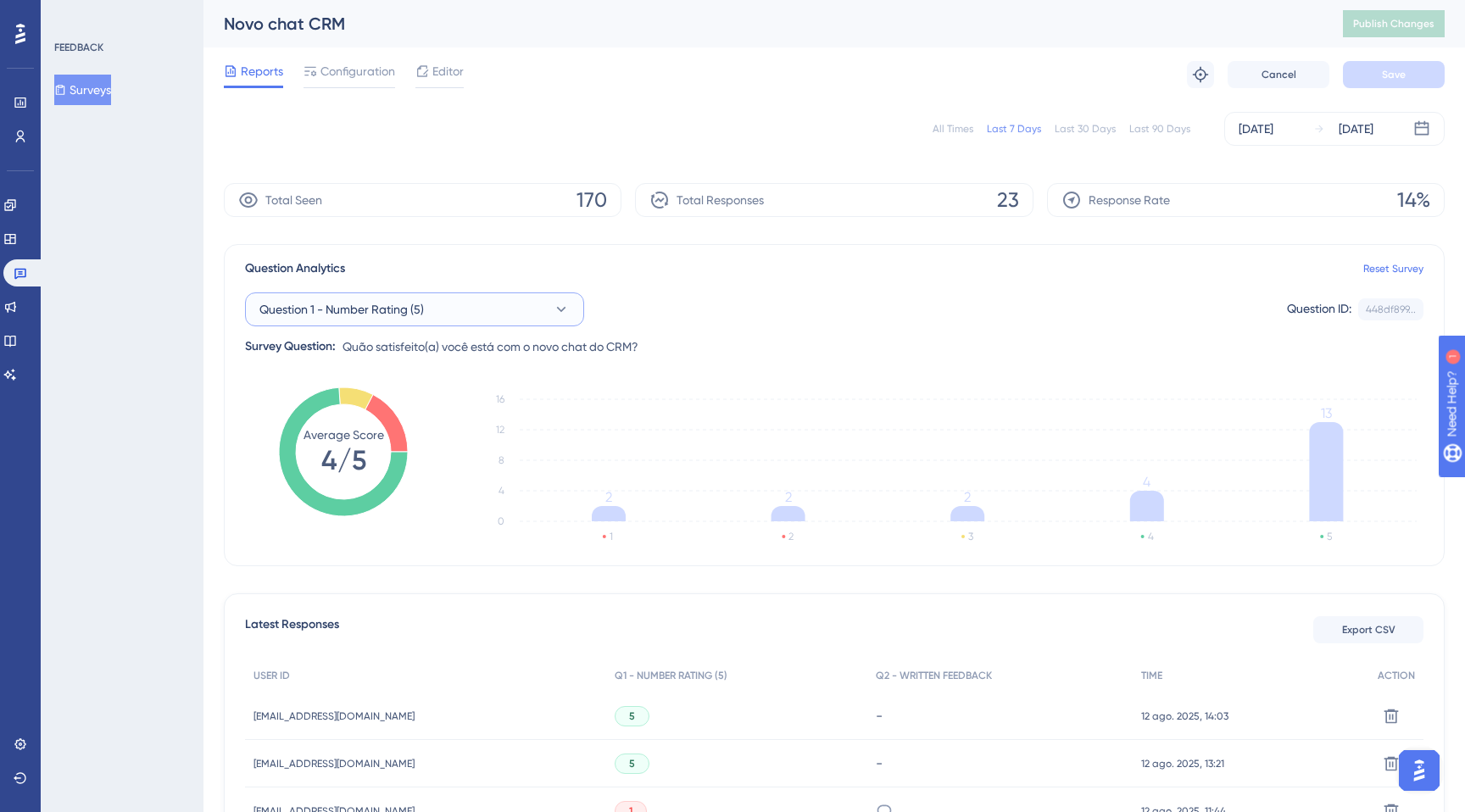
click at [338, 303] on span "Question 1 - Number Rating (5)" at bounding box center [341, 309] width 164 height 21
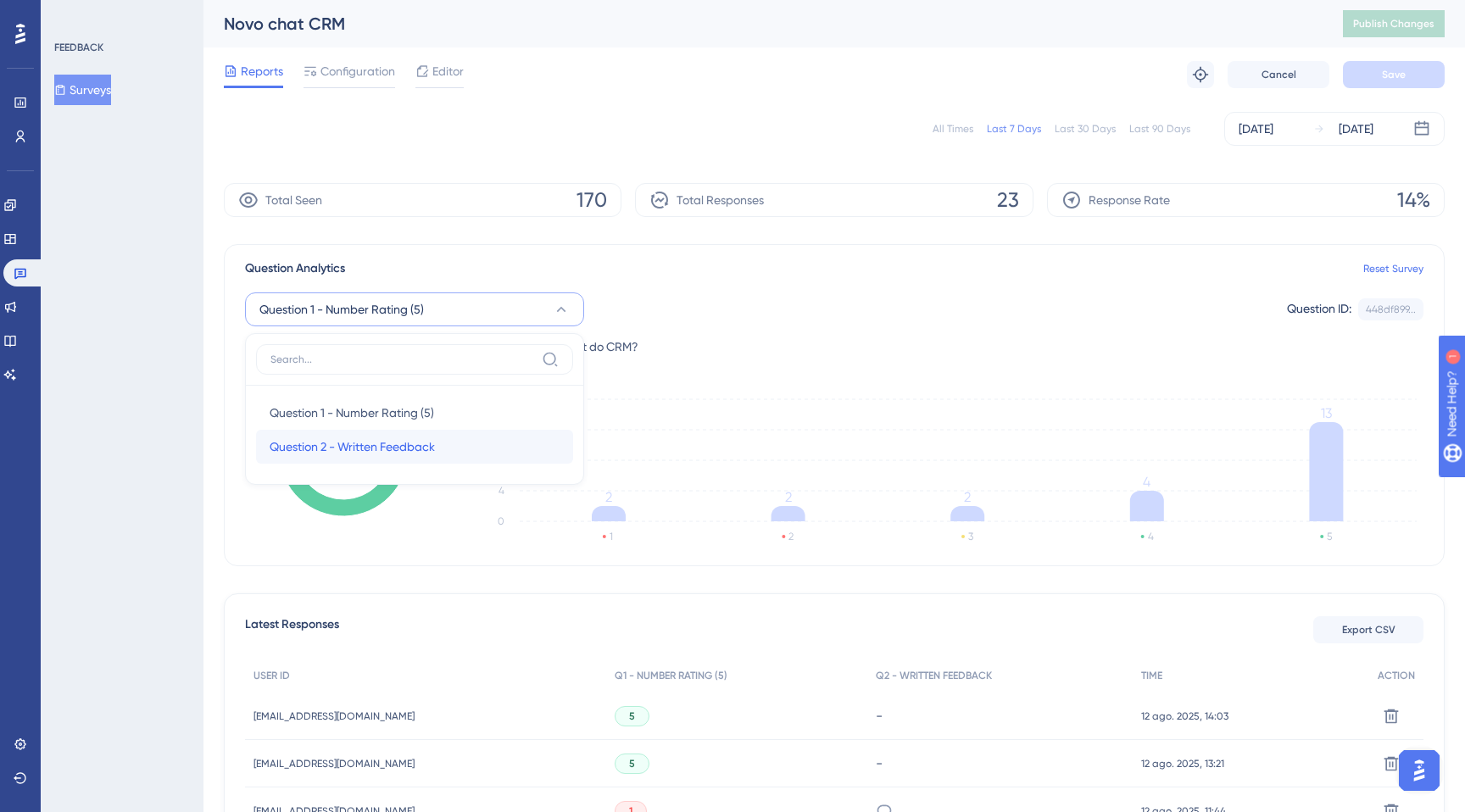
click at [347, 442] on span "Question 2 - Written Feedback" at bounding box center [352, 446] width 165 height 21
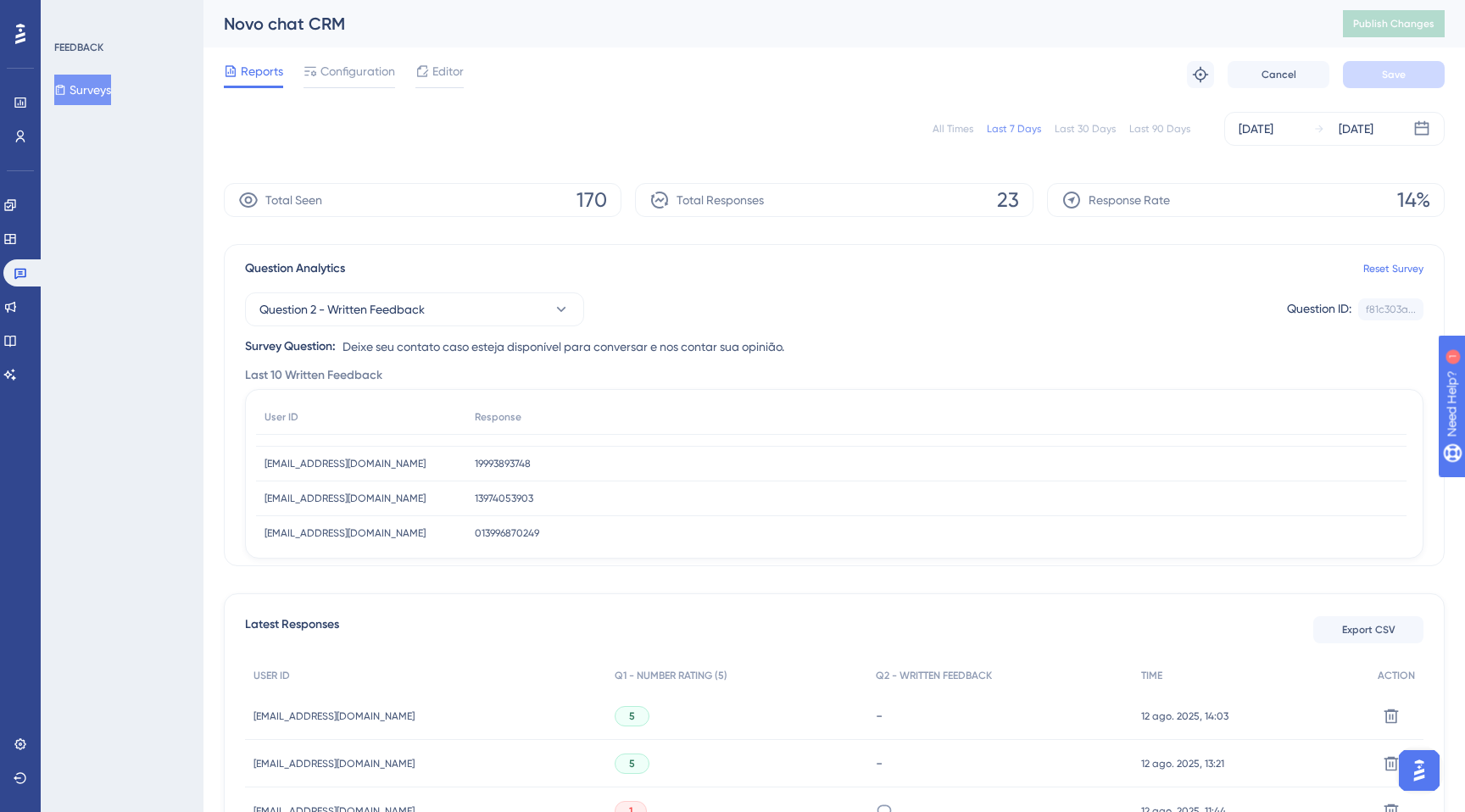
scroll to position [114, 0]
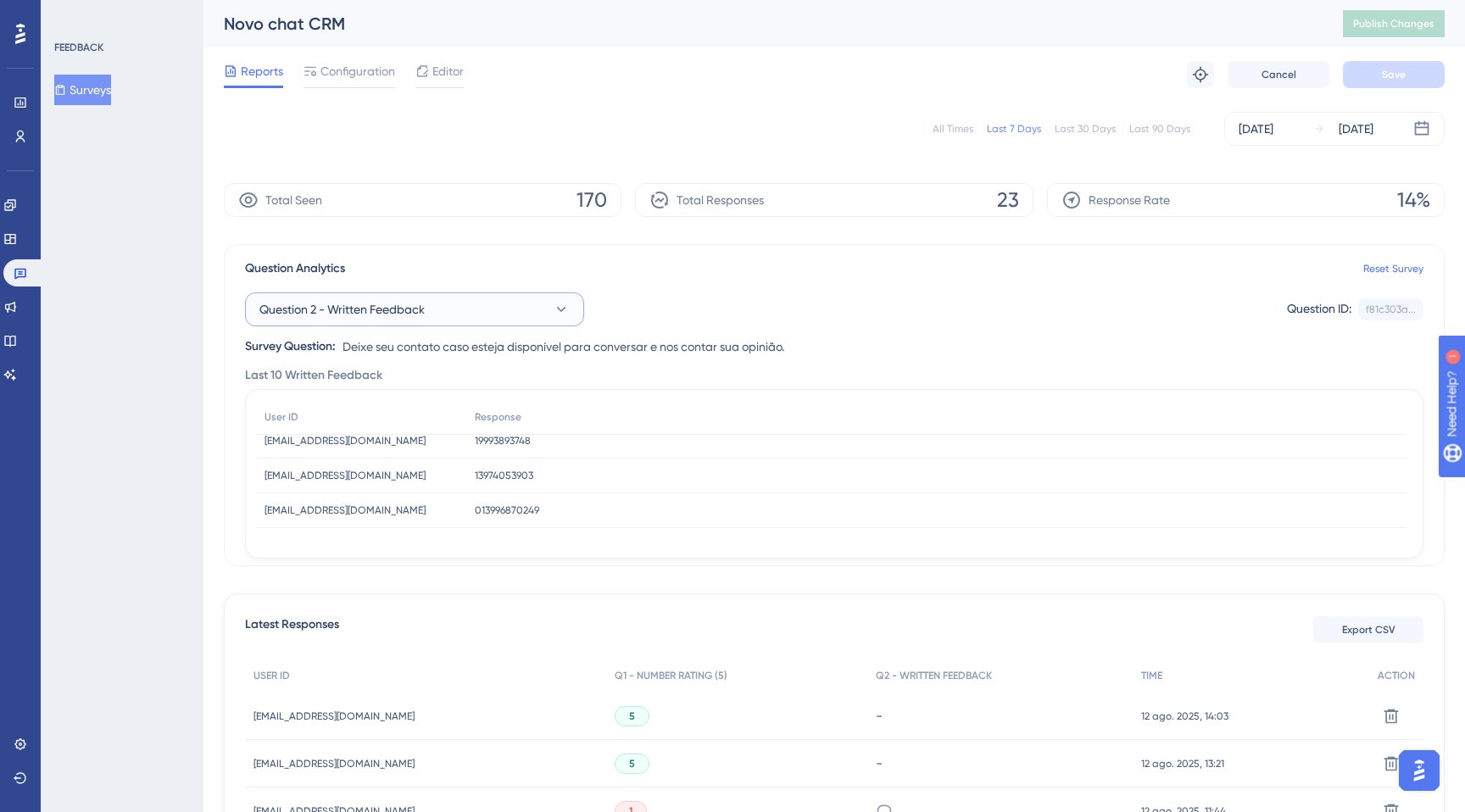
click at [504, 317] on button "Question 2 - Written Feedback" at bounding box center [414, 310] width 339 height 33
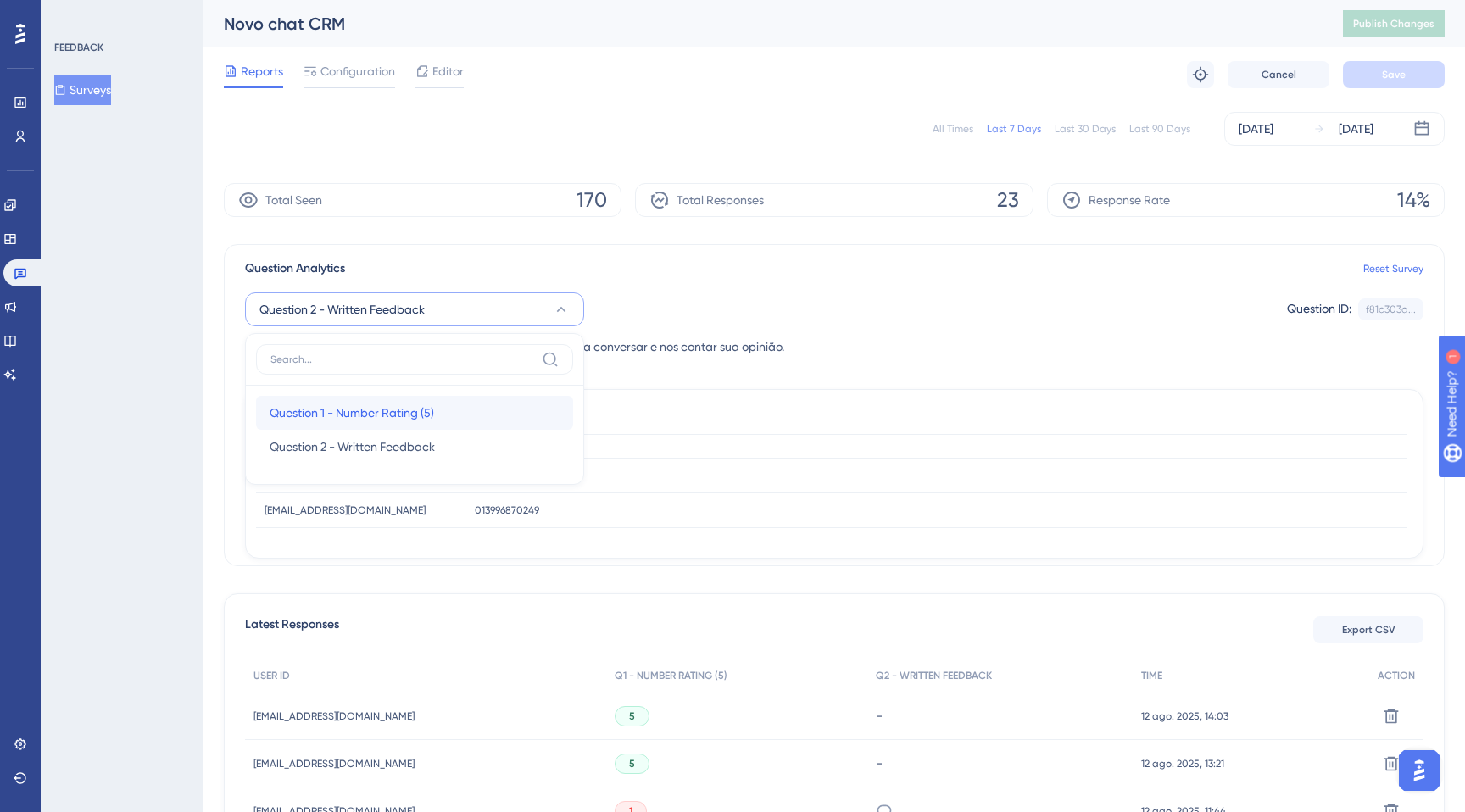
click at [393, 403] on span "Question 1 - Number Rating (5)" at bounding box center [351, 413] width 164 height 21
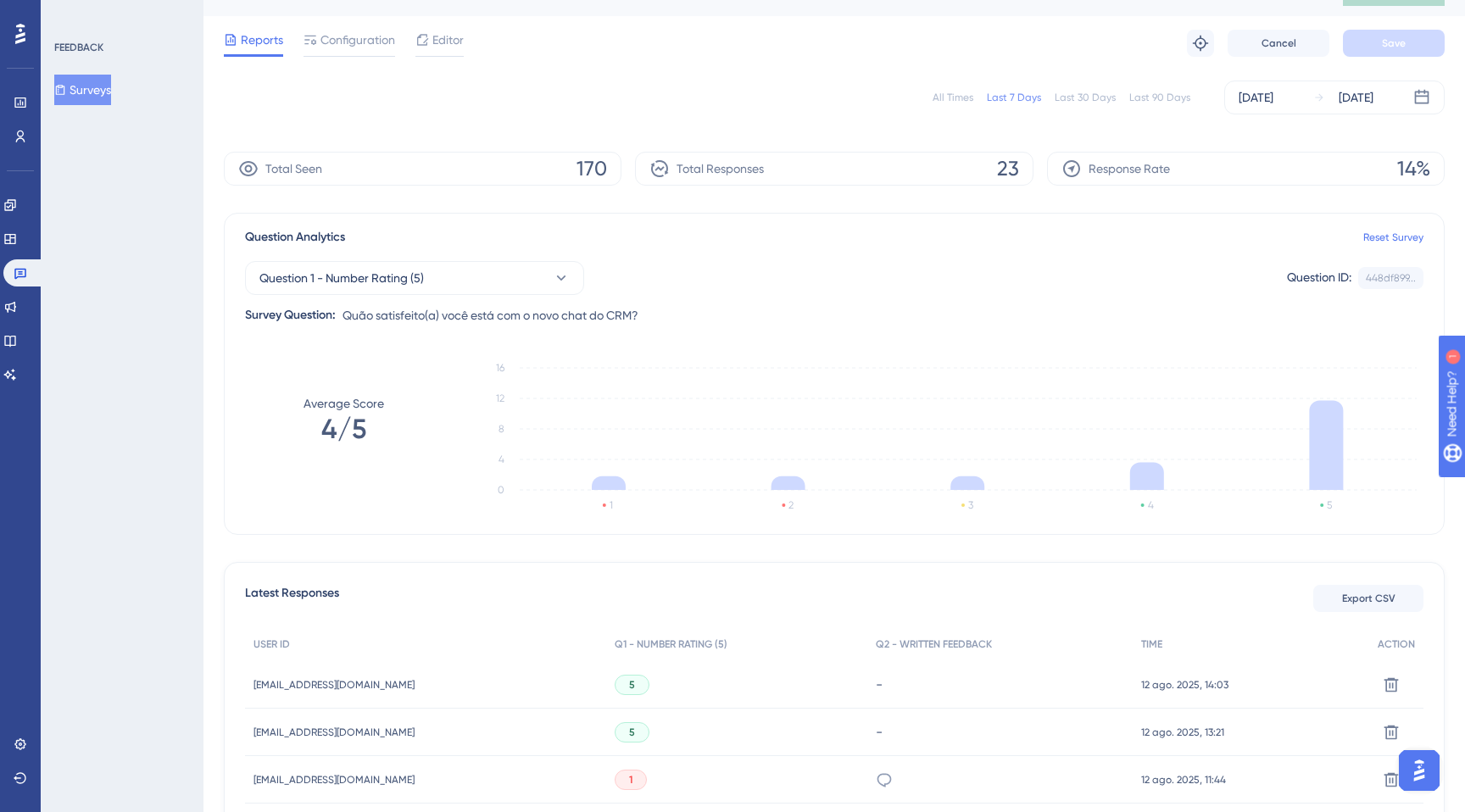
scroll to position [32, 0]
click at [437, 278] on button "Question 1 - Number Rating (5)" at bounding box center [414, 277] width 339 height 33
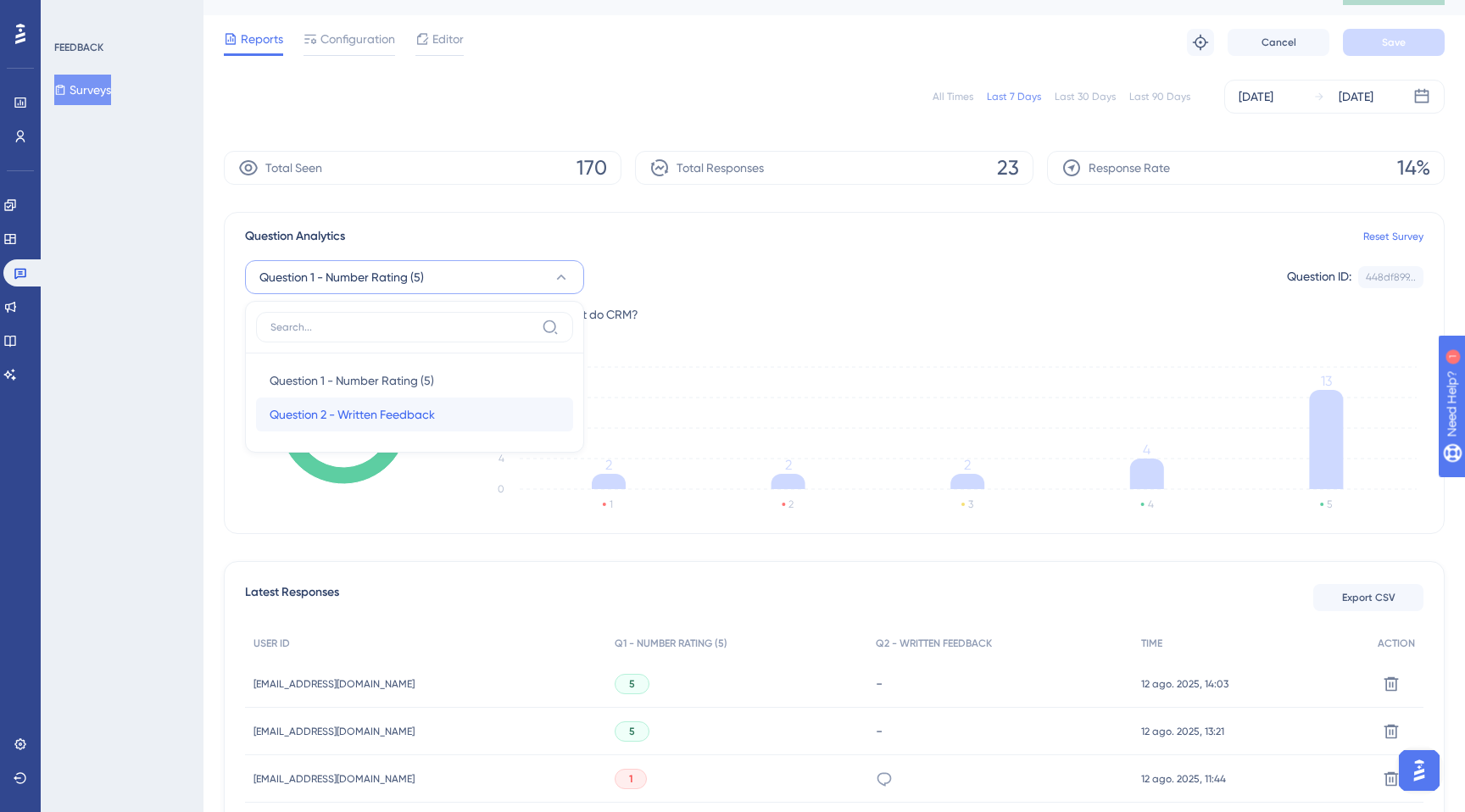
click at [373, 417] on span "Question 2 - Written Feedback" at bounding box center [352, 414] width 165 height 21
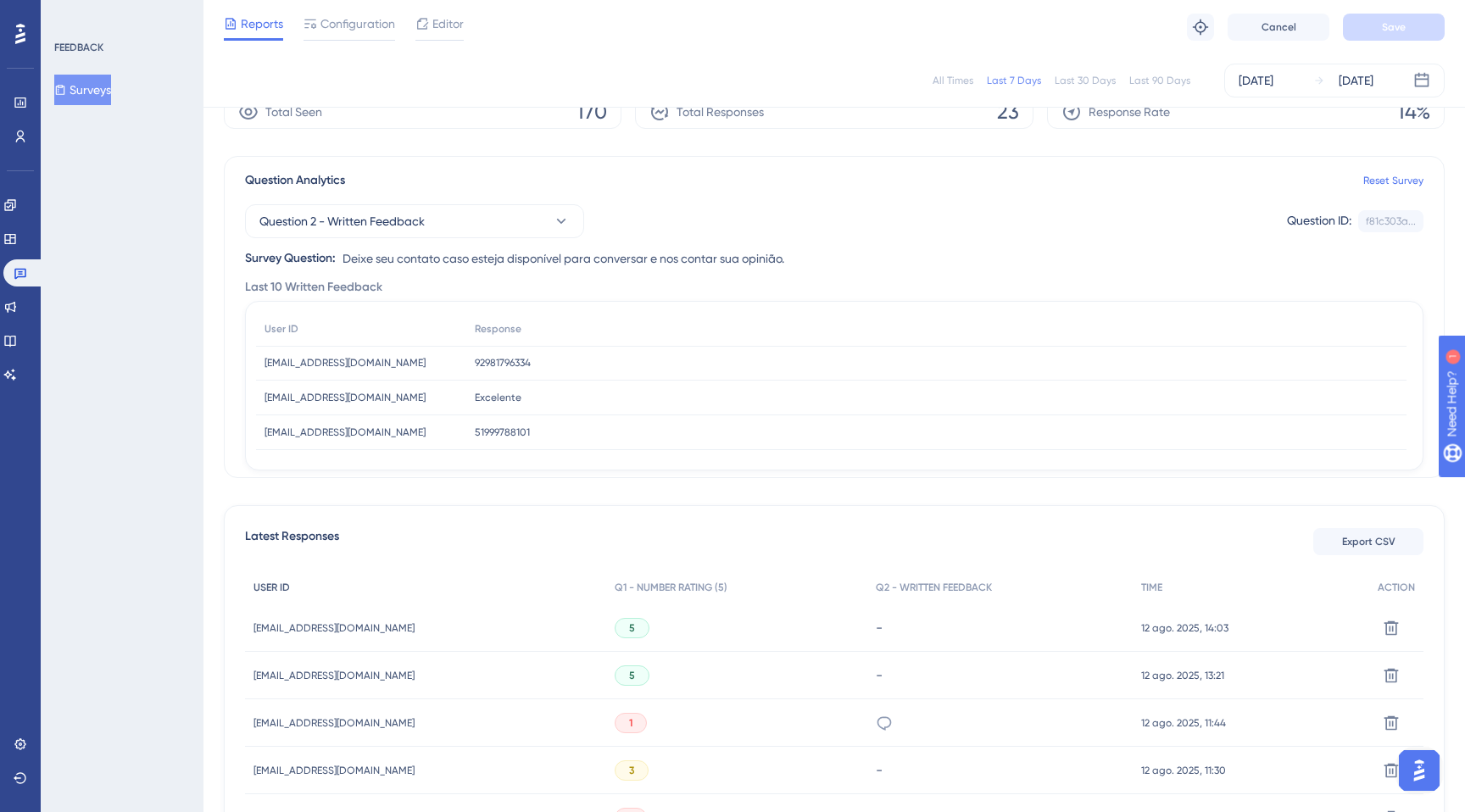
scroll to position [91, 0]
